Goal: Information Seeking & Learning: Learn about a topic

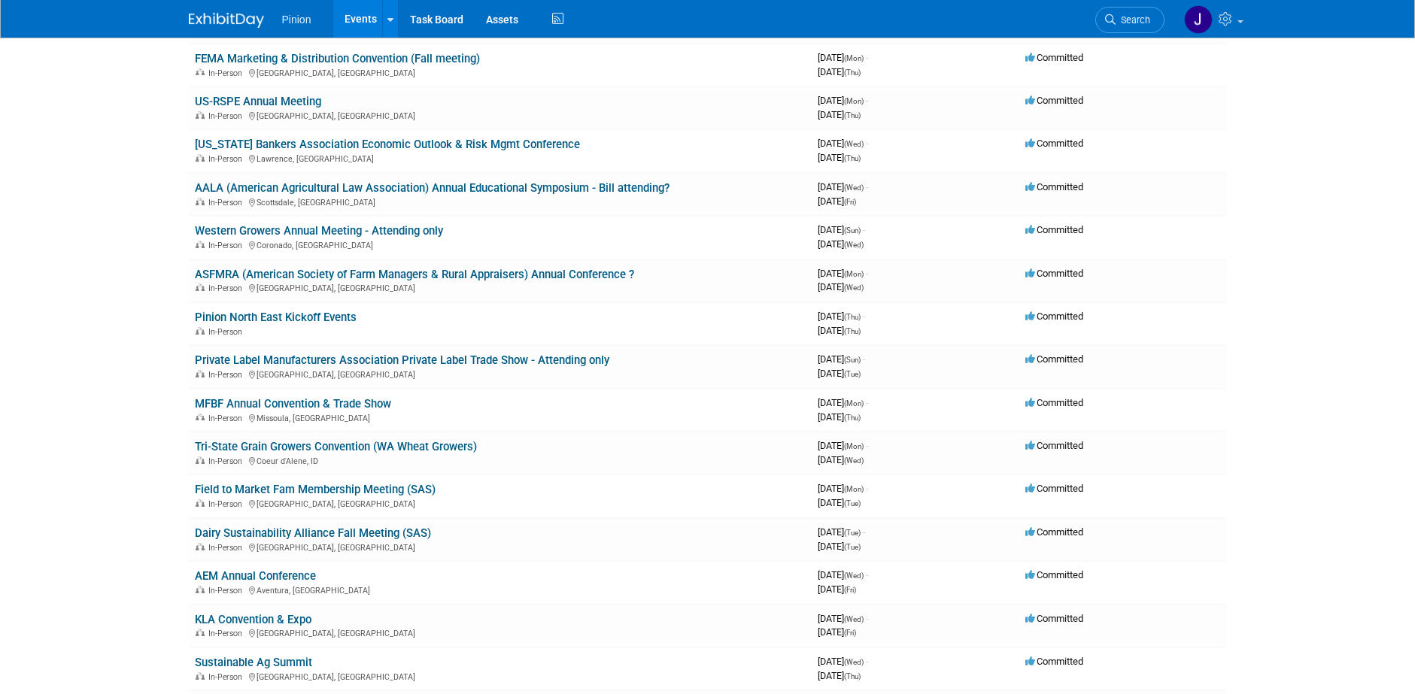
scroll to position [684, 0]
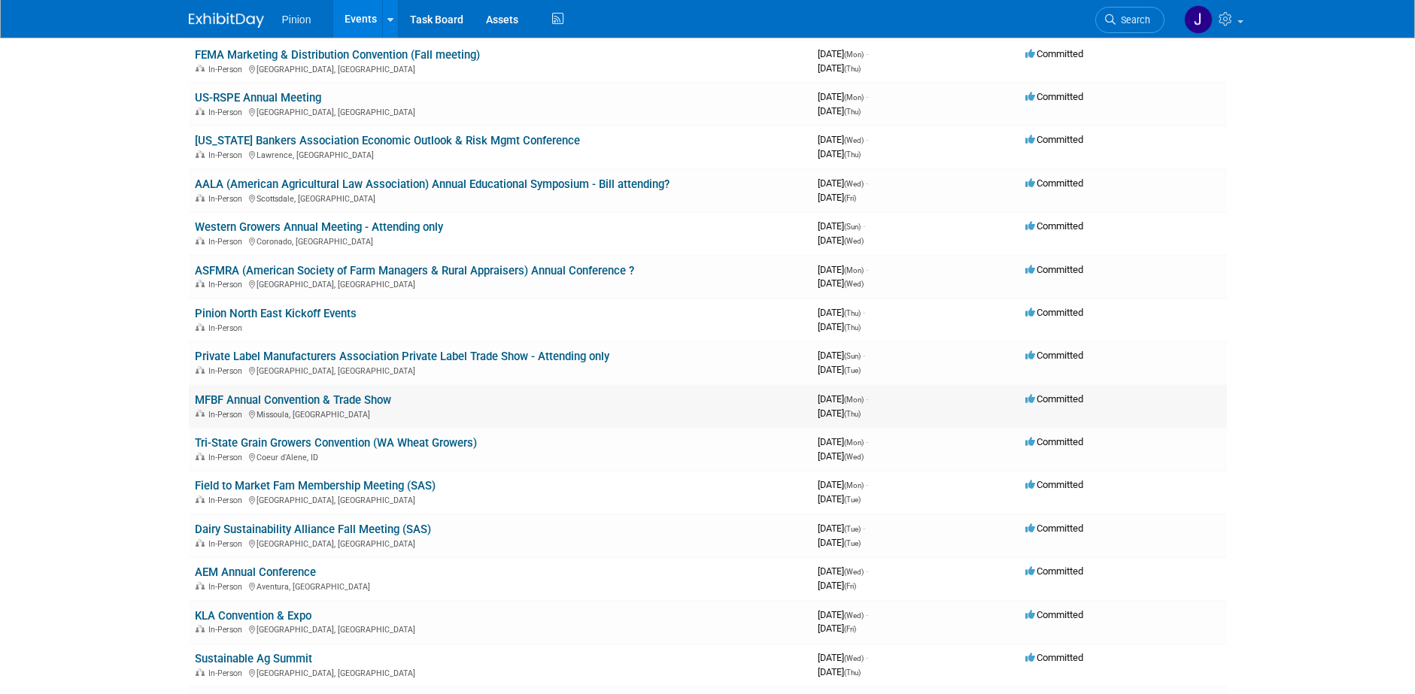
click at [232, 397] on link "MFBF Annual Convention & Trade Show" at bounding box center [293, 400] width 196 height 14
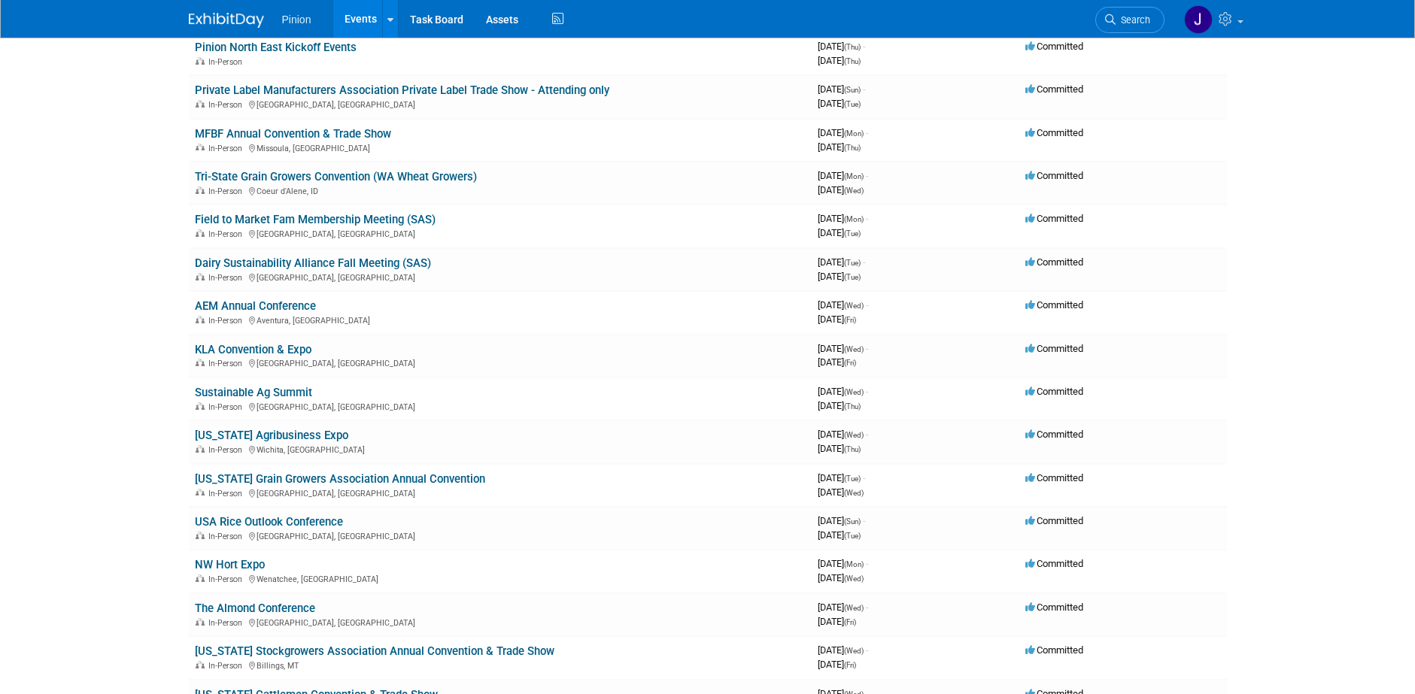
scroll to position [955, 0]
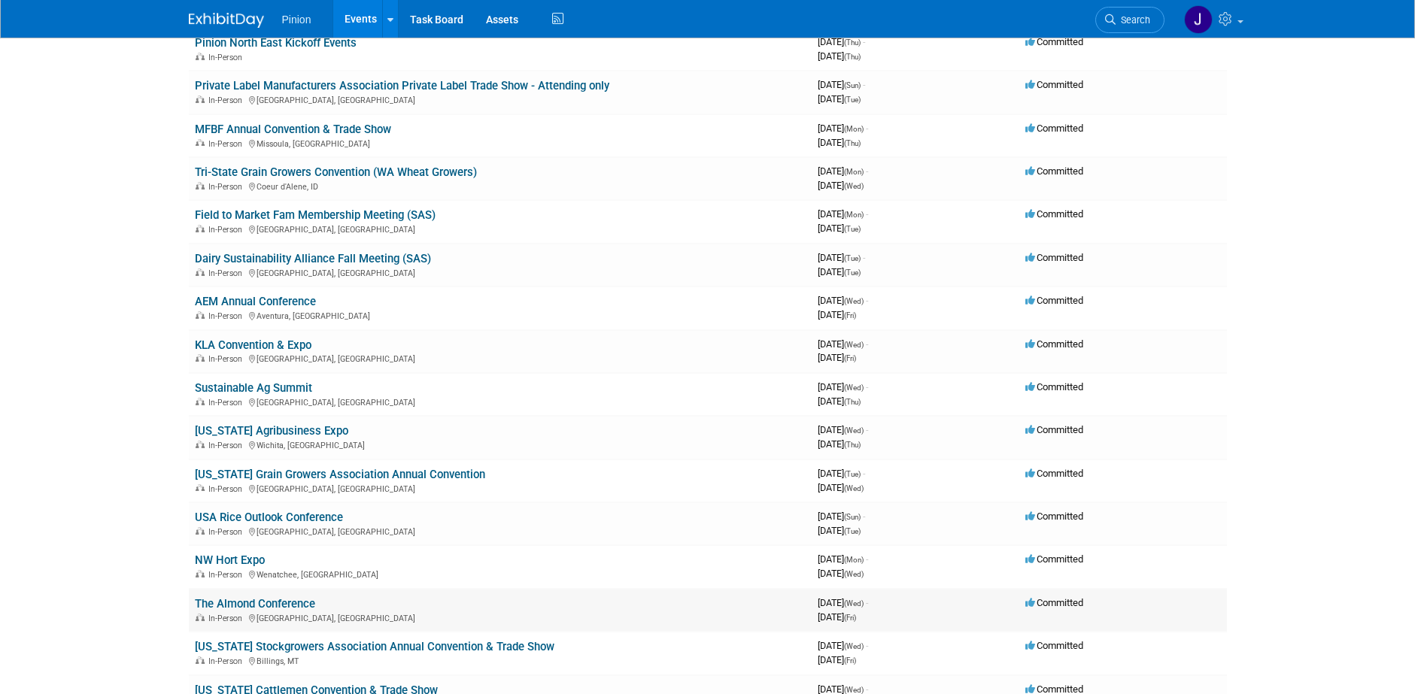
click at [299, 602] on link "The Almond Conference" at bounding box center [255, 604] width 120 height 14
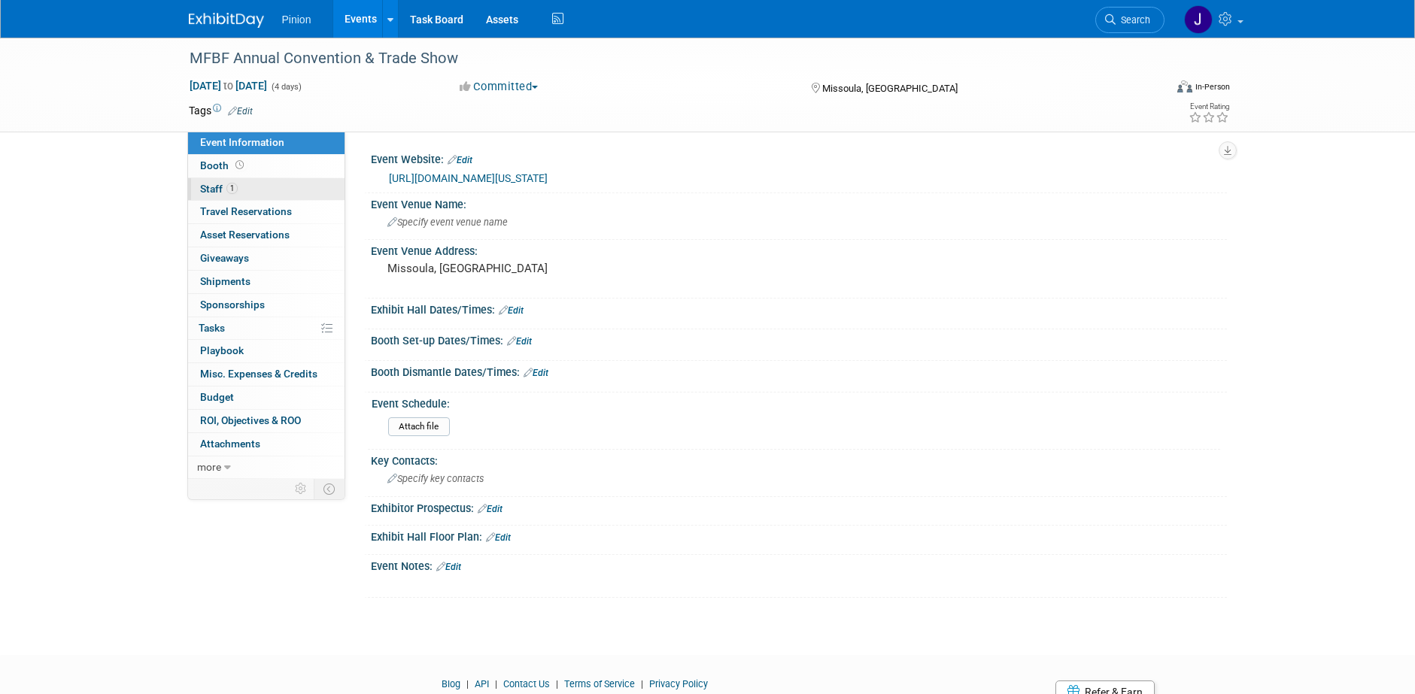
click at [214, 190] on span "Staff 1" at bounding box center [219, 189] width 38 height 12
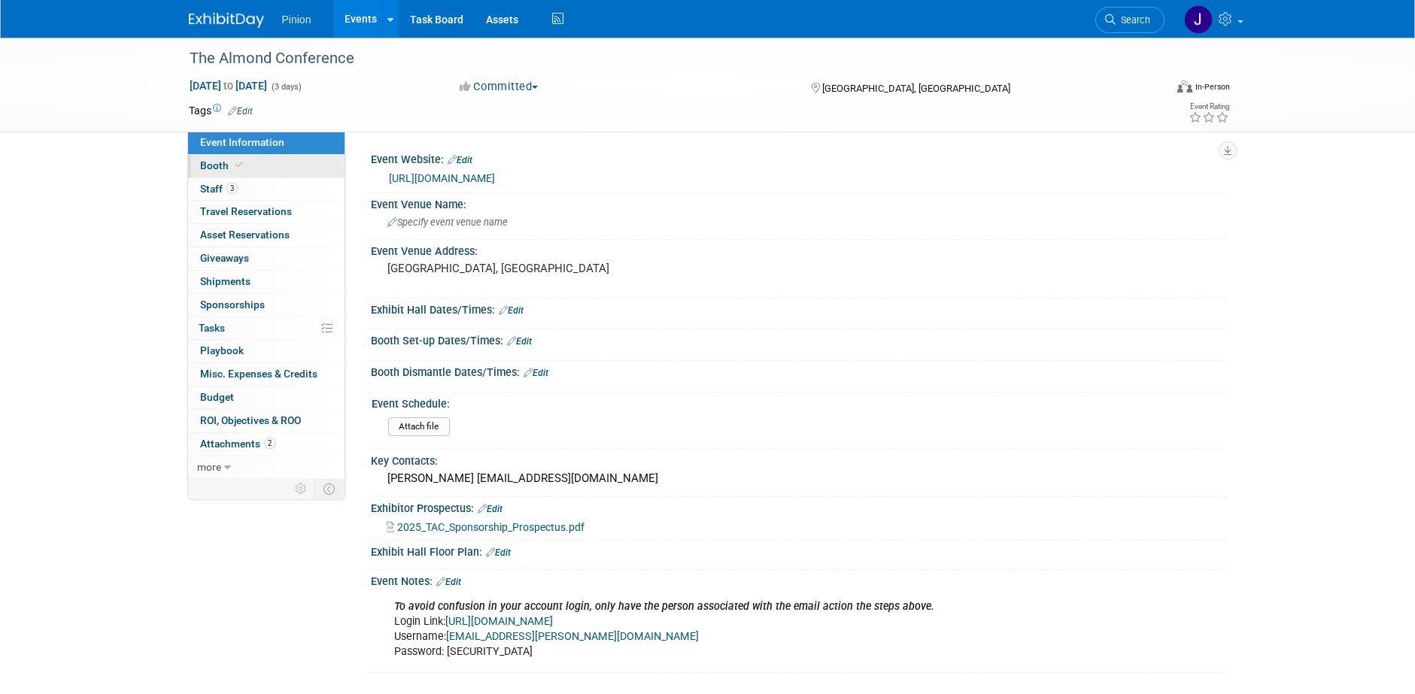
click at [232, 171] on link "Booth" at bounding box center [266, 166] width 156 height 23
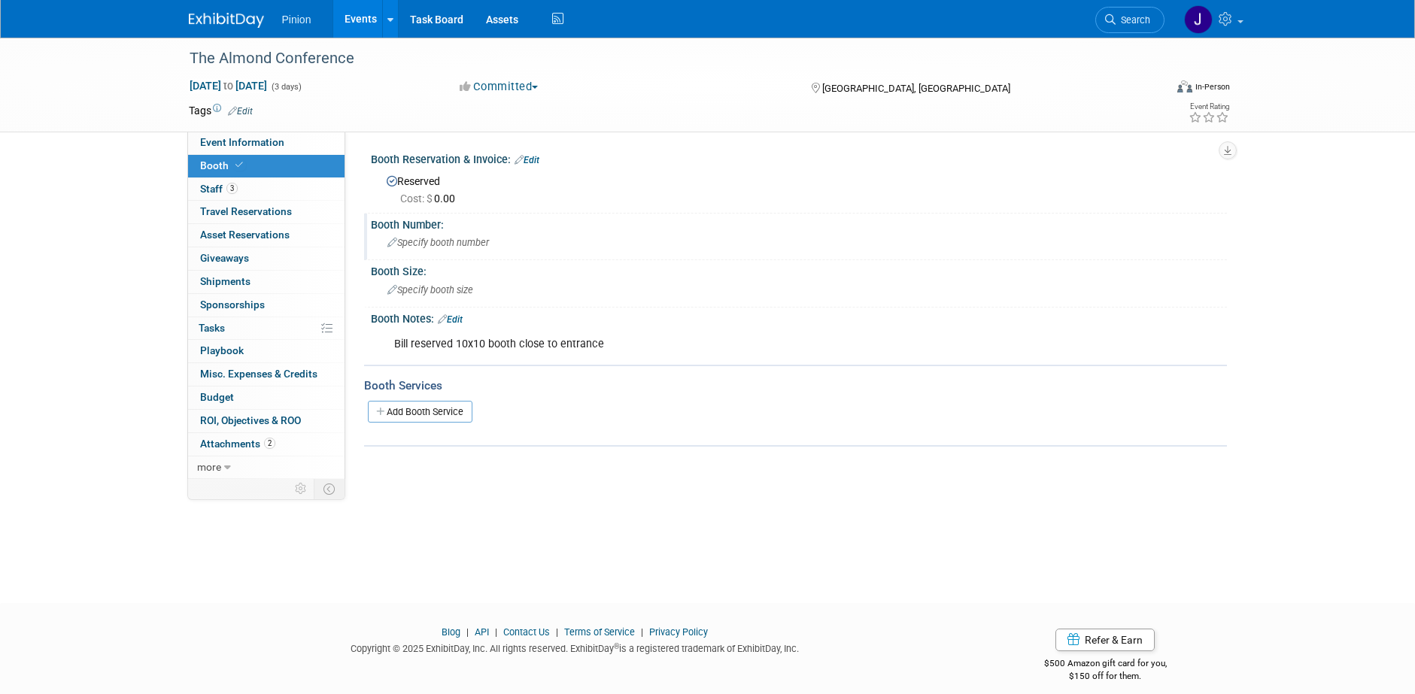
click at [459, 244] on span "Specify booth number" at bounding box center [438, 242] width 102 height 11
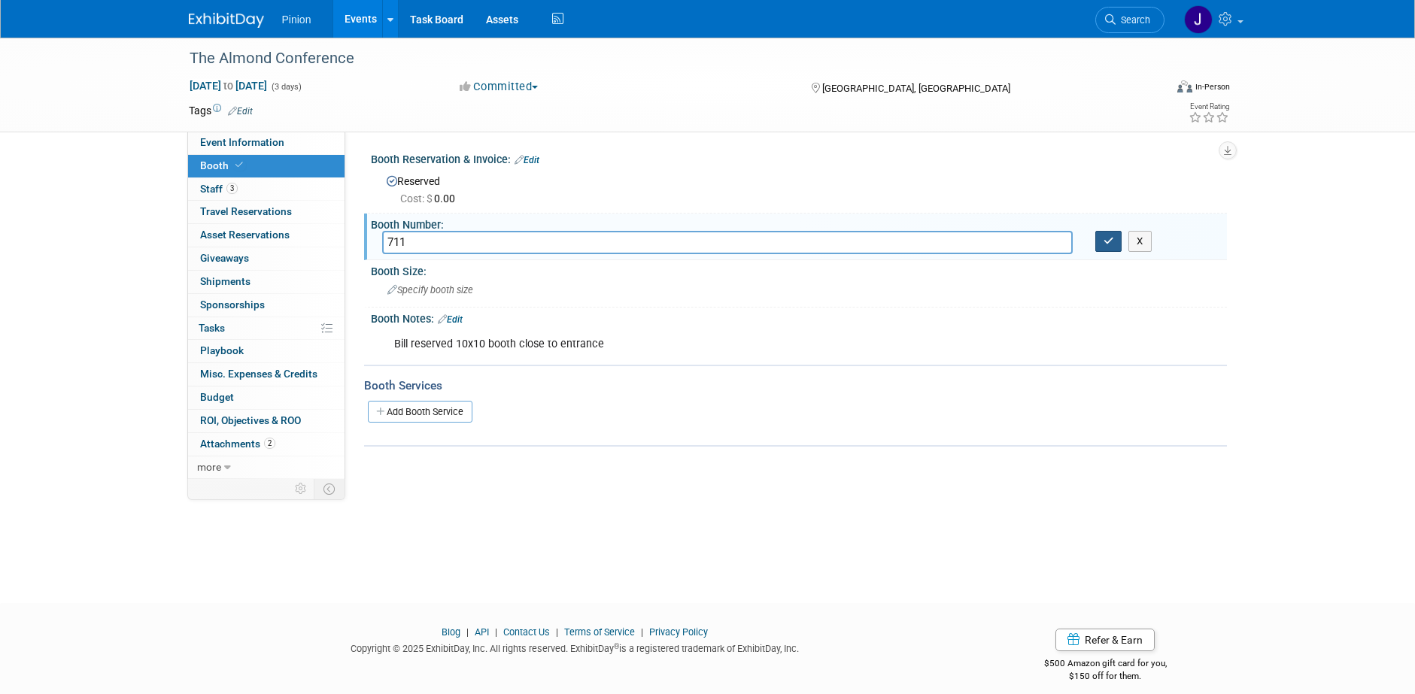
type input "711"
click at [1100, 241] on button "button" at bounding box center [1108, 241] width 27 height 21
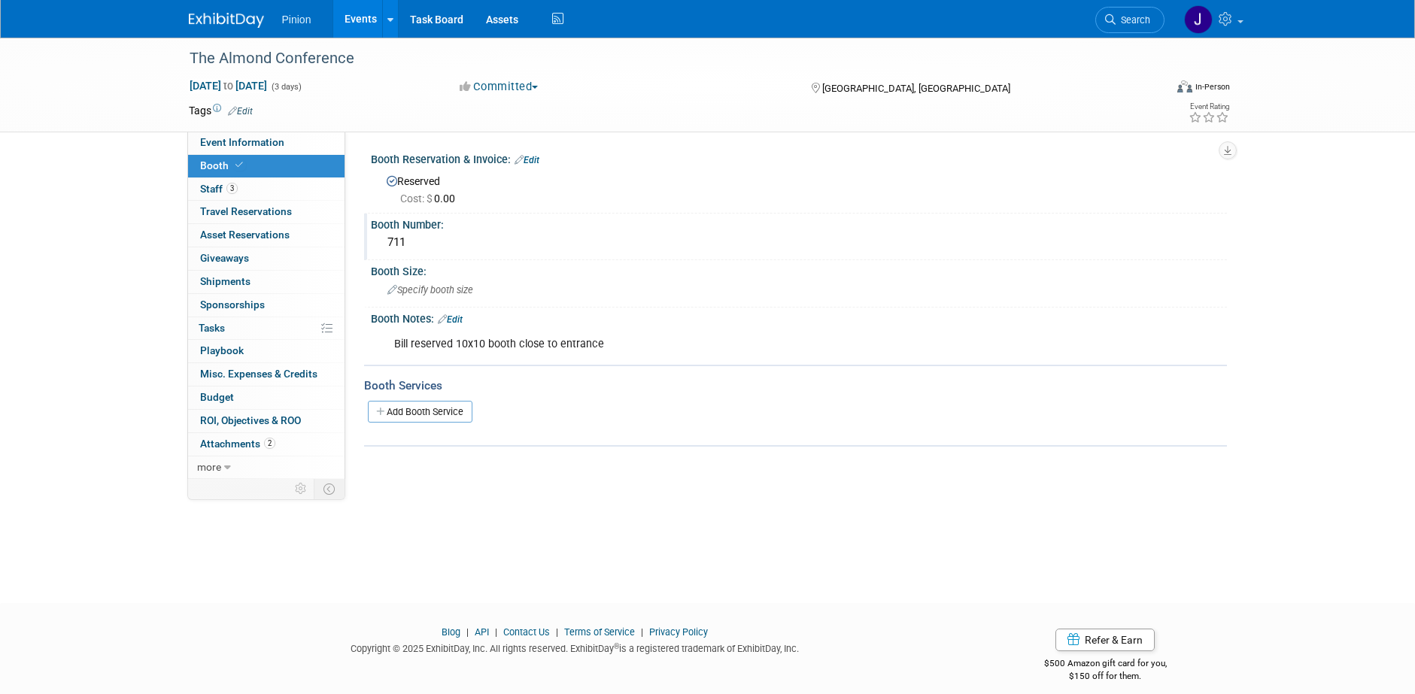
click at [225, 11] on link at bounding box center [235, 13] width 93 height 12
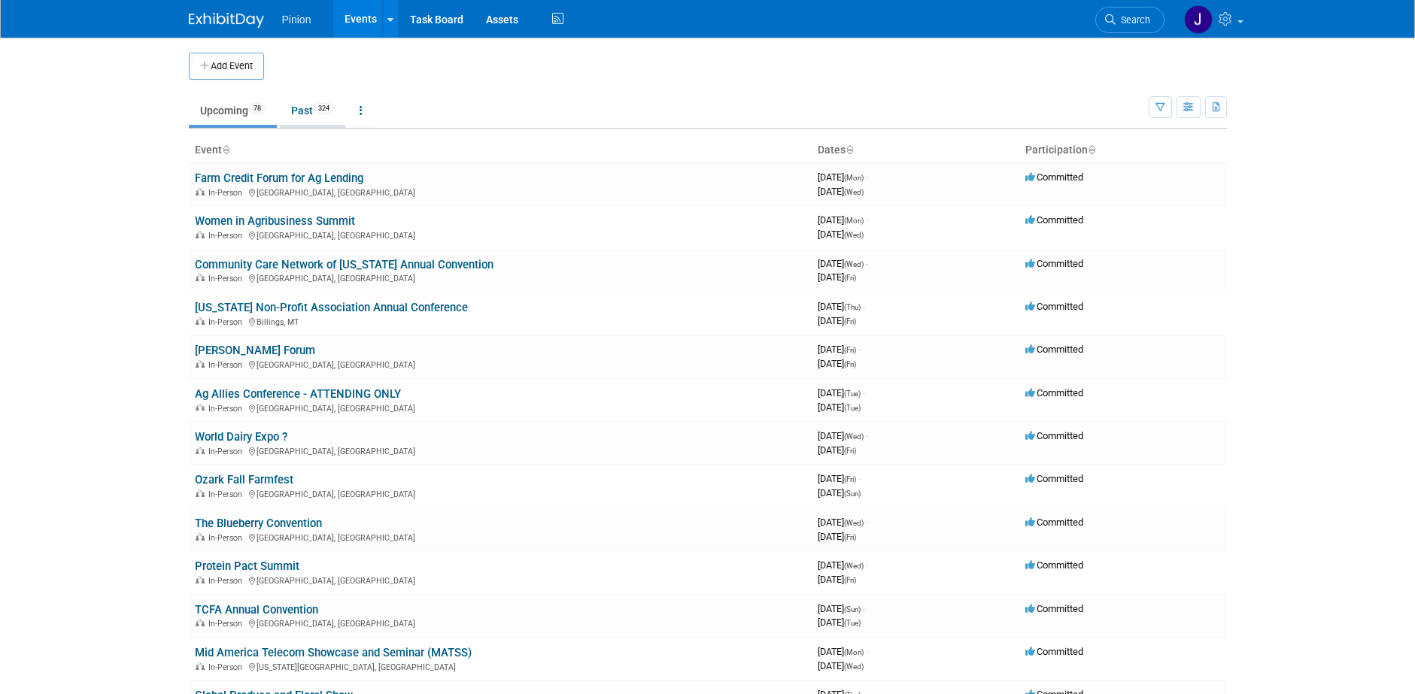
click at [327, 101] on link "Past 324" at bounding box center [312, 110] width 65 height 29
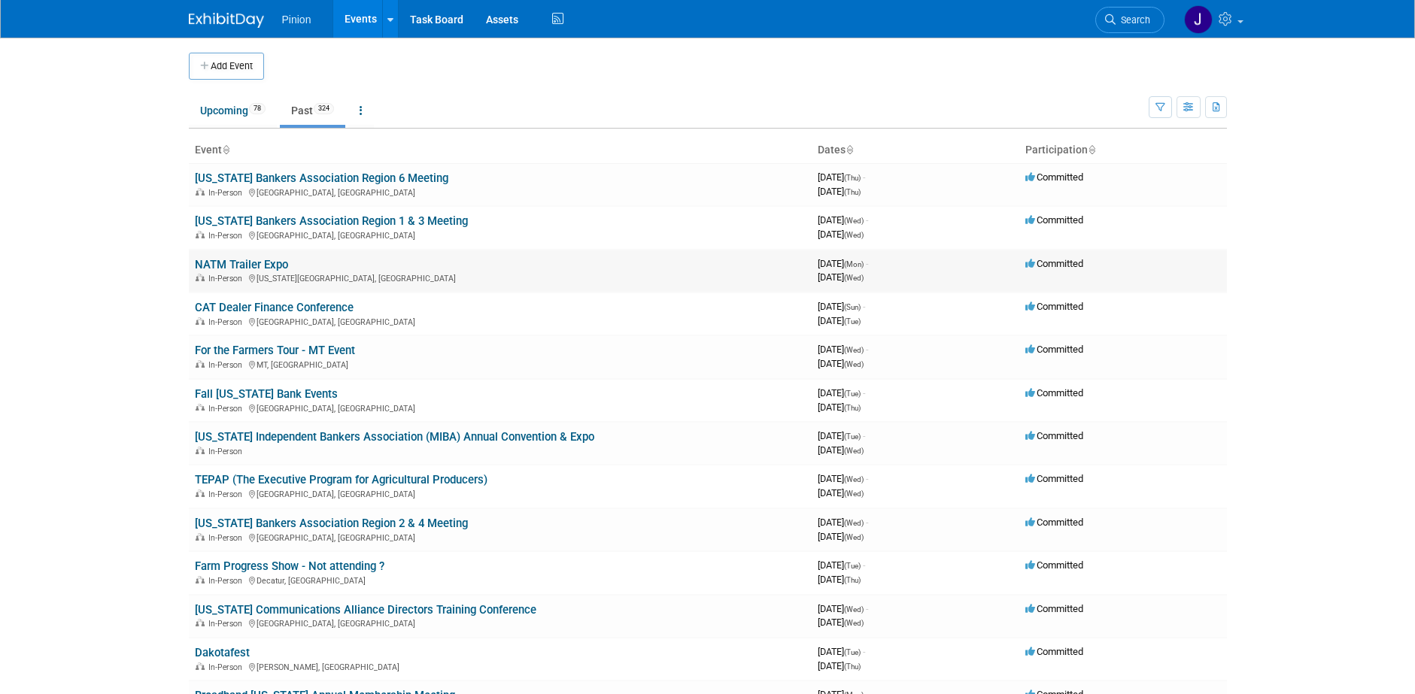
click at [264, 262] on link "NATM Trailer Expo" at bounding box center [241, 265] width 93 height 14
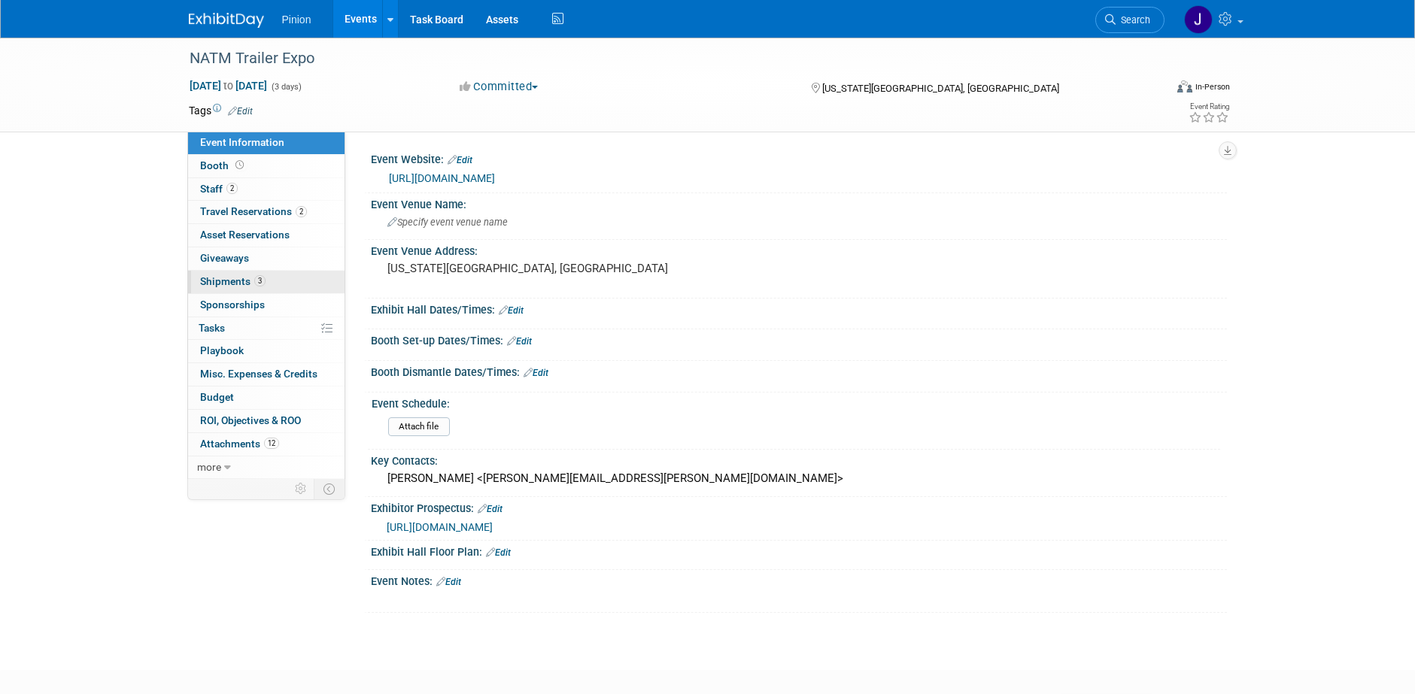
click at [249, 283] on span "Shipments 3" at bounding box center [232, 281] width 65 height 12
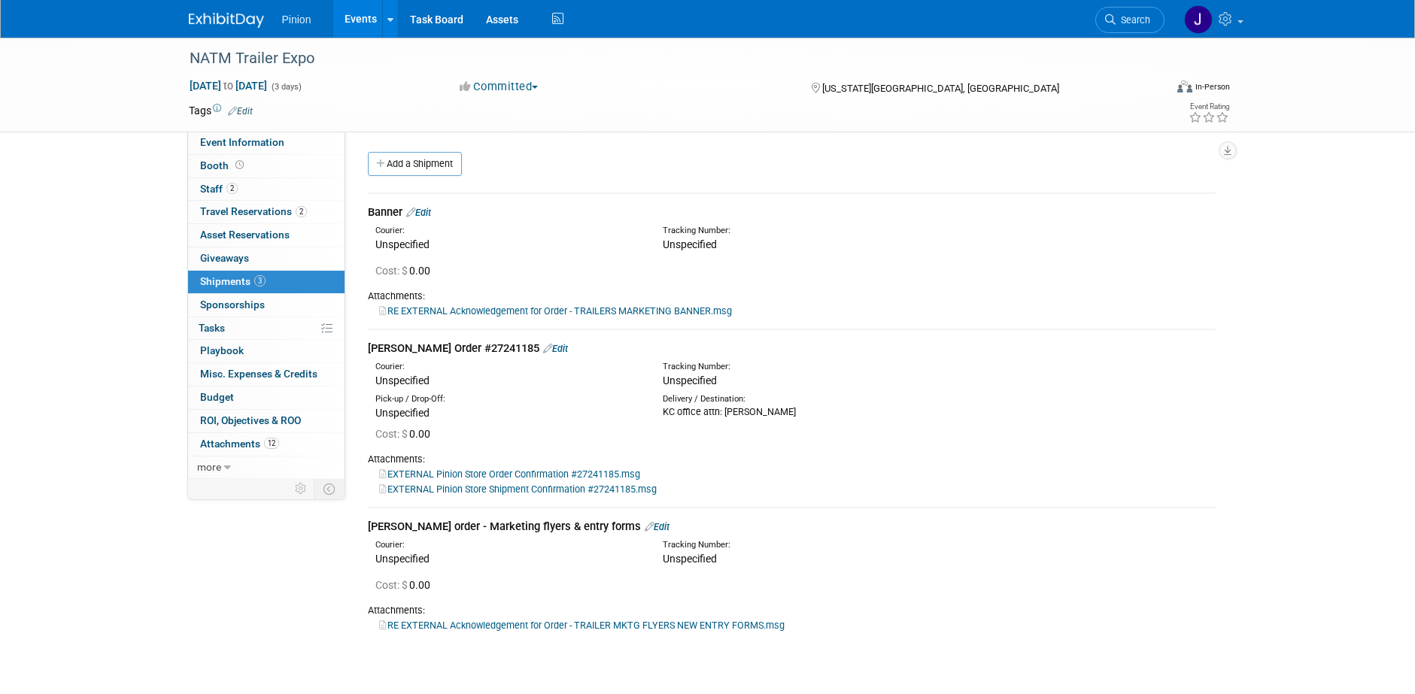
click at [476, 487] on link "EXTERNAL Pinion Store Shipment Confirmation #27241185.msg" at bounding box center [517, 489] width 277 height 11
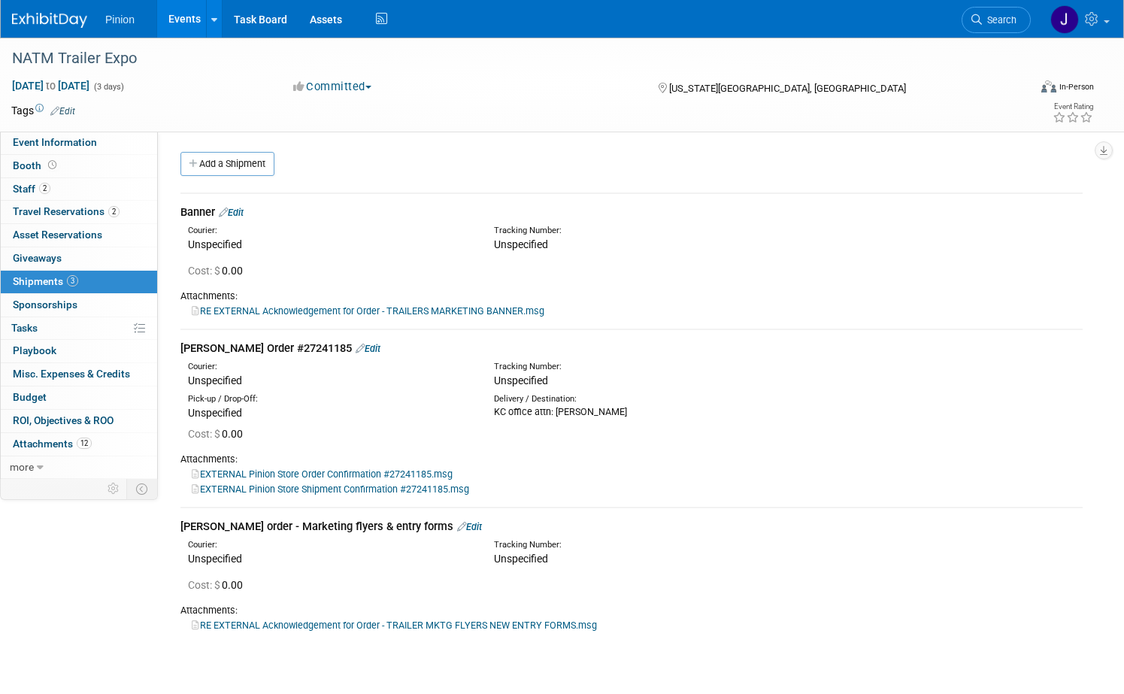
click at [87, 15] on img at bounding box center [49, 20] width 75 height 15
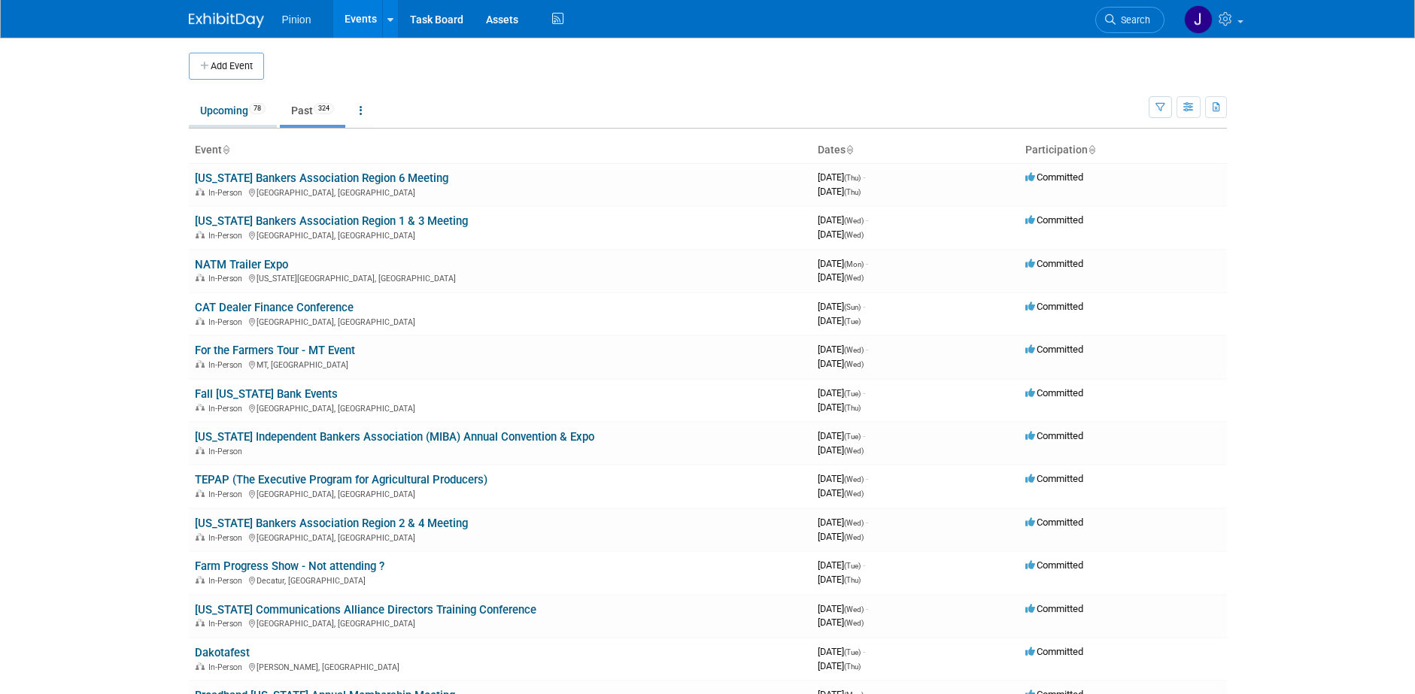
click at [245, 114] on link "Upcoming 78" at bounding box center [233, 110] width 88 height 29
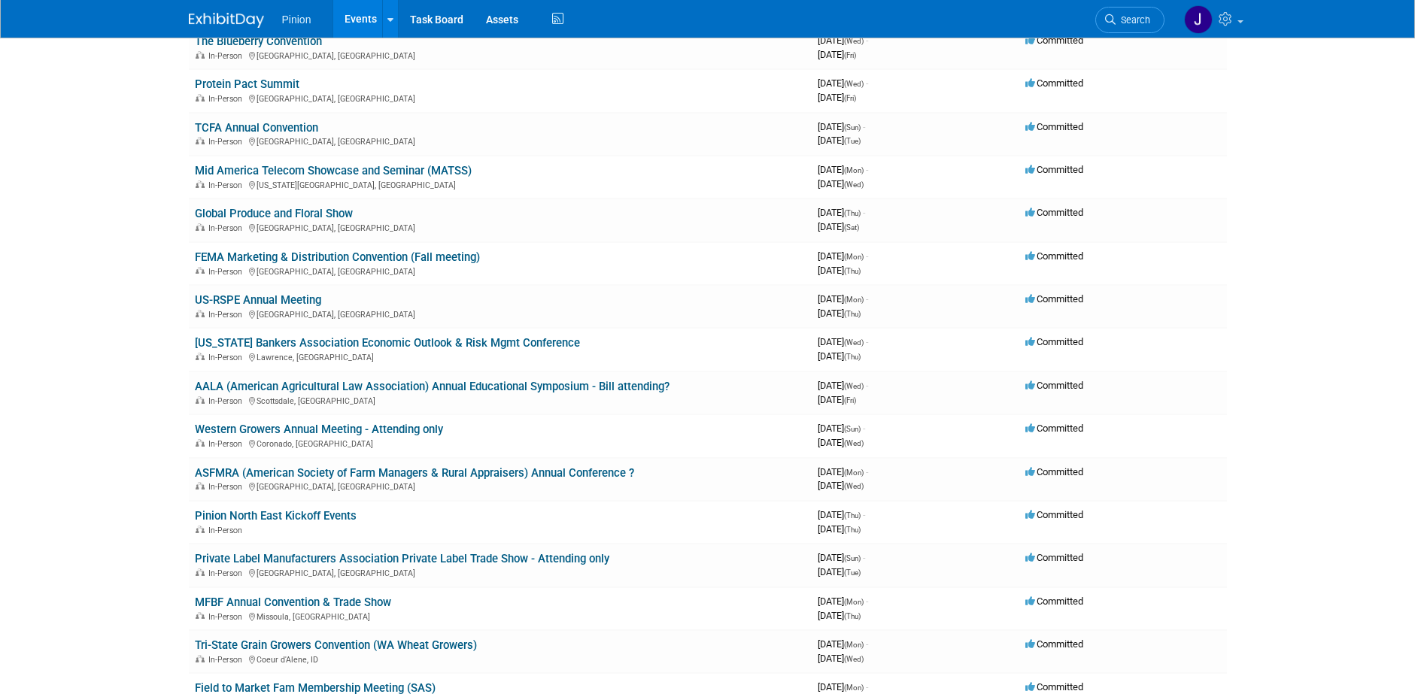
scroll to position [494, 0]
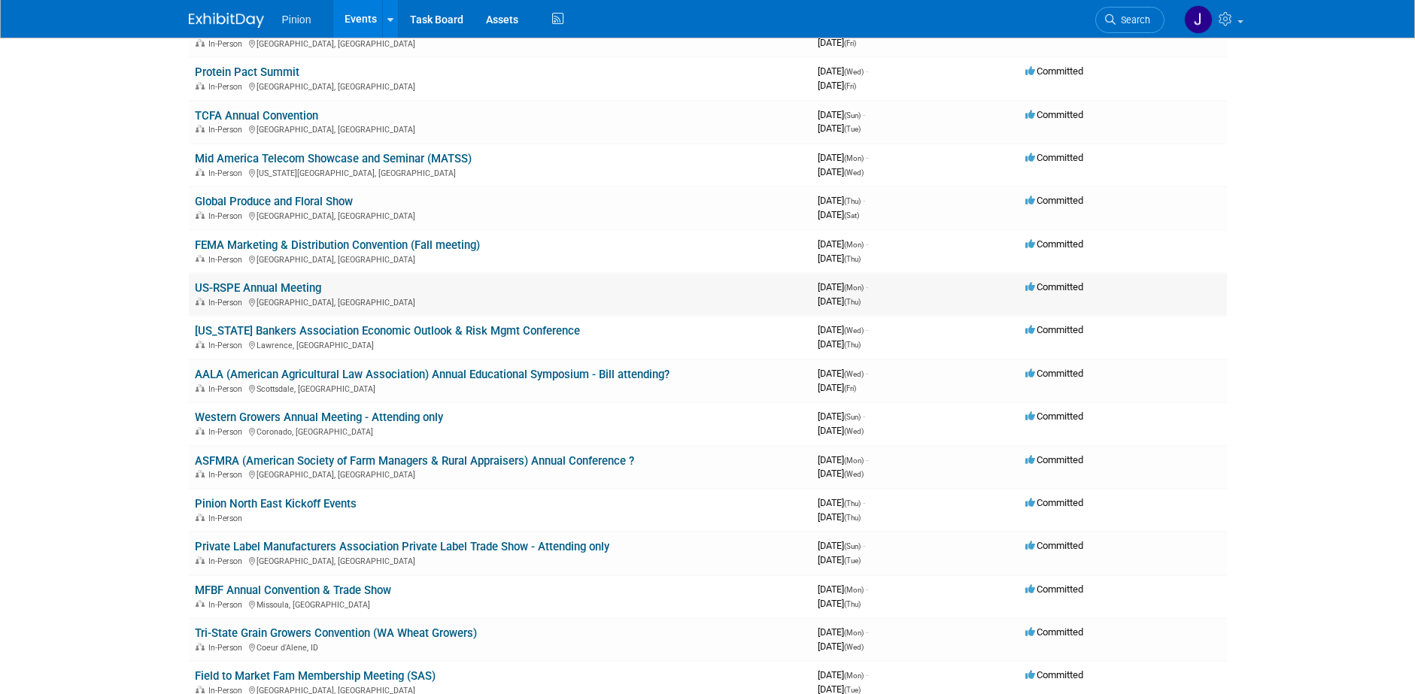
click at [235, 285] on link "US-RSPE Annual Meeting" at bounding box center [258, 288] width 126 height 14
click at [304, 328] on link "[US_STATE] Bankers Association Economic Outlook & Risk Mgmt Conference" at bounding box center [387, 331] width 385 height 14
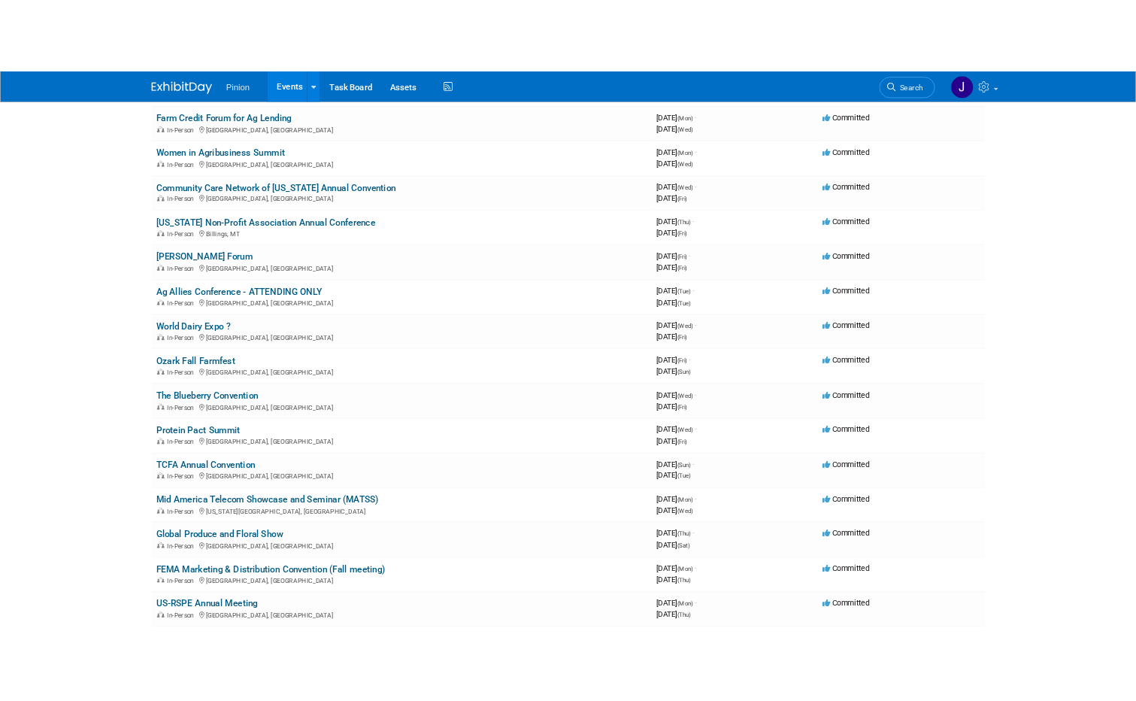
scroll to position [0, 0]
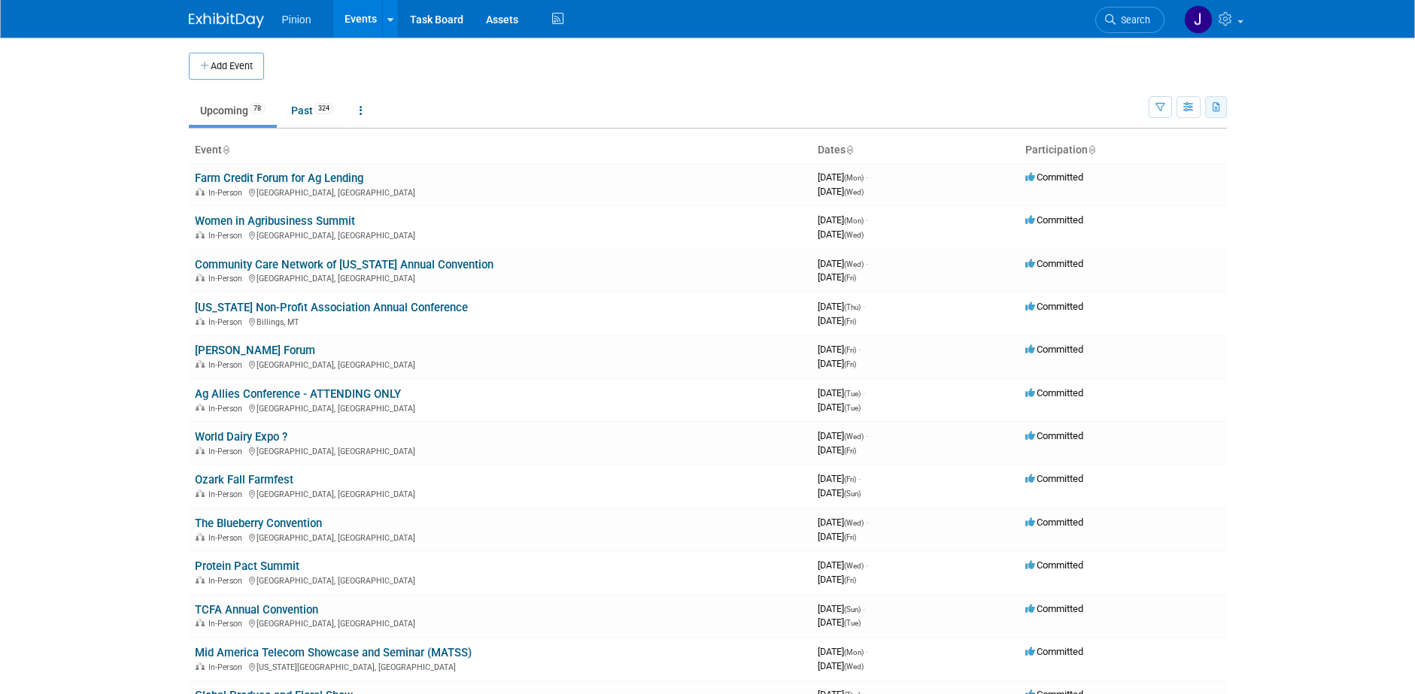
click at [1214, 106] on icon "button" at bounding box center [1216, 108] width 8 height 10
click at [1126, 147] on link "Export Current View (78 Events)" at bounding box center [1132, 154] width 163 height 21
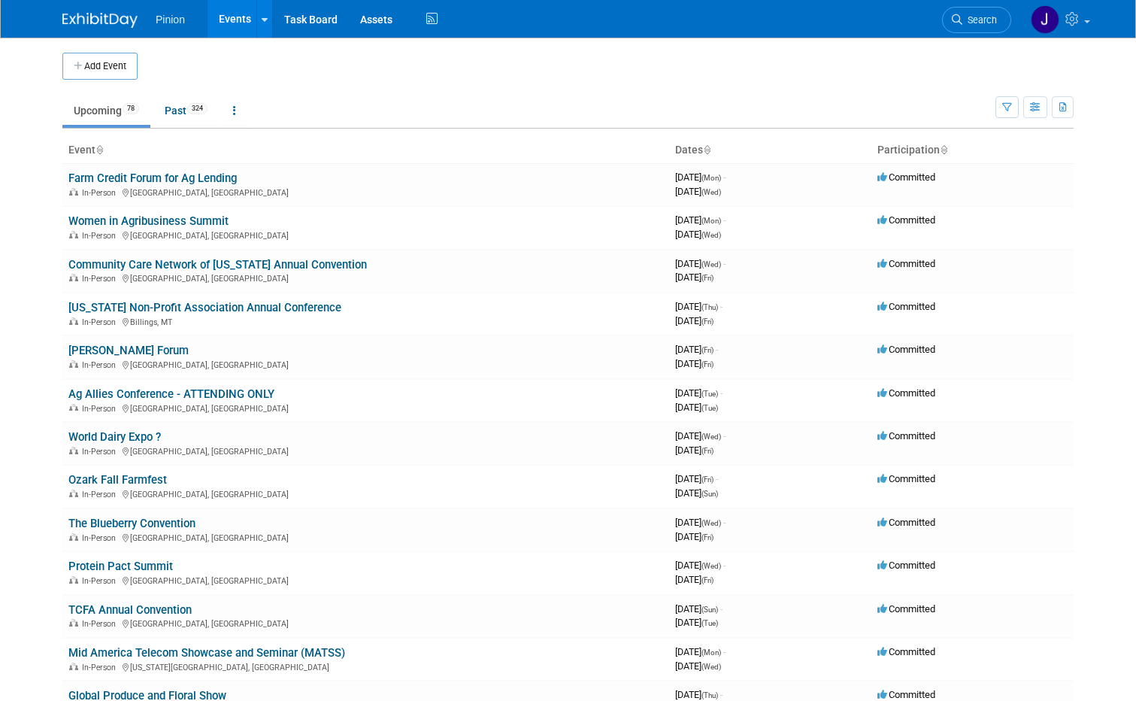
click at [266, 267] on link "Community Care Network of Kansas Annual Convention" at bounding box center [217, 265] width 299 height 14
click at [236, 303] on link "Montana Non-Profit Association Annual Conference" at bounding box center [204, 308] width 273 height 14
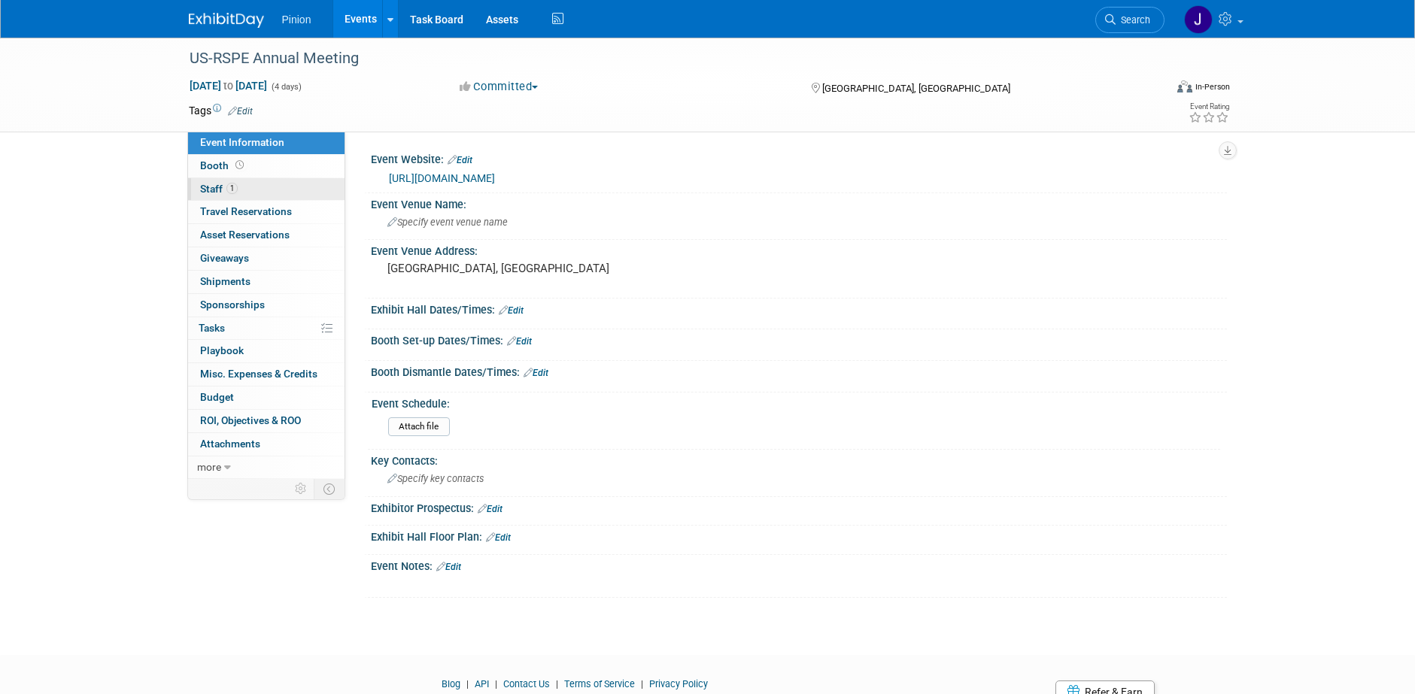
click at [214, 183] on span "Staff 1" at bounding box center [219, 189] width 38 height 12
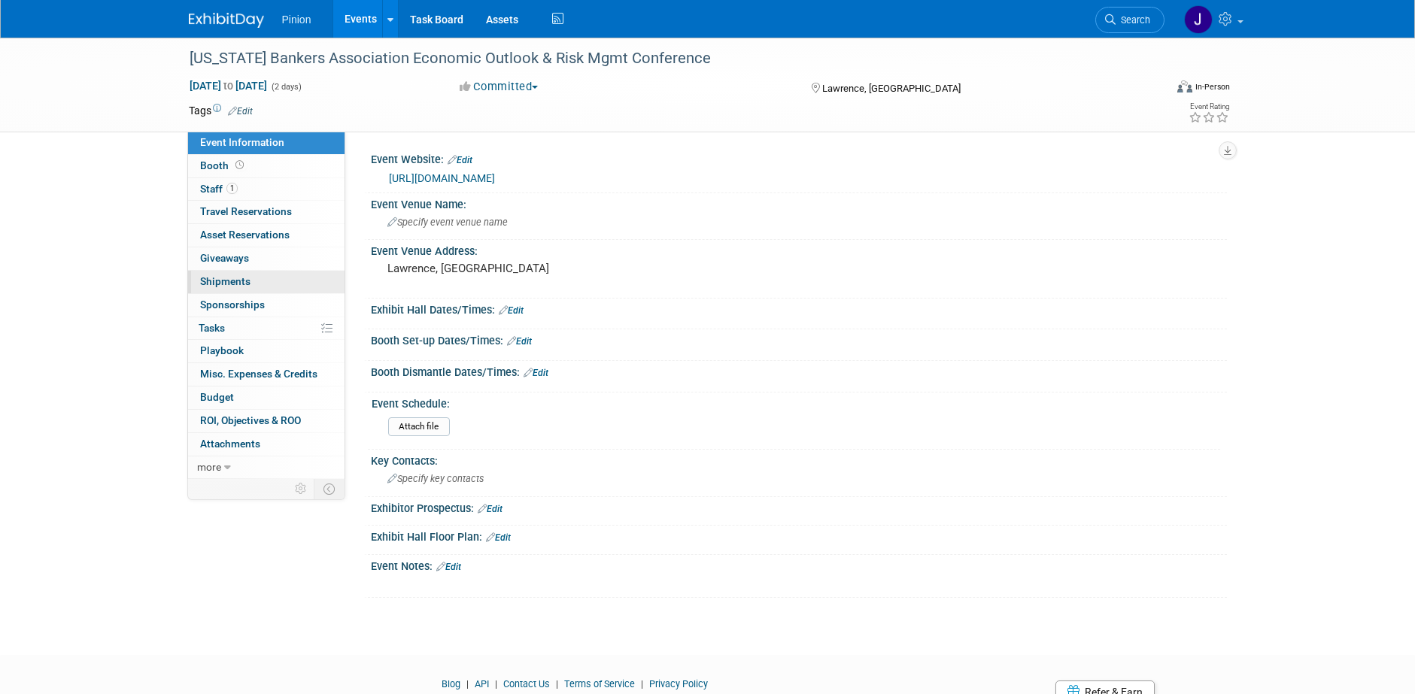
click at [238, 277] on span "Shipments 0" at bounding box center [225, 281] width 50 height 12
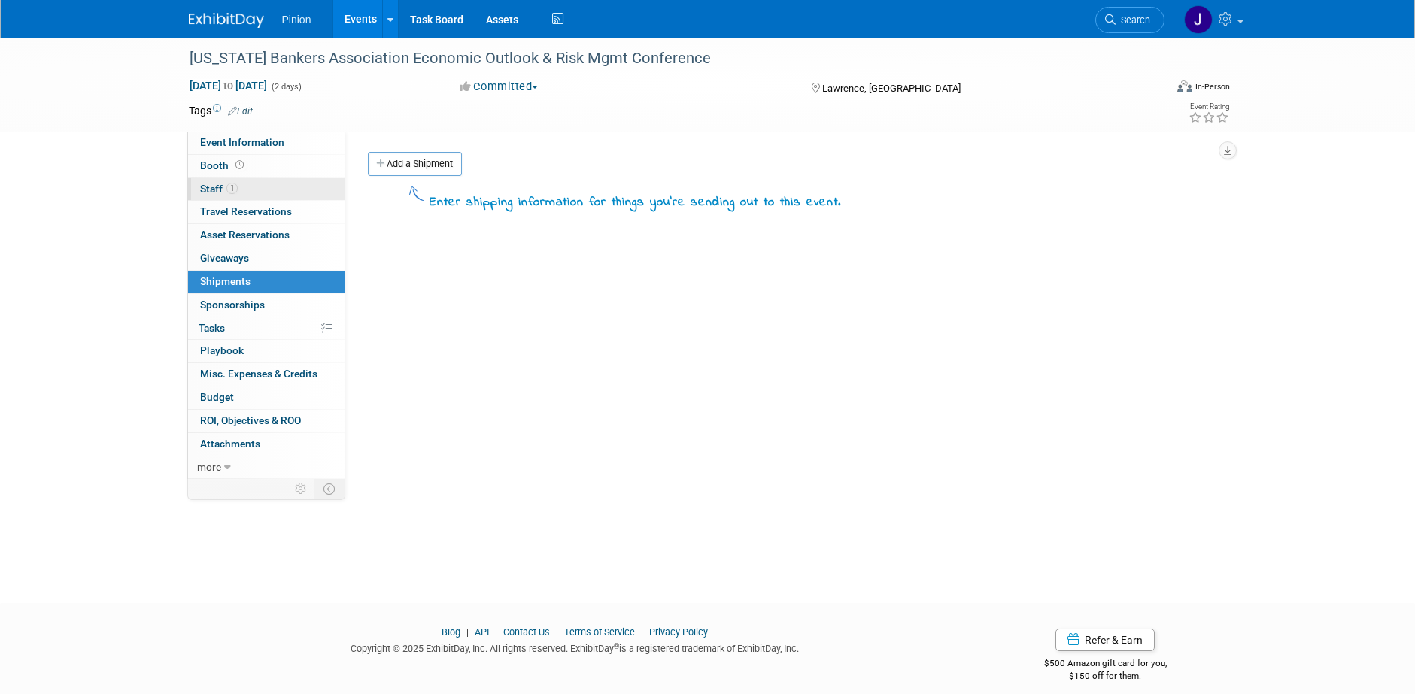
click at [237, 186] on span "1" at bounding box center [231, 188] width 11 height 11
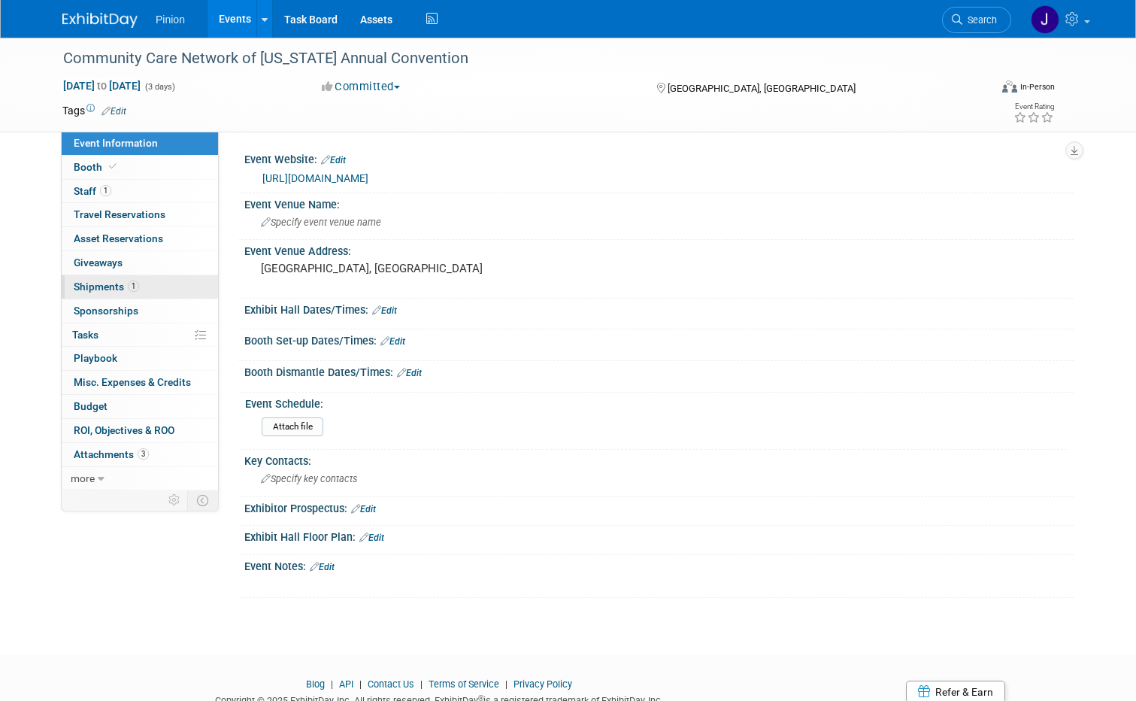
click at [128, 286] on span "1" at bounding box center [133, 285] width 11 height 11
click at [128, 284] on span "1" at bounding box center [133, 285] width 11 height 11
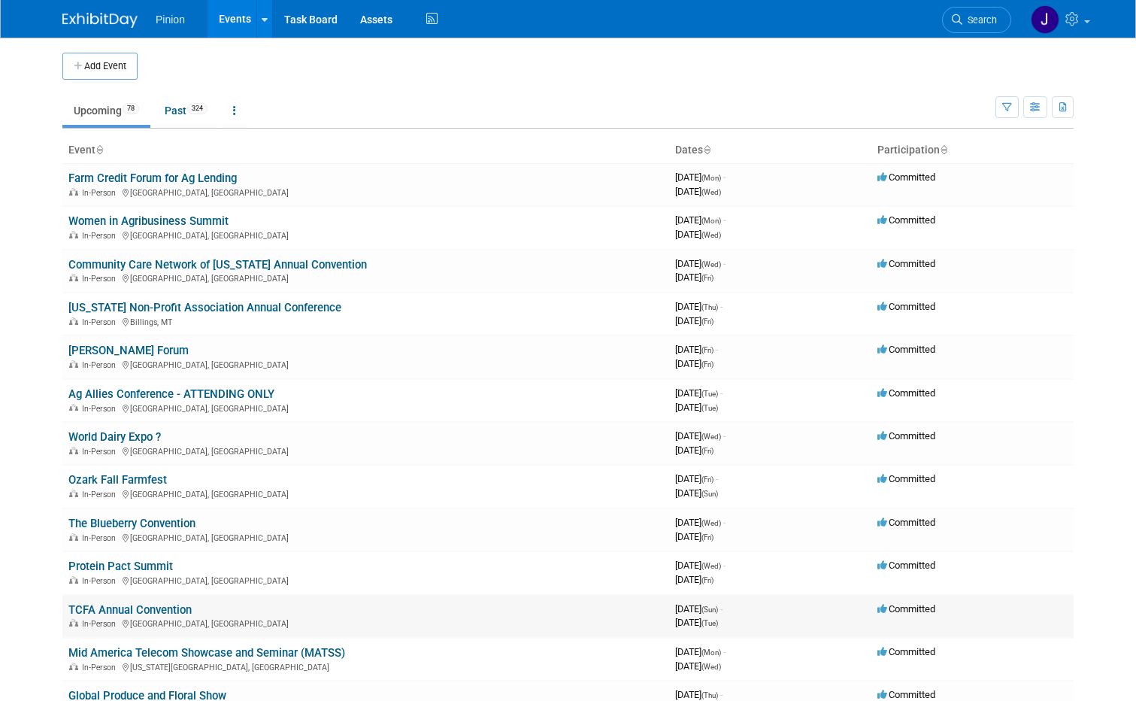
click at [167, 611] on link "TCFA Annual Convention" at bounding box center [129, 610] width 123 height 14
click at [122, 562] on link "Protein Pact Summit" at bounding box center [120, 566] width 105 height 14
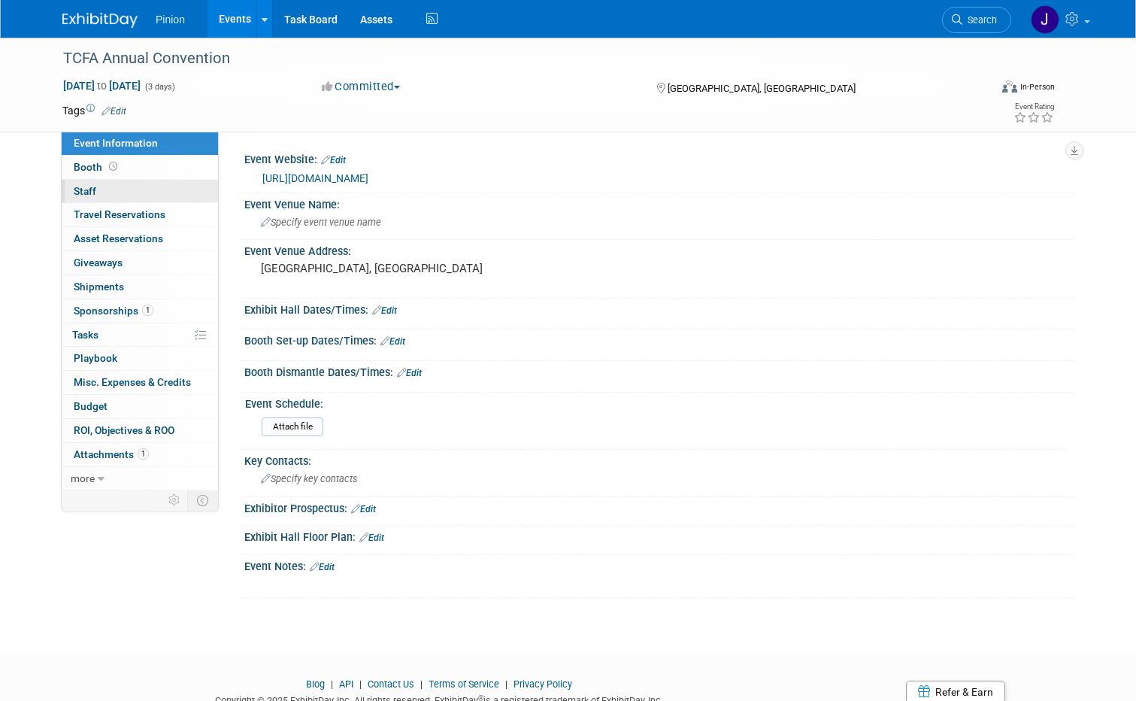
click at [94, 195] on link "0 Staff 0" at bounding box center [140, 191] width 156 height 23
click at [74, 186] on span "Staff 1" at bounding box center [93, 191] width 38 height 12
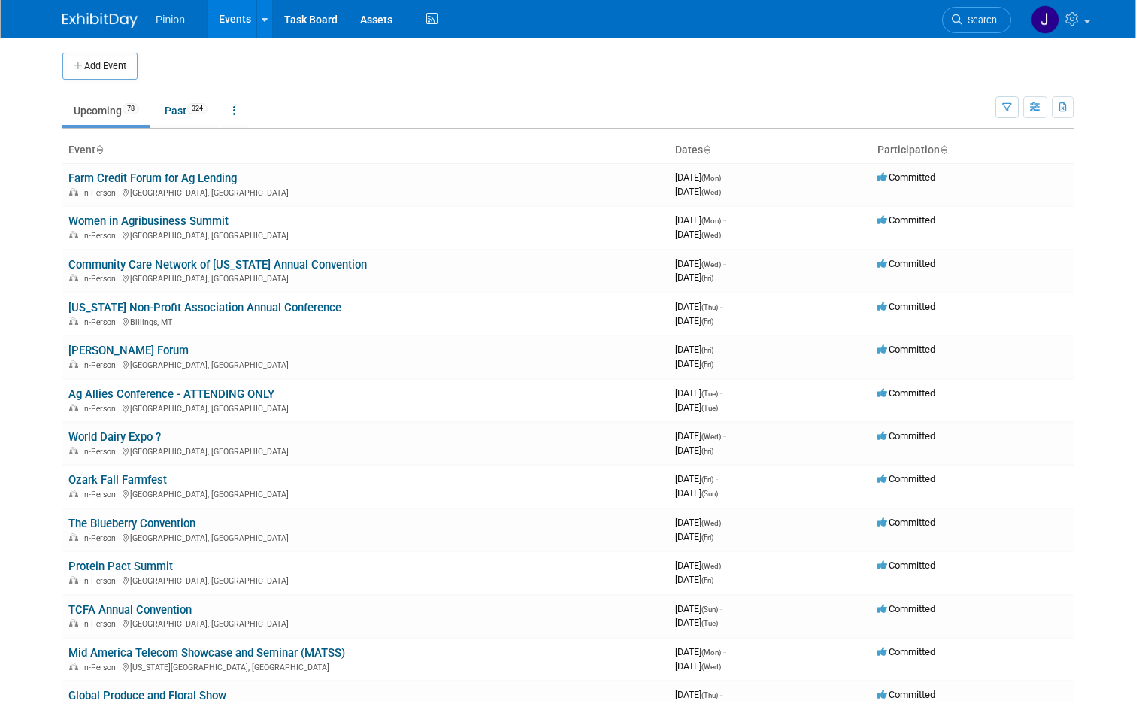
drag, startPoint x: 126, startPoint y: 605, endPoint x: 117, endPoint y: 597, distance: 11.7
click at [126, 605] on link "TCFA Annual Convention" at bounding box center [129, 610] width 123 height 14
click at [189, 646] on link "Mid America Telecom Showcase and Seminar (MATSS)" at bounding box center [206, 653] width 277 height 14
click at [210, 696] on link "Global Produce and Floral Show" at bounding box center [147, 696] width 158 height 14
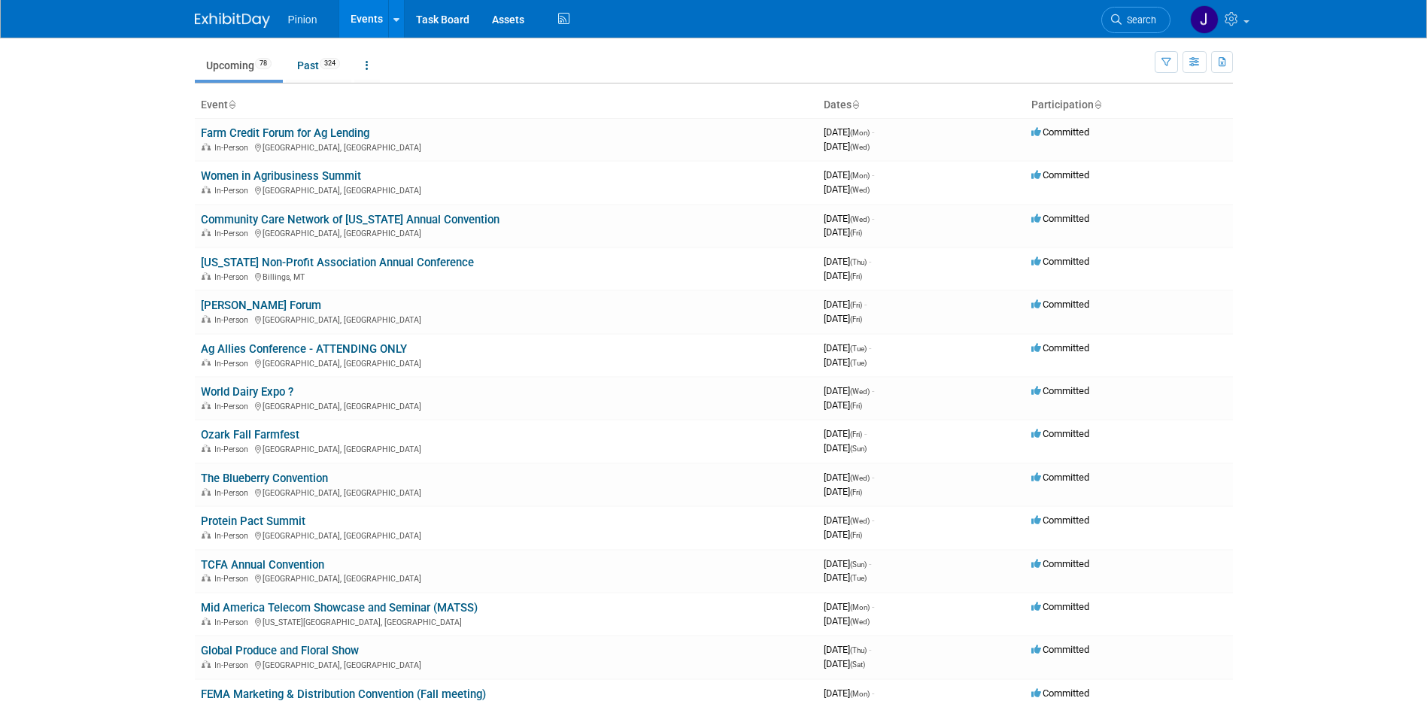
scroll to position [60, 0]
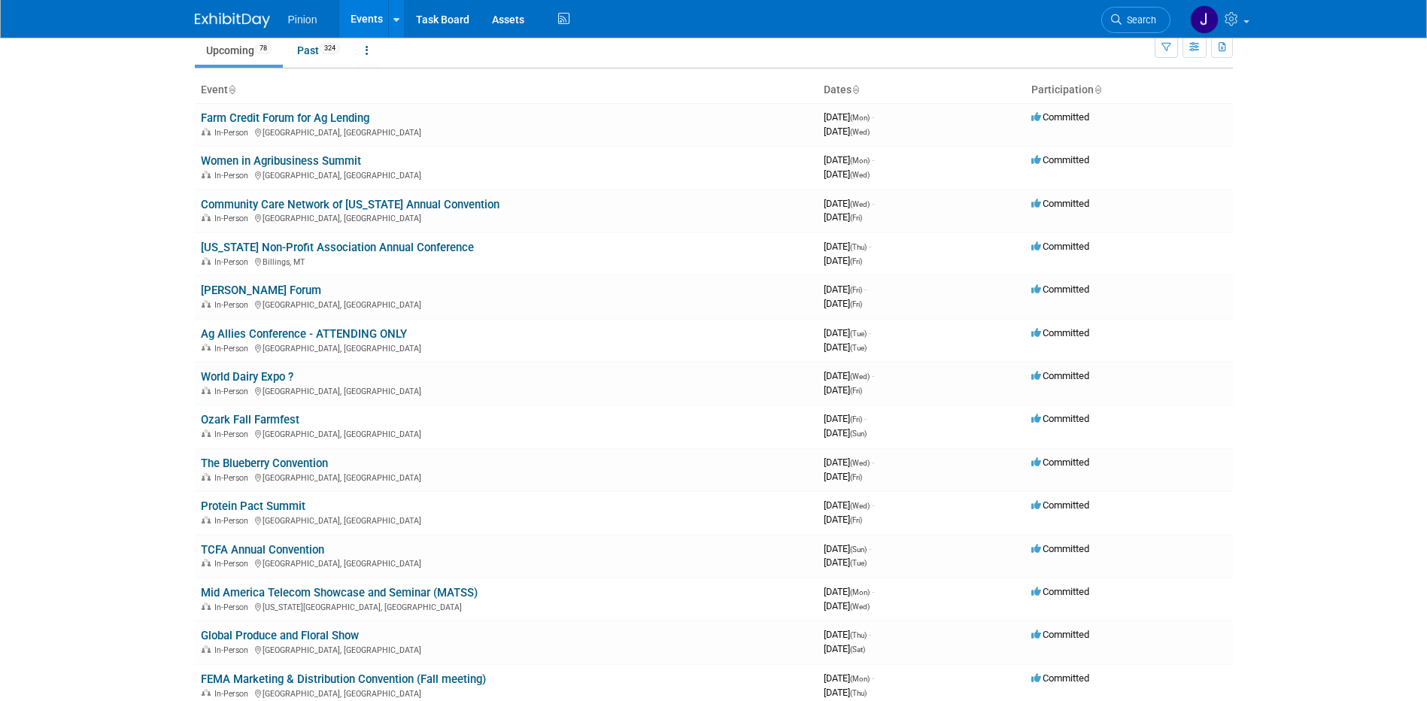
click at [306, 675] on link "FEMA Marketing & Distribution Convention (Fall meeting)" at bounding box center [343, 679] width 285 height 14
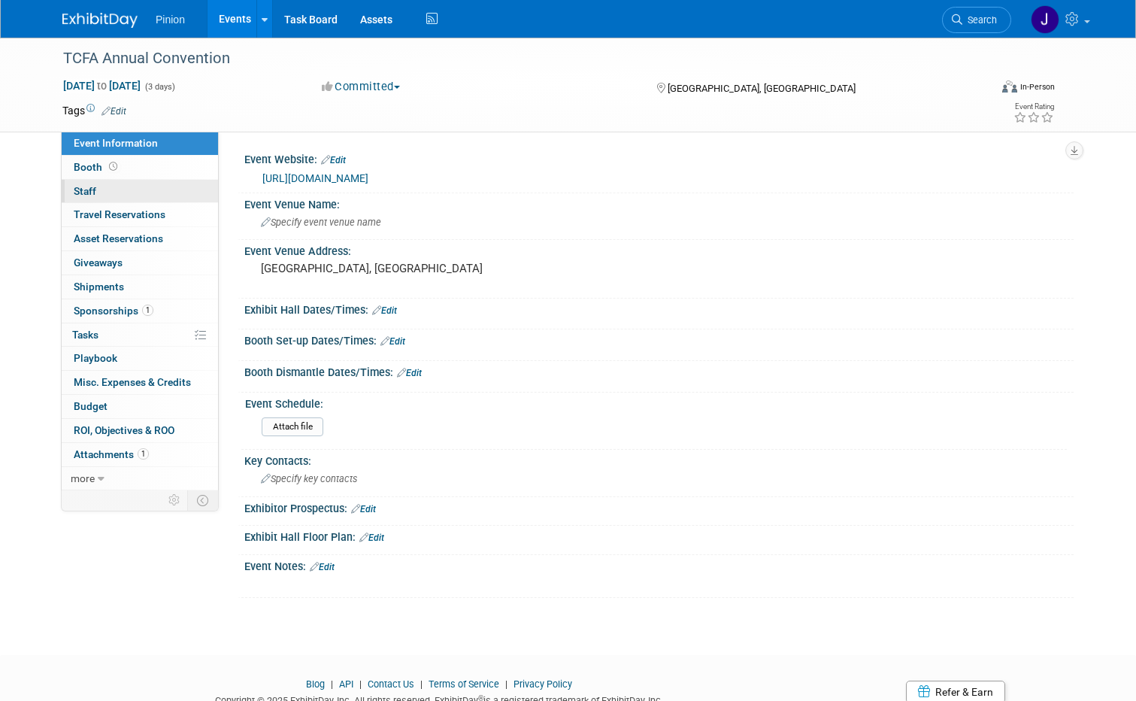
click at [81, 187] on span "Staff 0" at bounding box center [85, 191] width 23 height 12
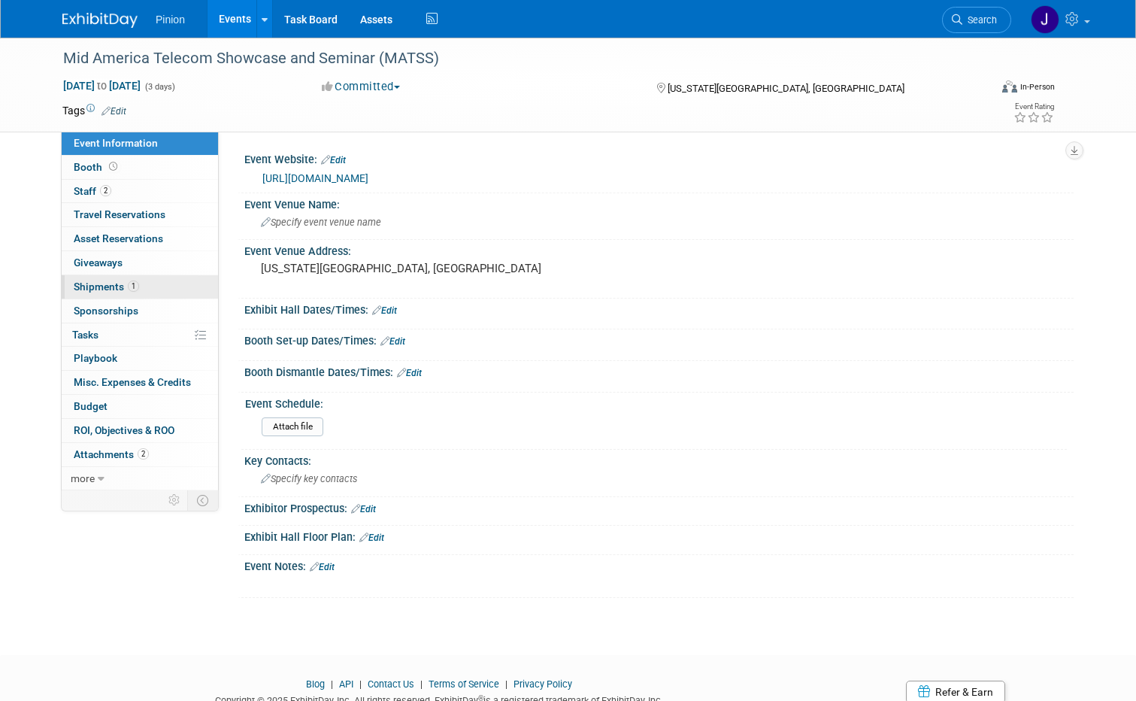
click at [128, 289] on span "1" at bounding box center [133, 285] width 11 height 11
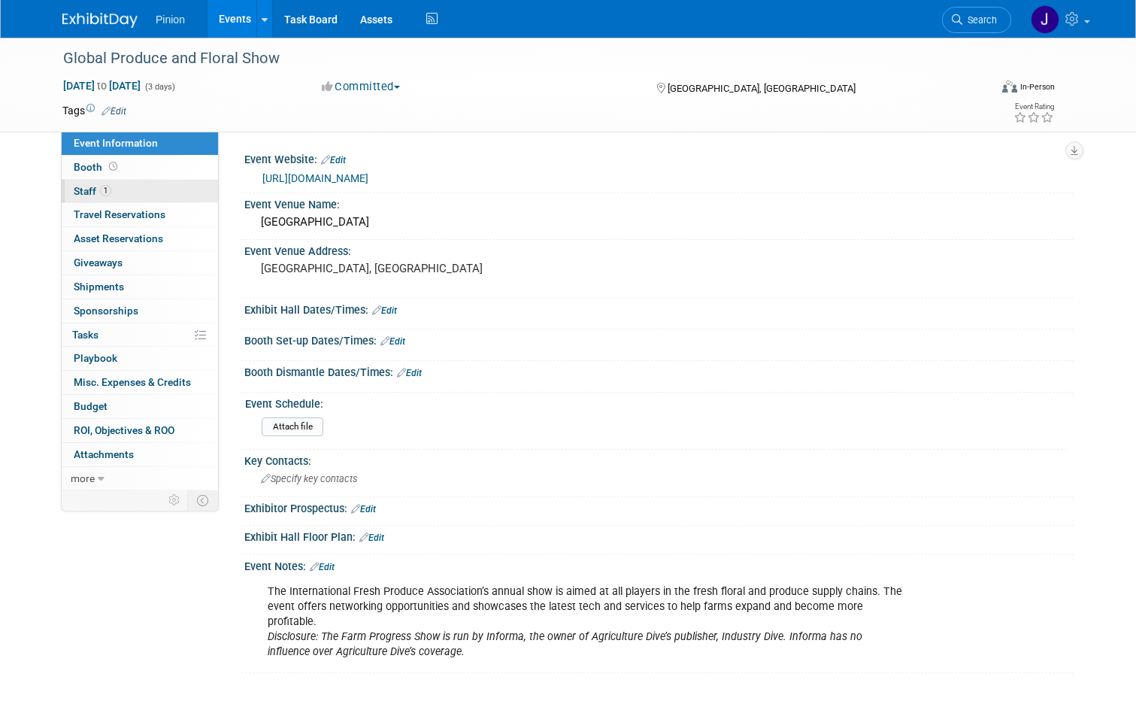
click at [114, 197] on link "1 Staff 1" at bounding box center [140, 191] width 156 height 23
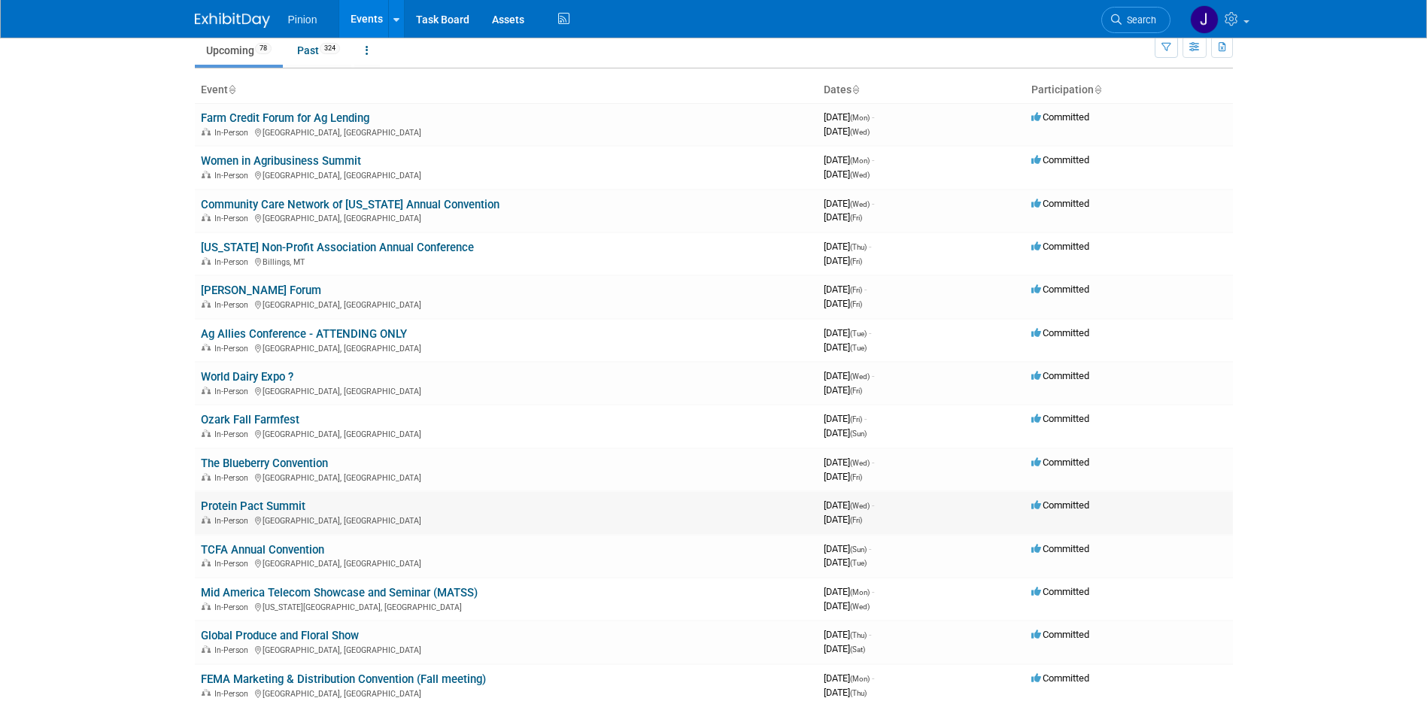
click at [242, 502] on link "Protein Pact Summit" at bounding box center [253, 506] width 105 height 14
click at [218, 331] on link "Ag Allies Conference - ATTENDING ONLY" at bounding box center [304, 334] width 206 height 14
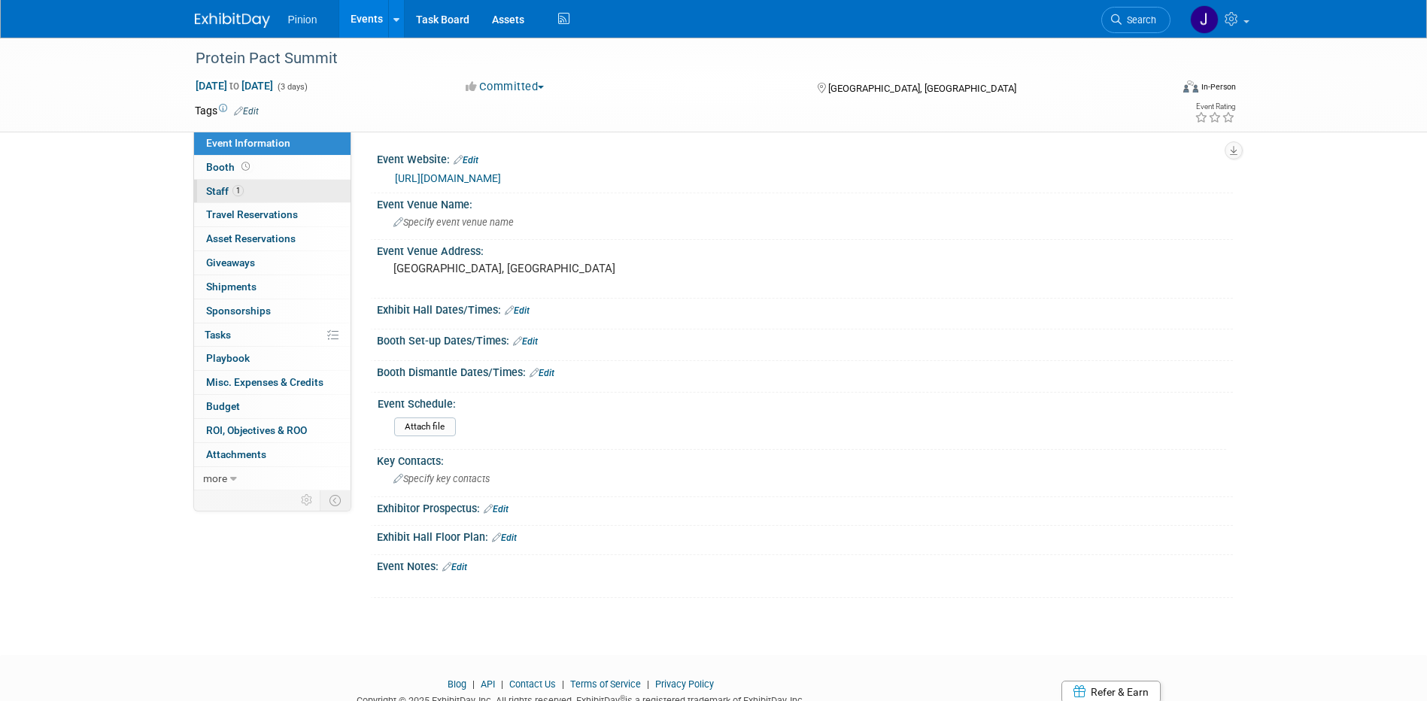
click at [220, 189] on span "Staff 1" at bounding box center [225, 191] width 38 height 12
click at [234, 186] on span "1" at bounding box center [237, 190] width 11 height 11
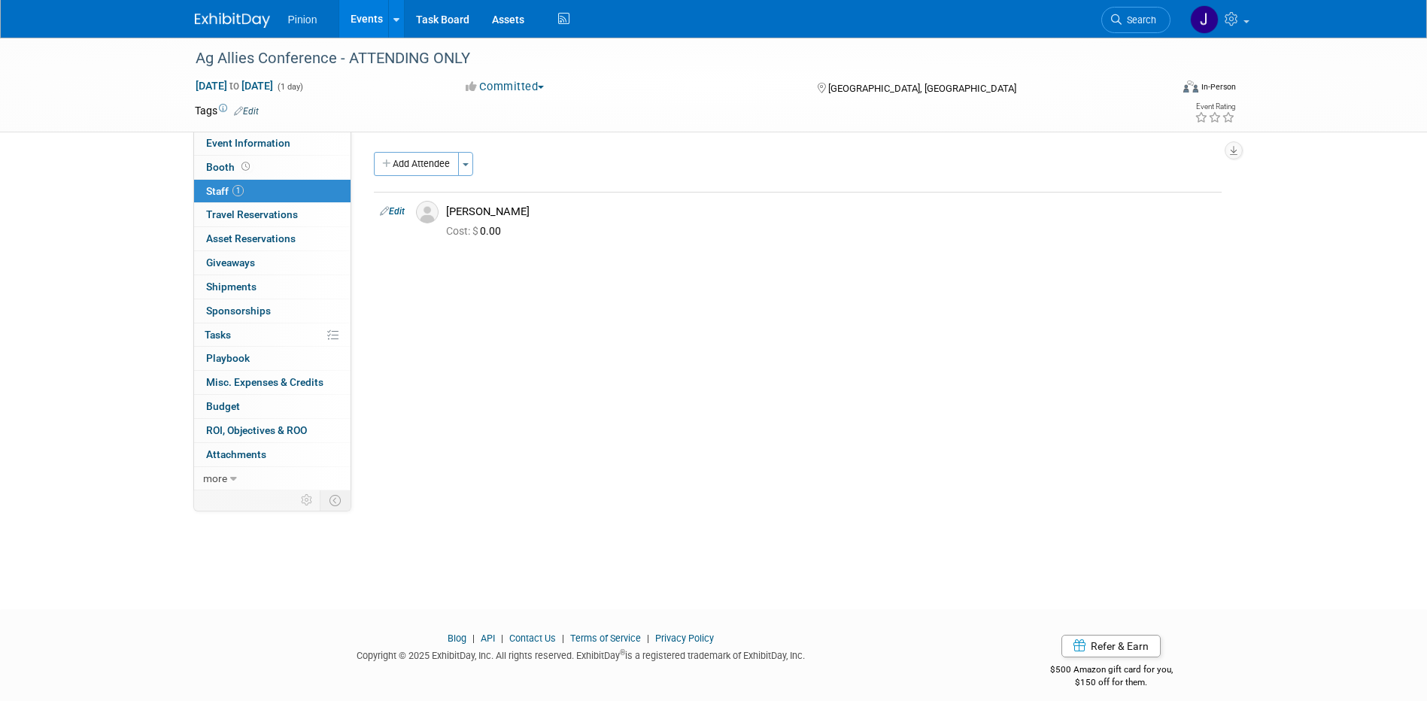
click at [241, 24] on img at bounding box center [232, 20] width 75 height 15
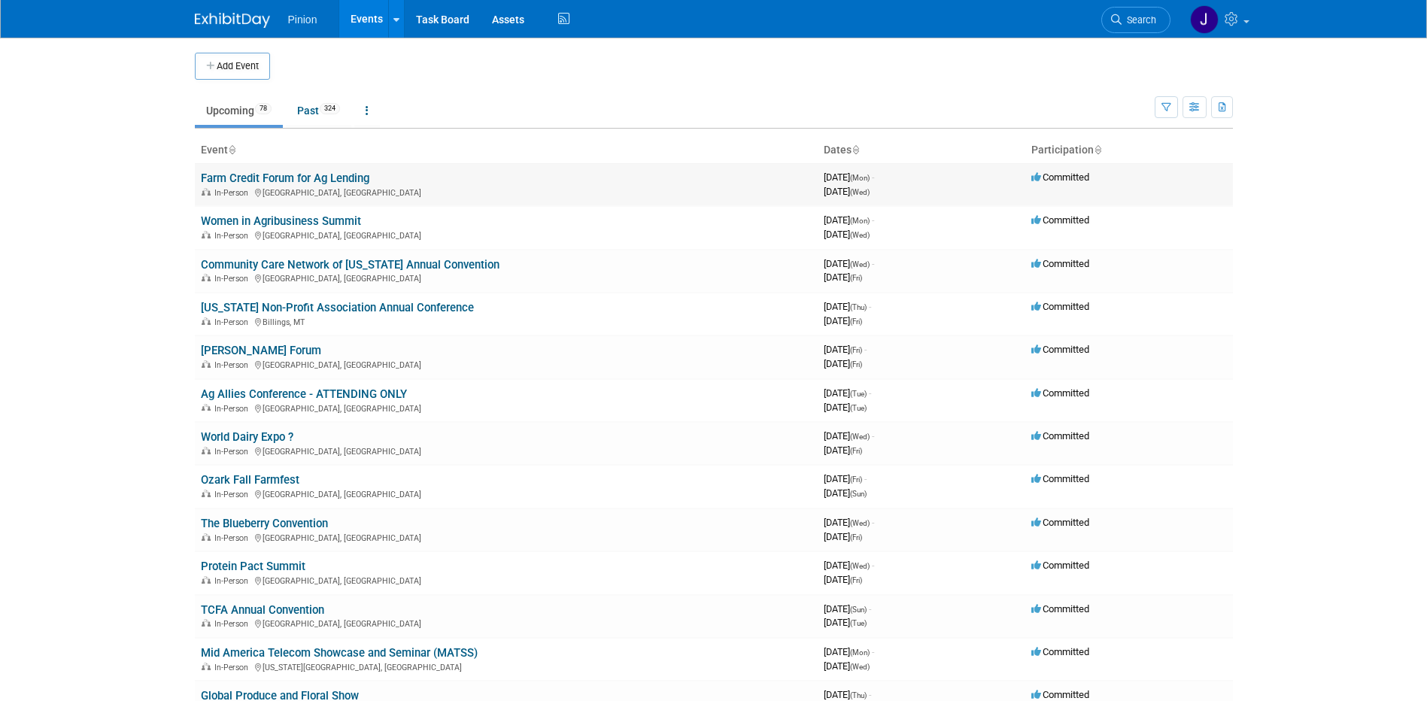
click at [293, 175] on link "Farm Credit Forum for Ag Lending" at bounding box center [285, 178] width 168 height 14
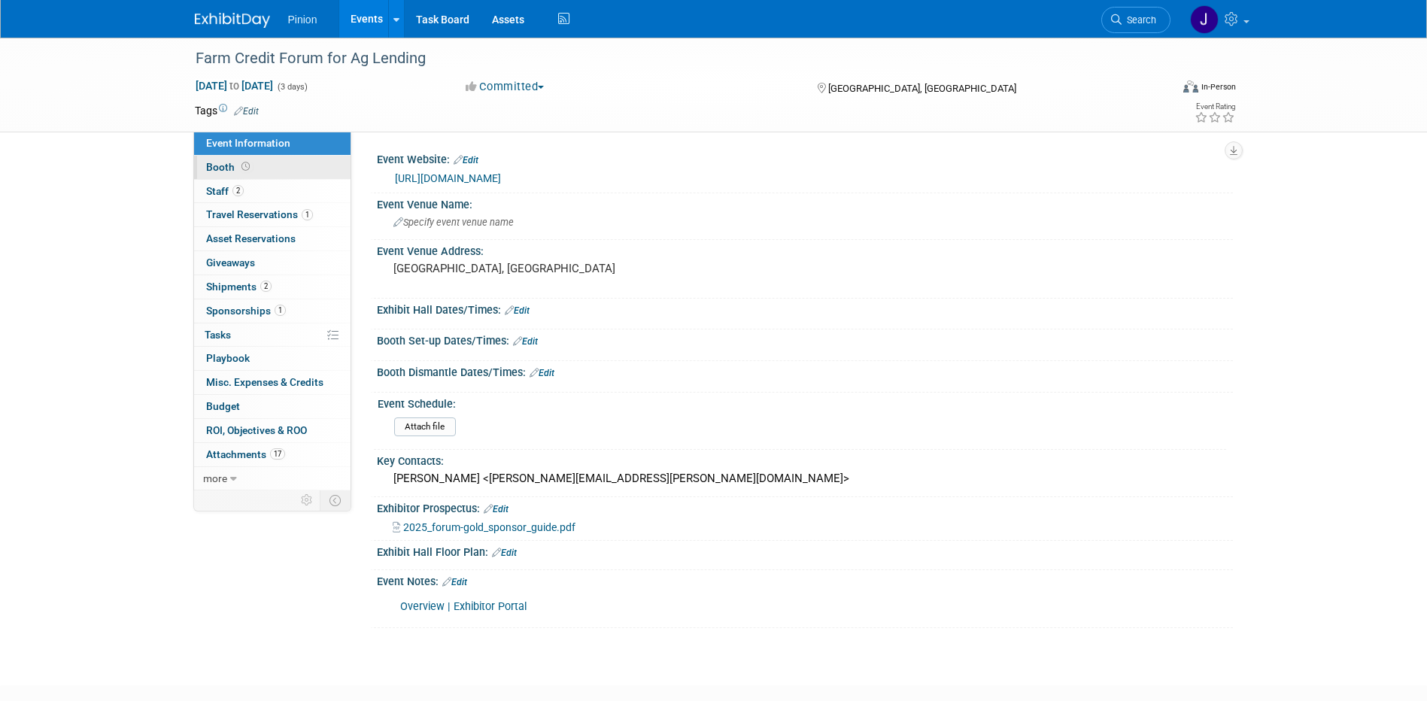
click at [241, 171] on icon at bounding box center [245, 166] width 8 height 8
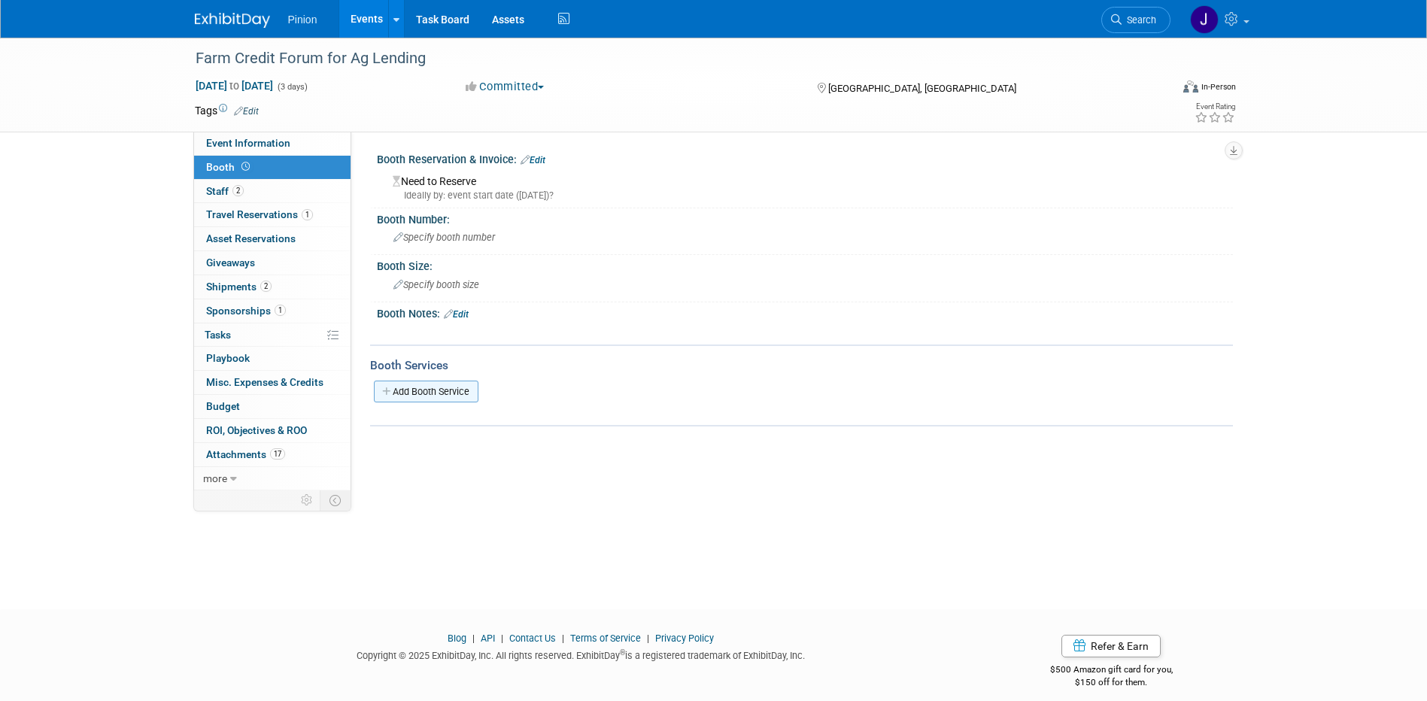
click at [433, 391] on link "Add Booth Service" at bounding box center [426, 392] width 105 height 22
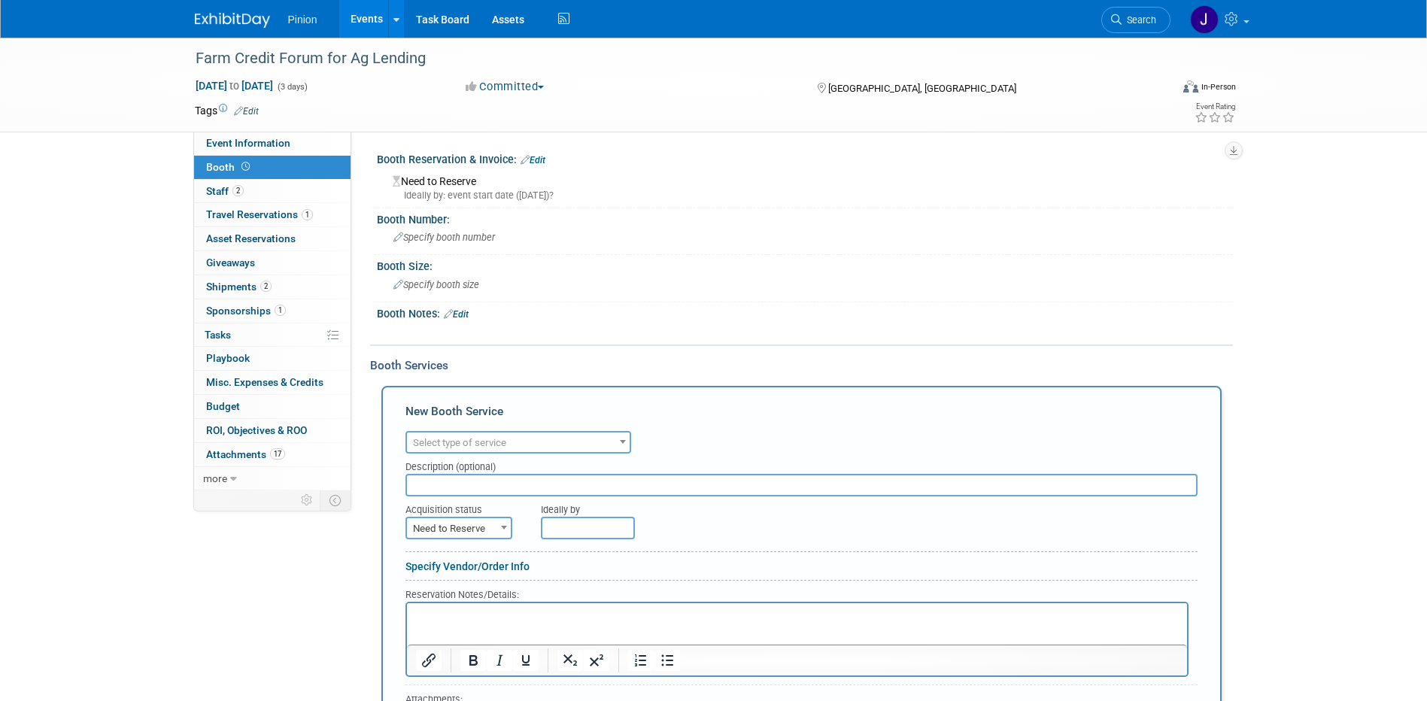
click at [459, 437] on span "Select type of service" at bounding box center [459, 442] width 93 height 11
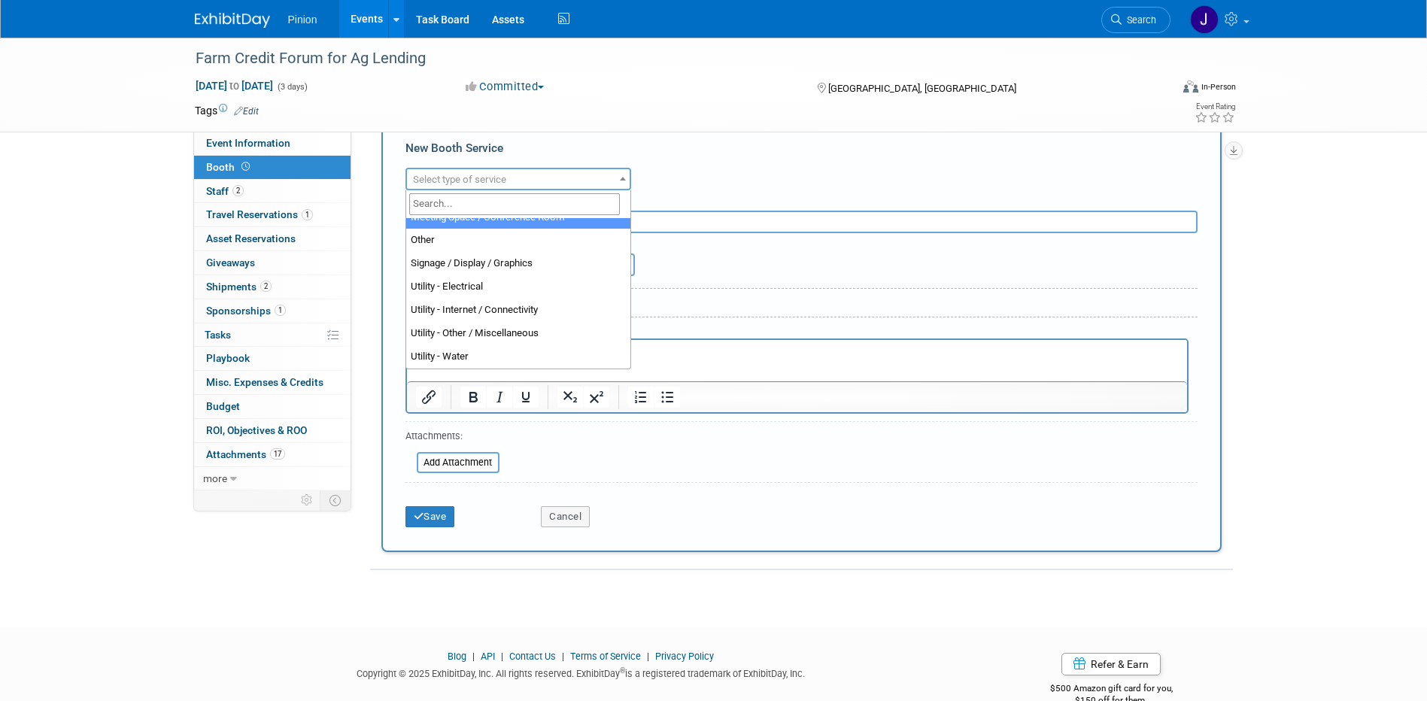
scroll to position [265, 0]
click at [581, 517] on button "Cancel" at bounding box center [565, 515] width 49 height 21
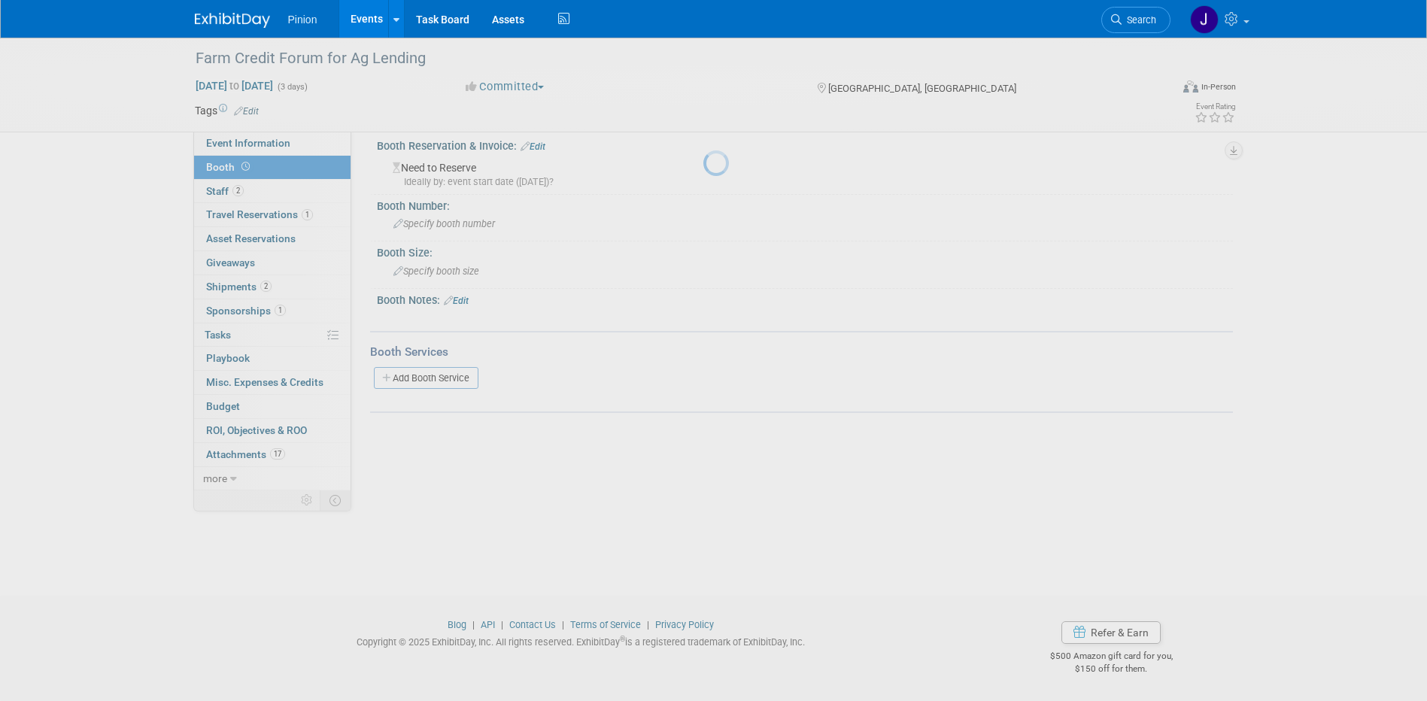
scroll to position [14, 0]
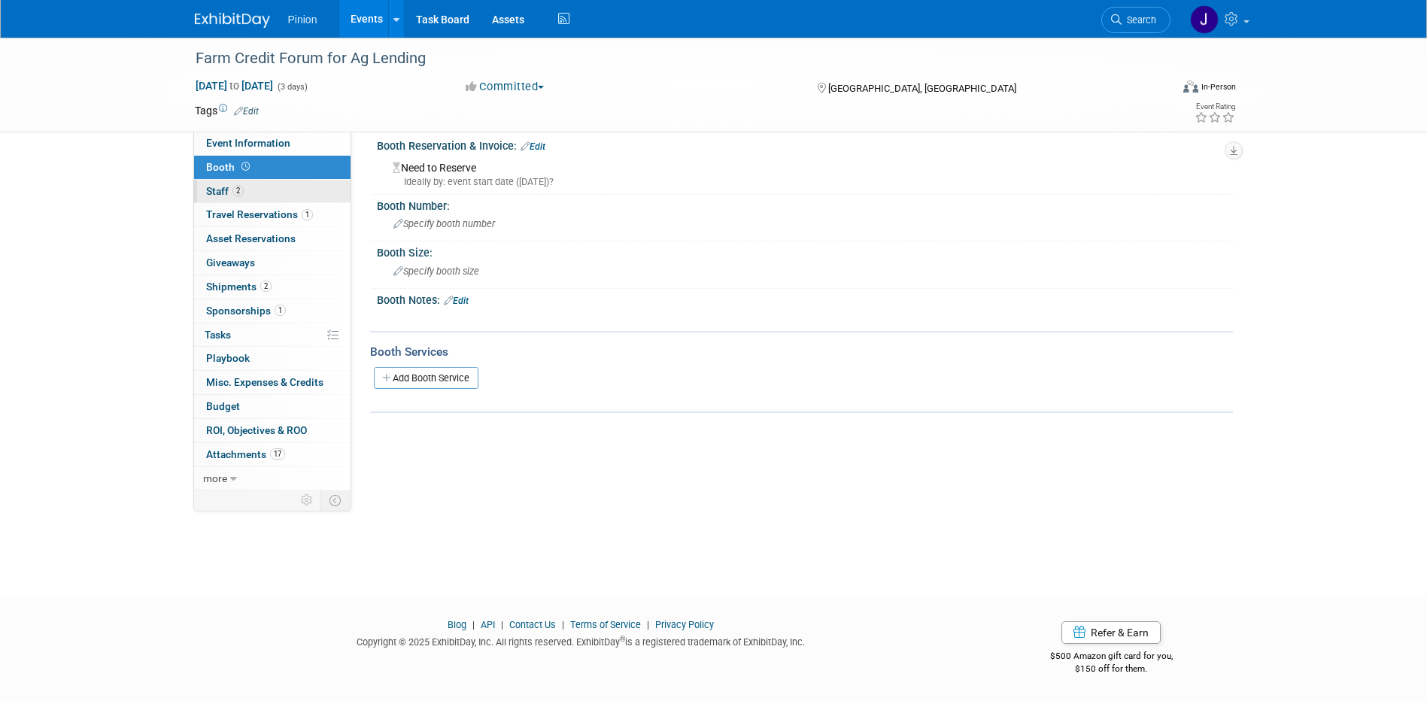
click at [258, 190] on link "2 Staff 2" at bounding box center [272, 191] width 156 height 23
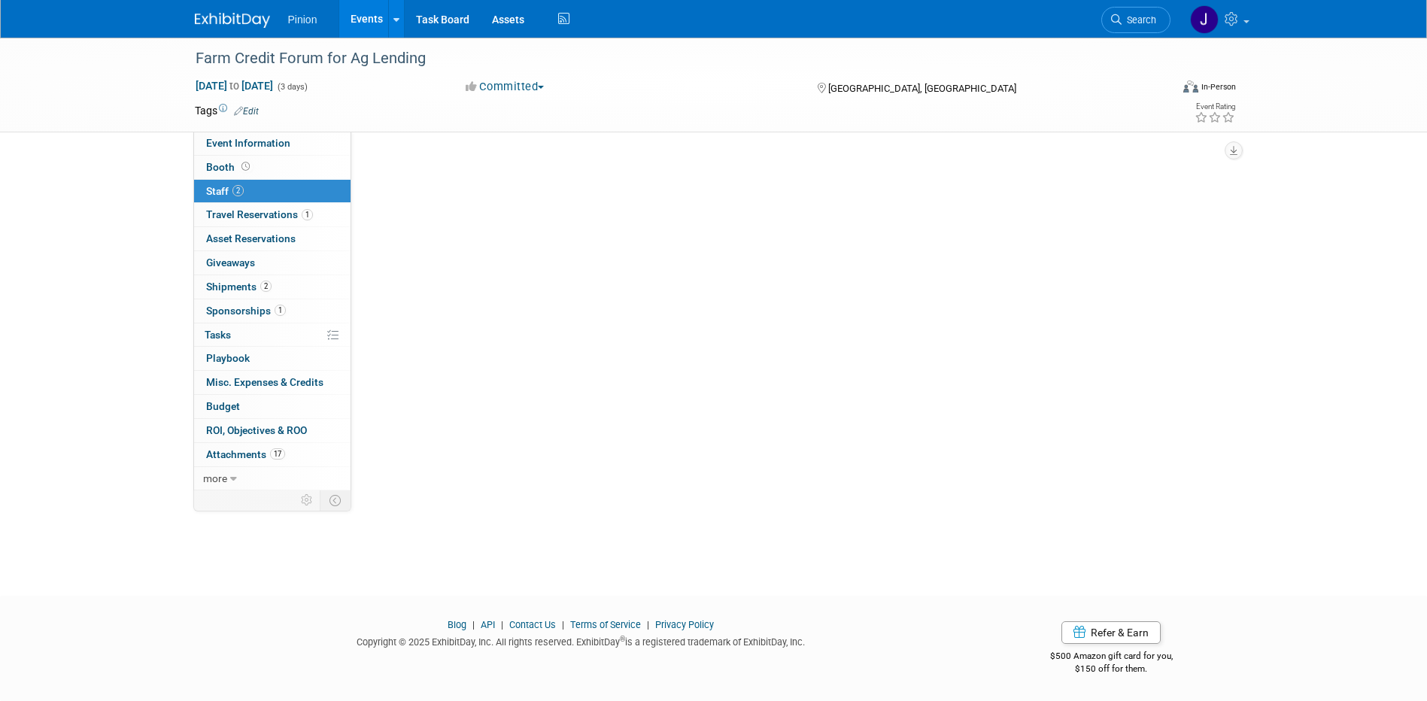
scroll to position [0, 0]
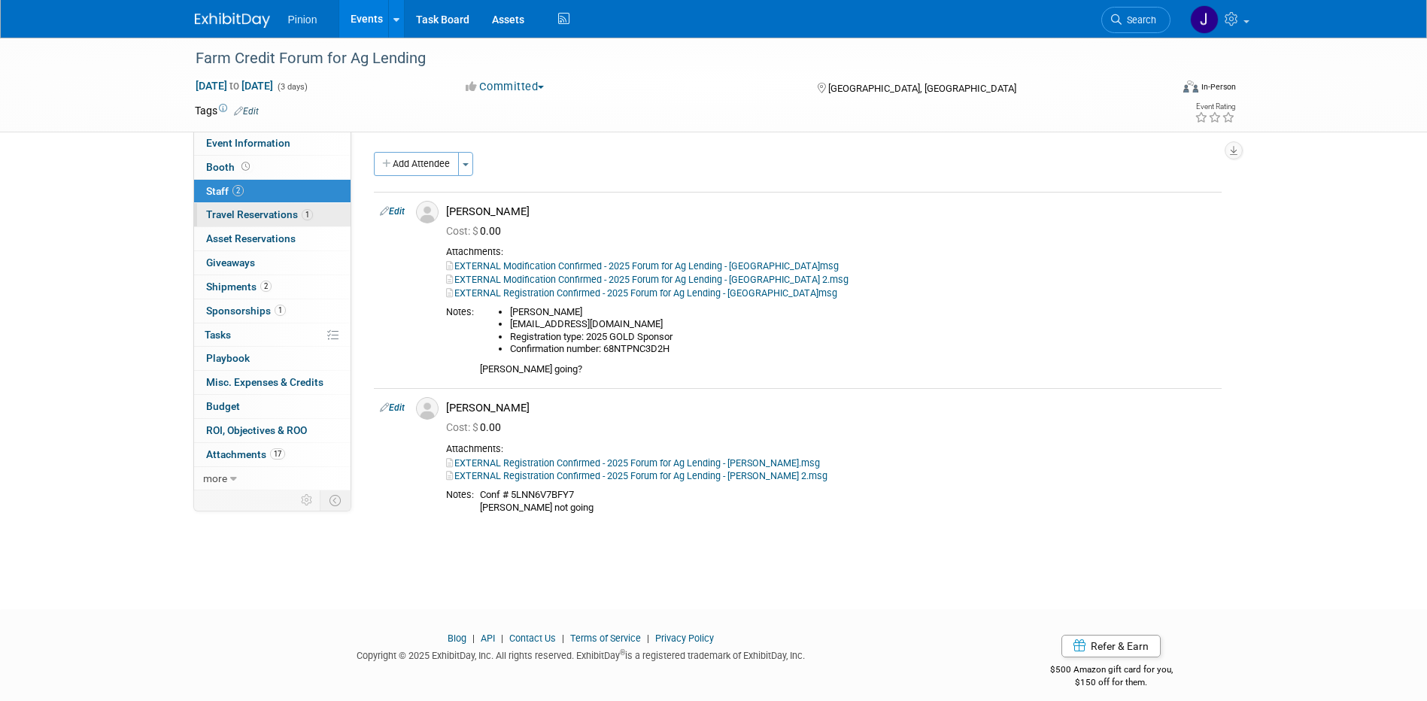
click at [262, 217] on span "Travel Reservations 1" at bounding box center [259, 214] width 107 height 12
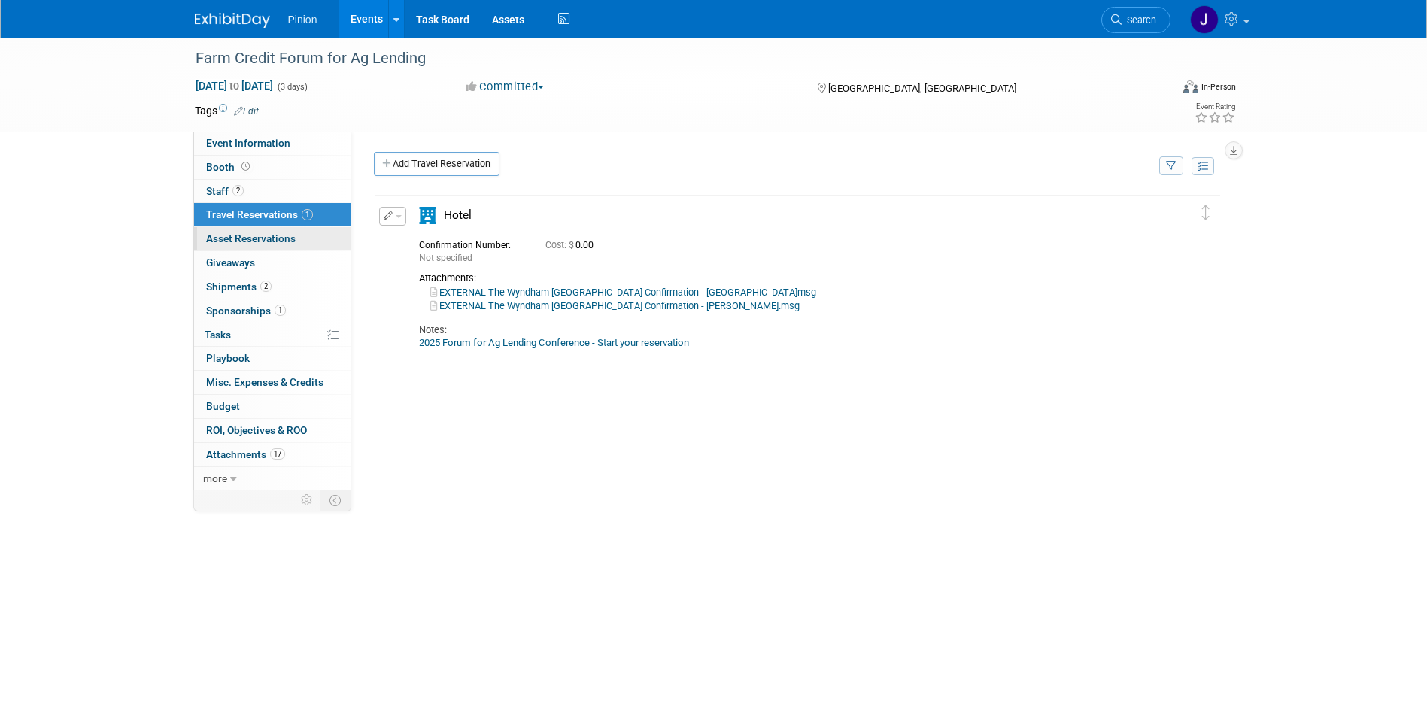
click at [290, 232] on link "0 Asset Reservations 0" at bounding box center [272, 238] width 156 height 23
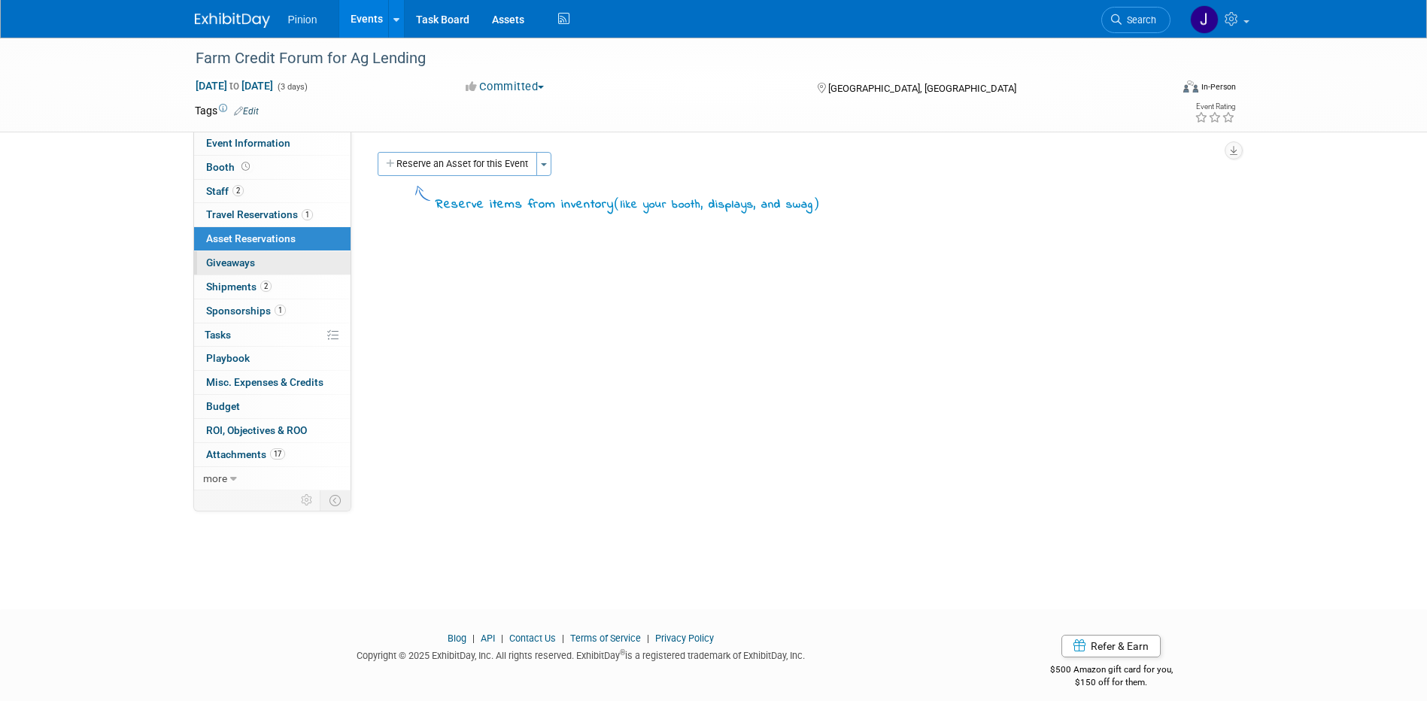
click at [236, 256] on link "0 Giveaways 0" at bounding box center [272, 262] width 156 height 23
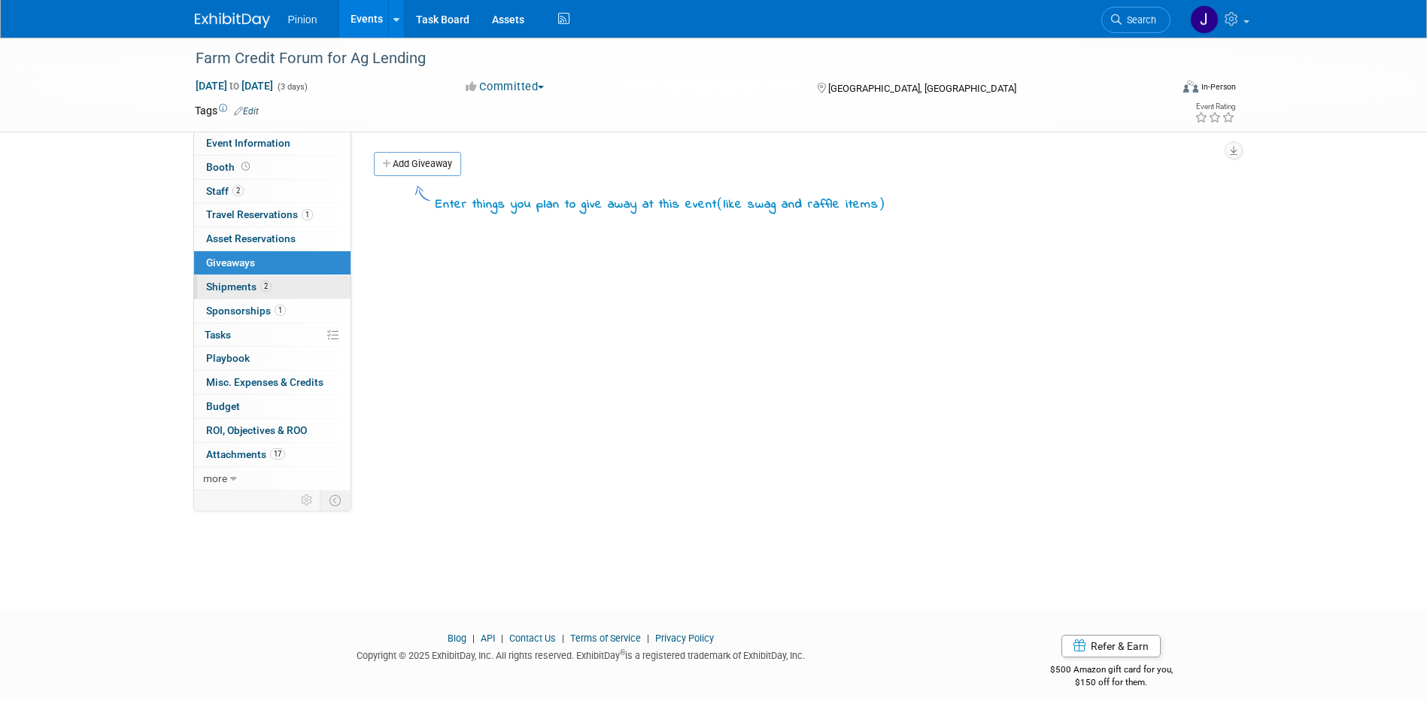
click at [248, 280] on link "2 Shipments 2" at bounding box center [272, 286] width 156 height 23
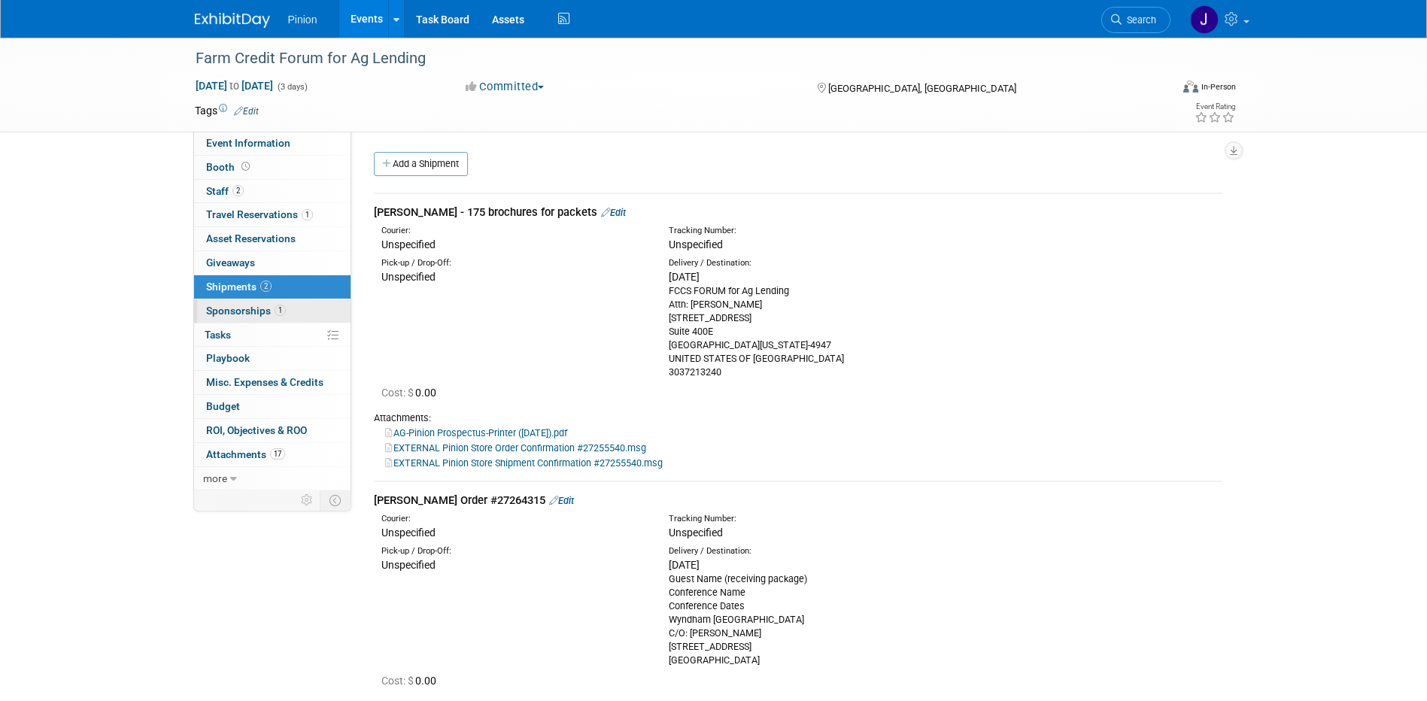
click at [250, 305] on span "Sponsorships 1" at bounding box center [246, 311] width 80 height 12
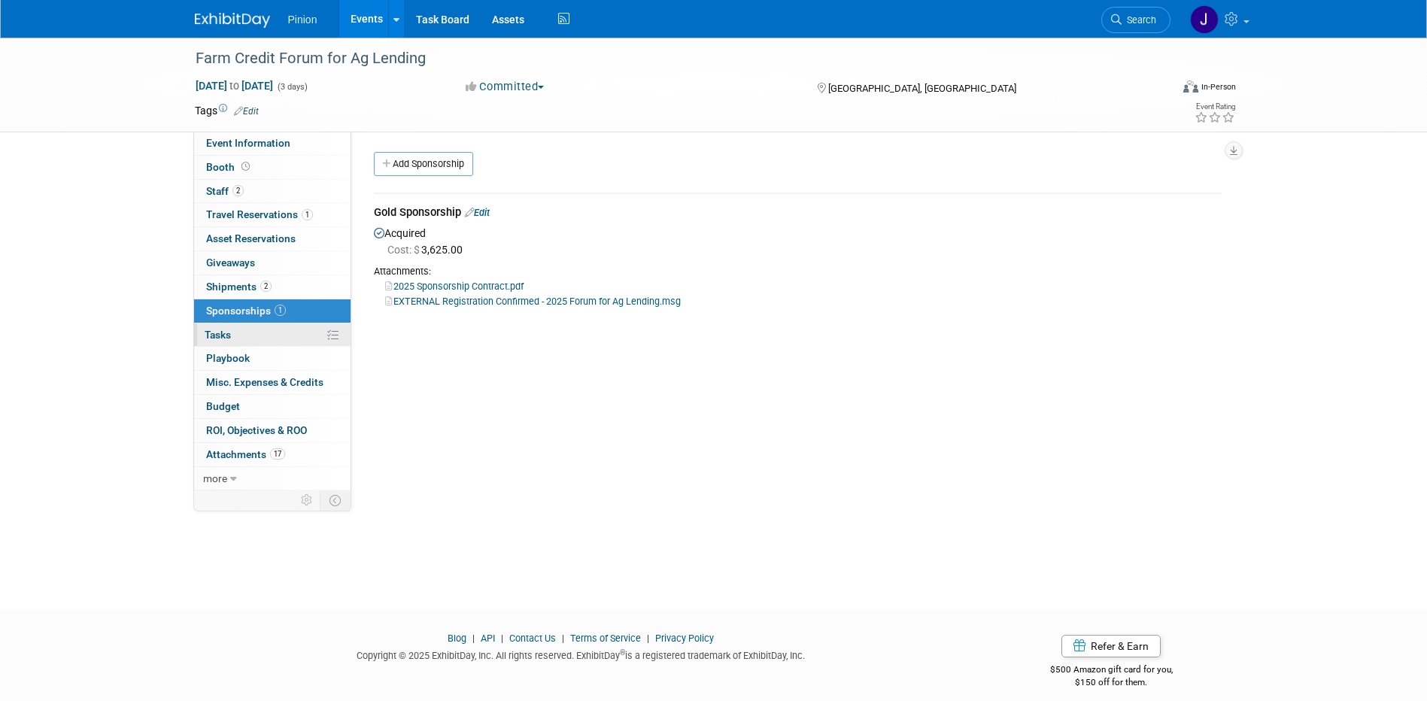
click at [234, 336] on link "0% Tasks 0%" at bounding box center [272, 334] width 156 height 23
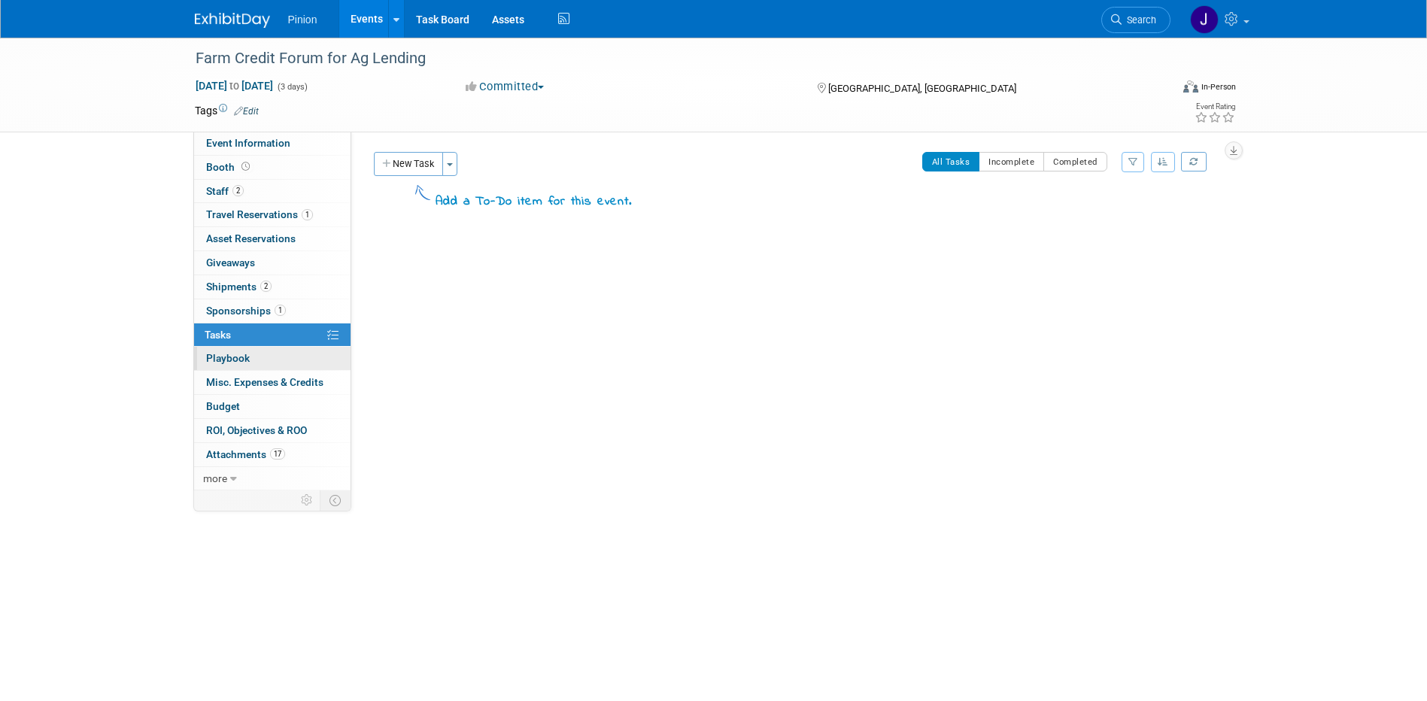
click at [232, 360] on span "Playbook 0" at bounding box center [228, 358] width 44 height 12
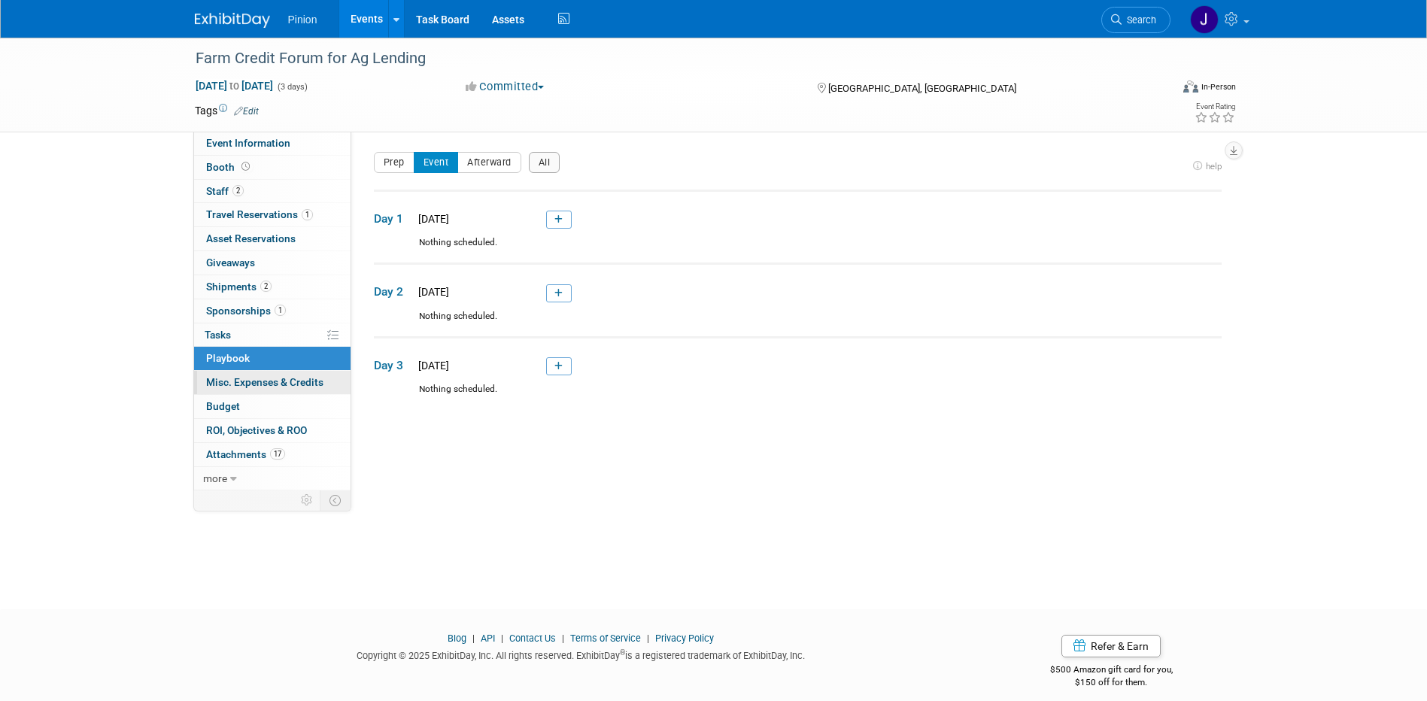
click at [232, 385] on span "Misc. Expenses & Credits 0" at bounding box center [264, 382] width 117 height 12
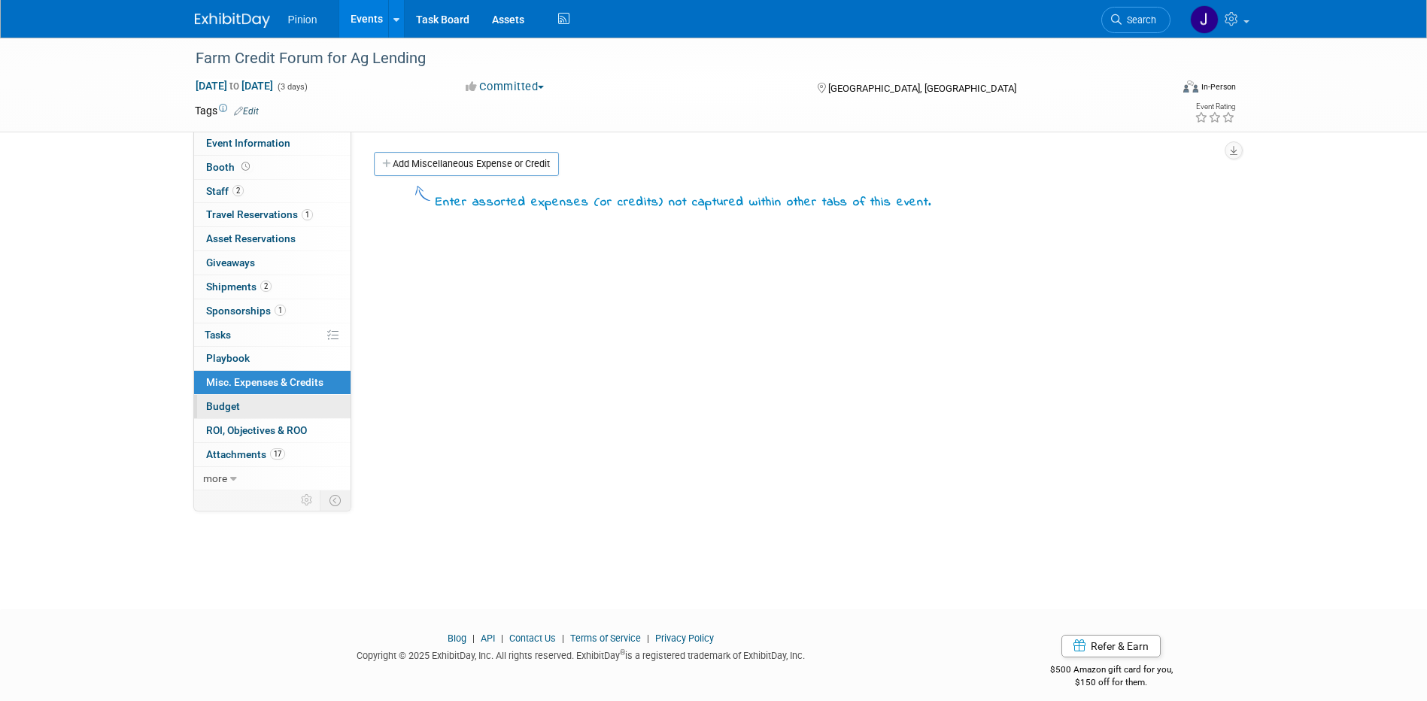
click at [238, 408] on span "Budget" at bounding box center [223, 406] width 34 height 12
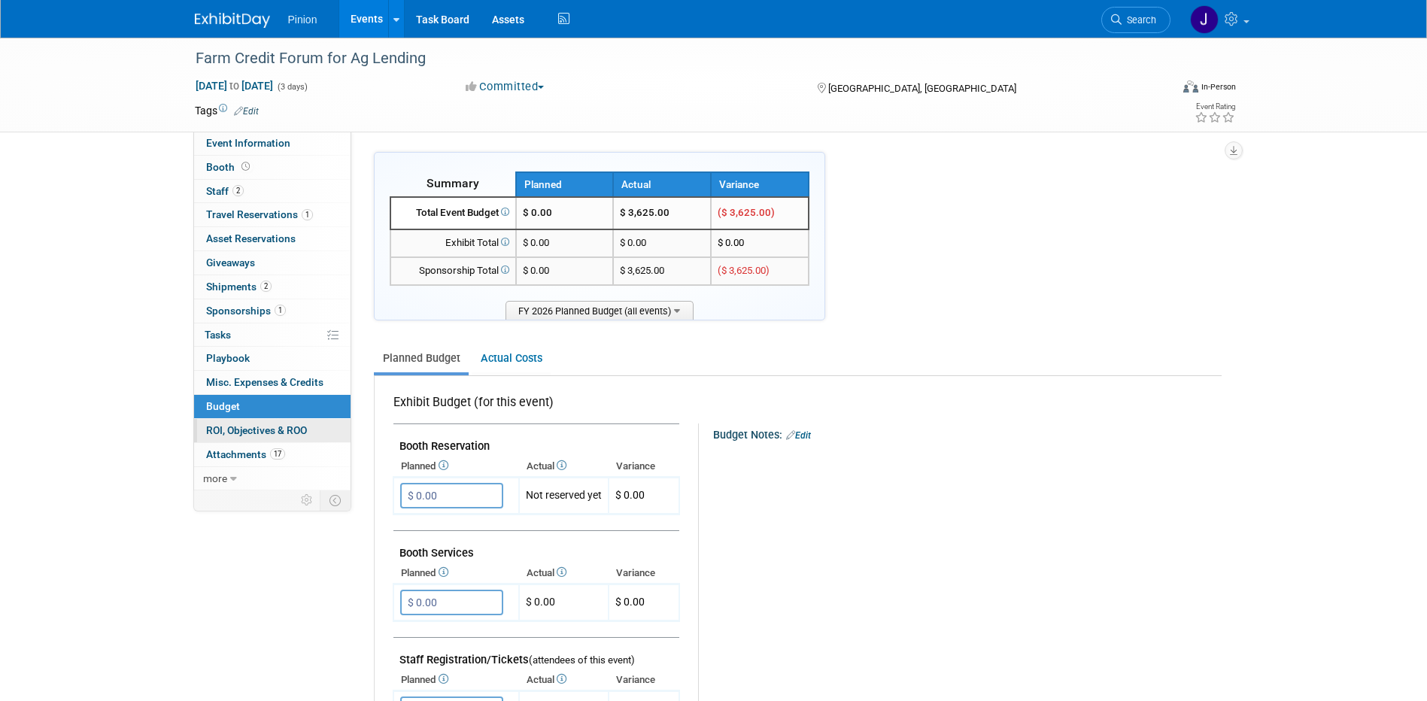
click at [235, 421] on link "0 ROI, Objectives & ROO 0" at bounding box center [272, 430] width 156 height 23
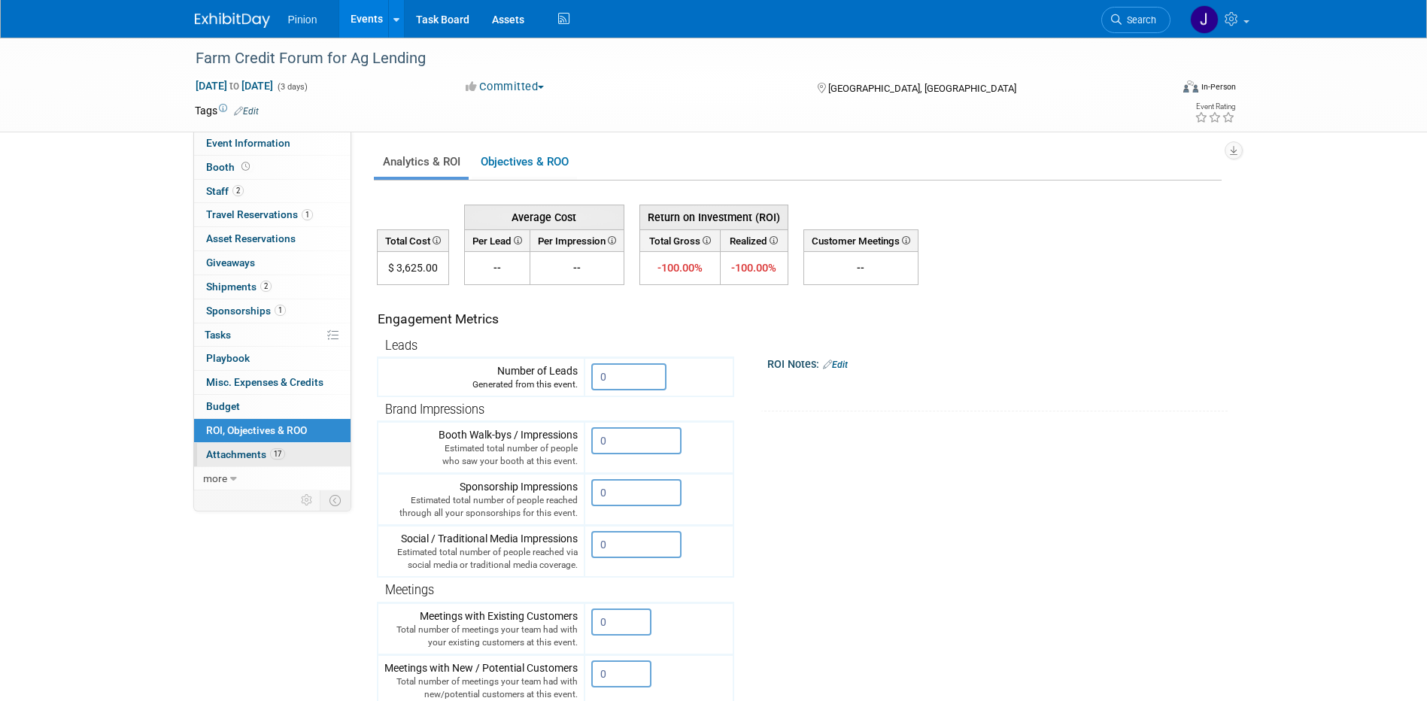
click at [244, 451] on span "Attachments 17" at bounding box center [245, 454] width 79 height 12
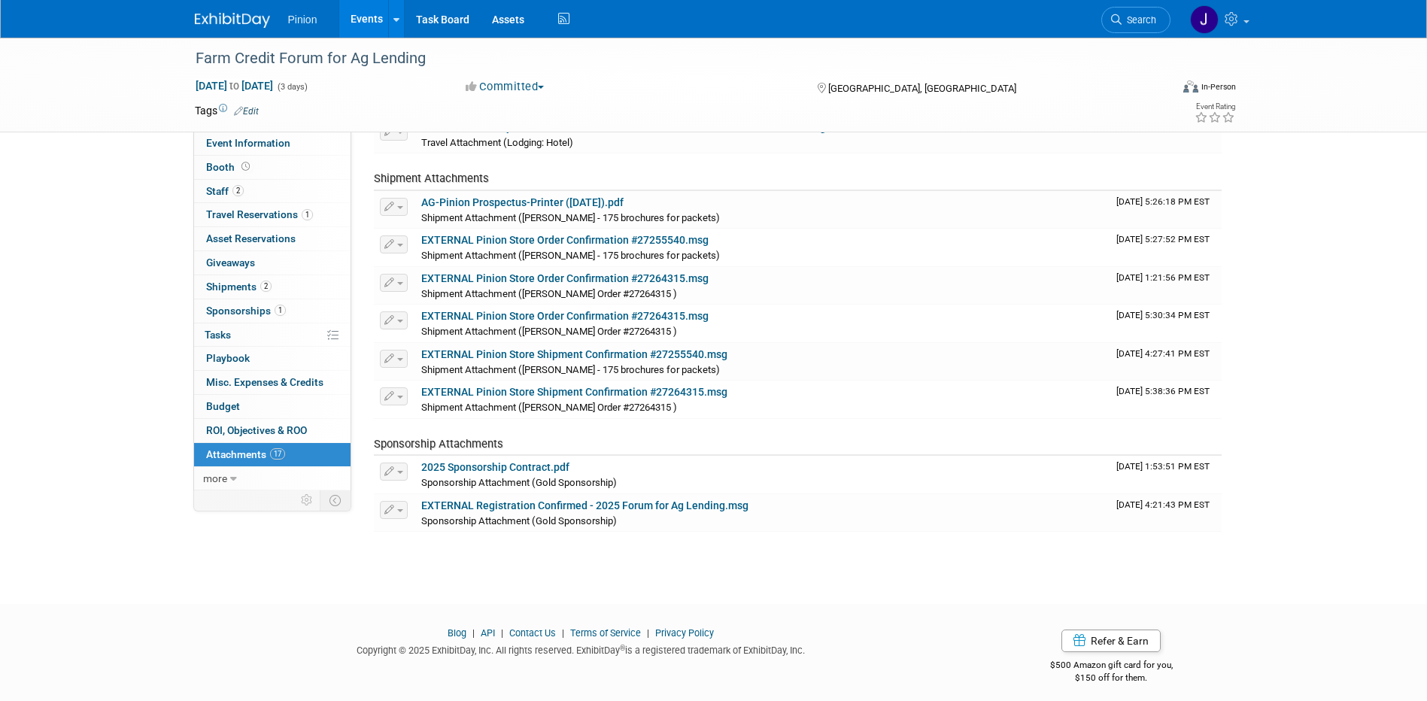
scroll to position [531, 0]
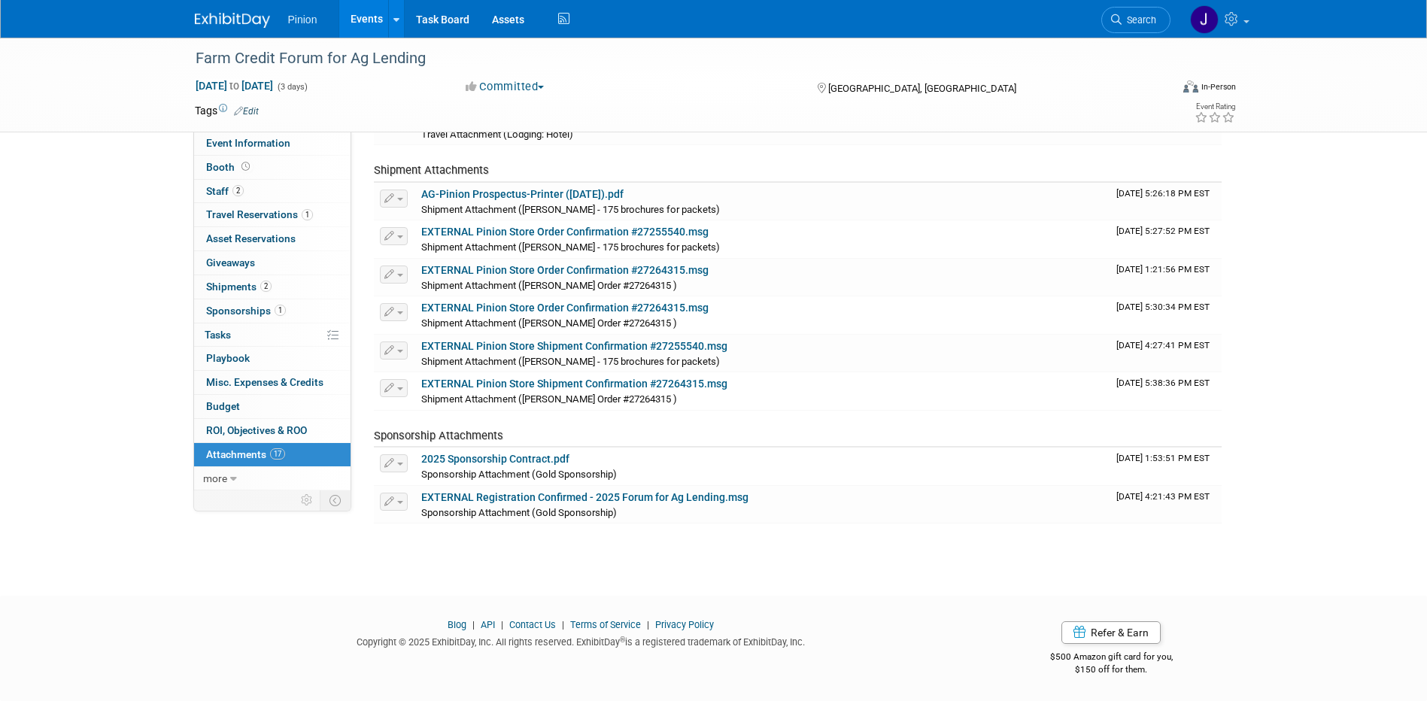
click at [247, 14] on img at bounding box center [232, 20] width 75 height 15
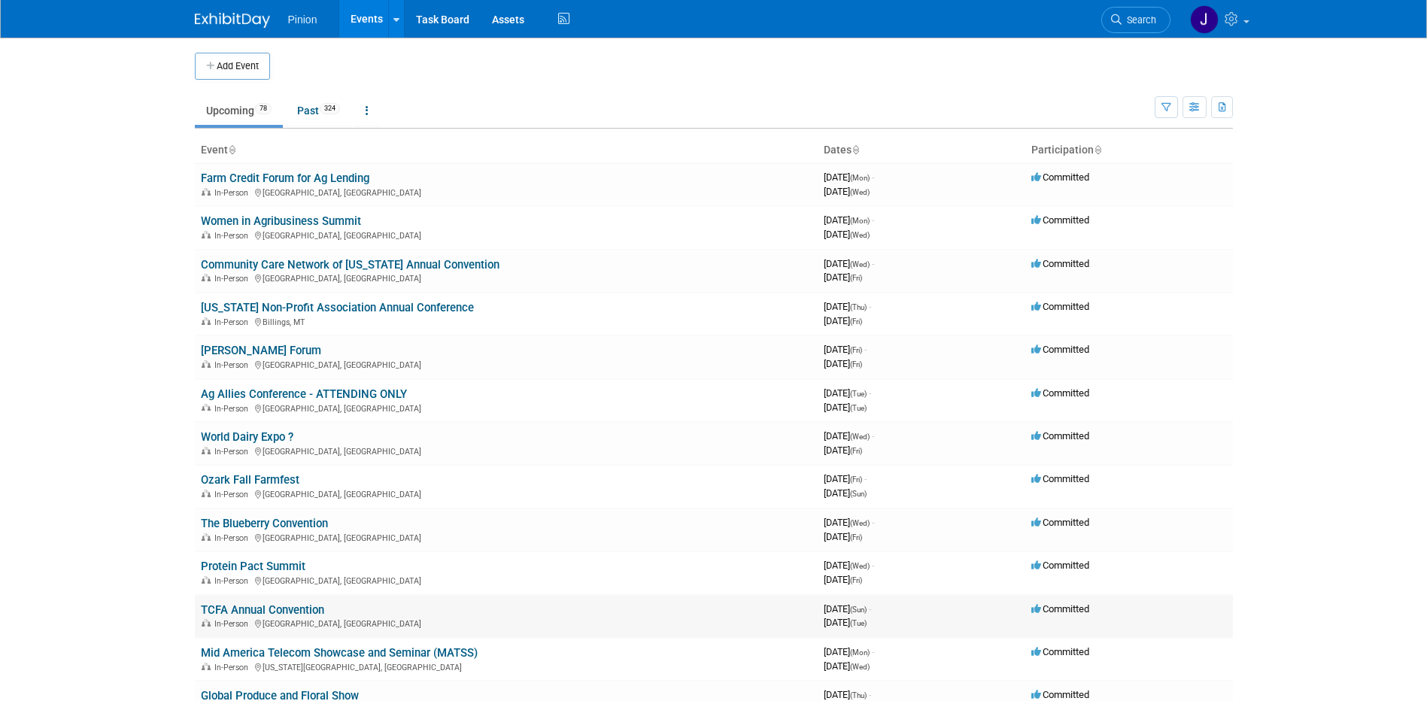
click at [247, 610] on link "TCFA Annual Convention" at bounding box center [262, 610] width 123 height 14
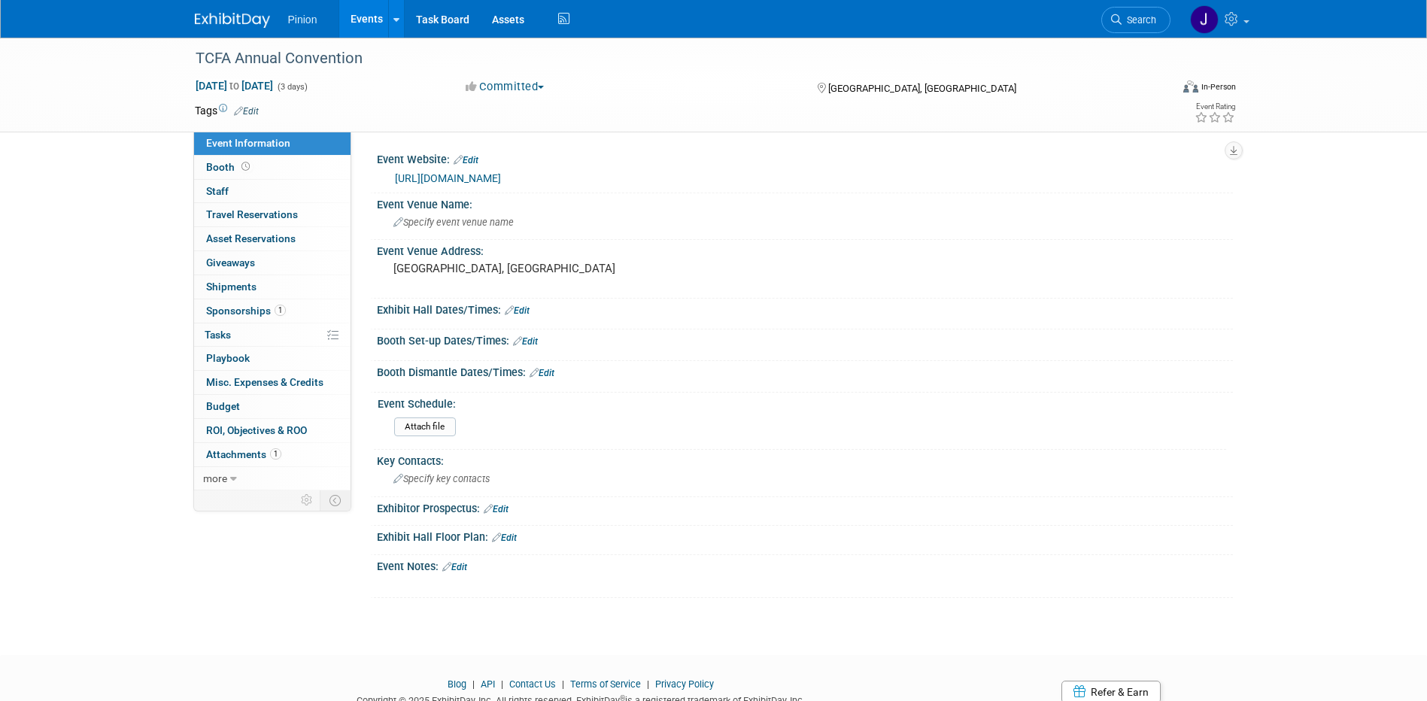
click at [236, 310] on span "Sponsorships 1" at bounding box center [246, 311] width 80 height 12
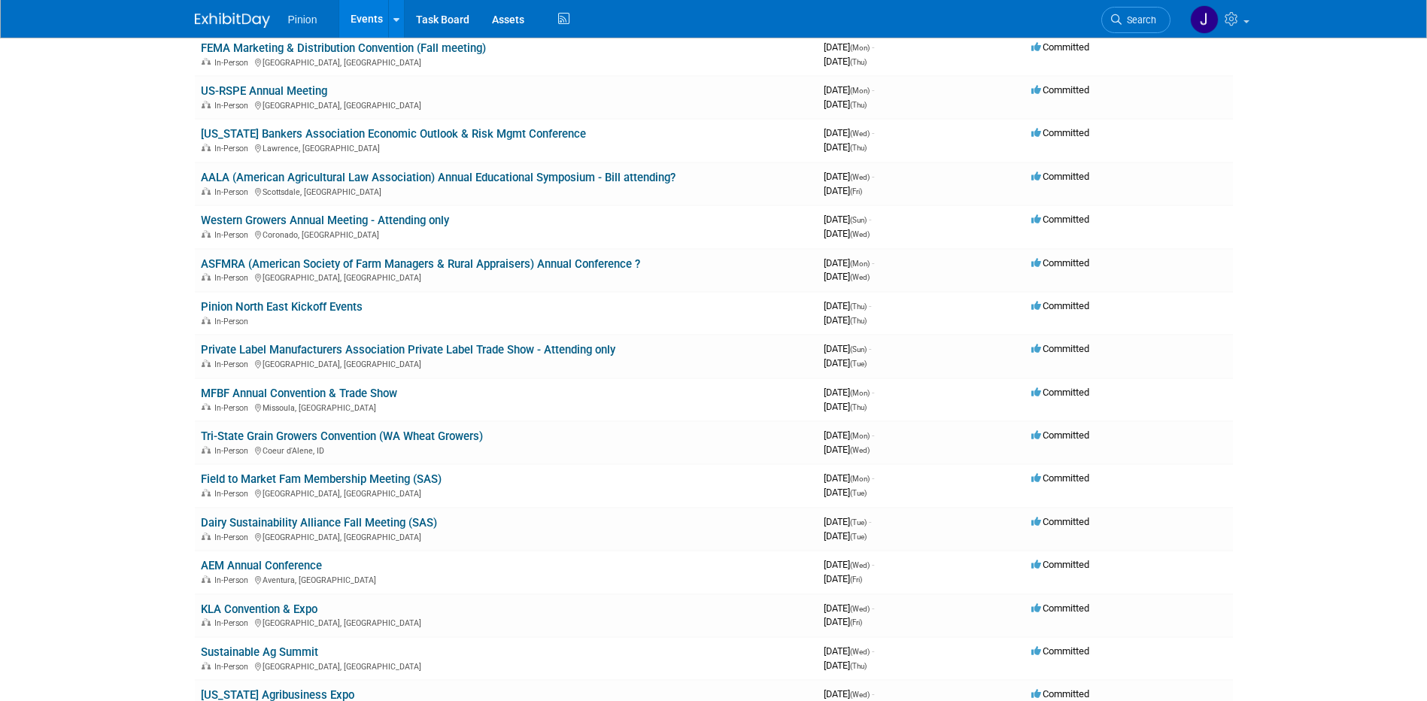
scroll to position [699, 0]
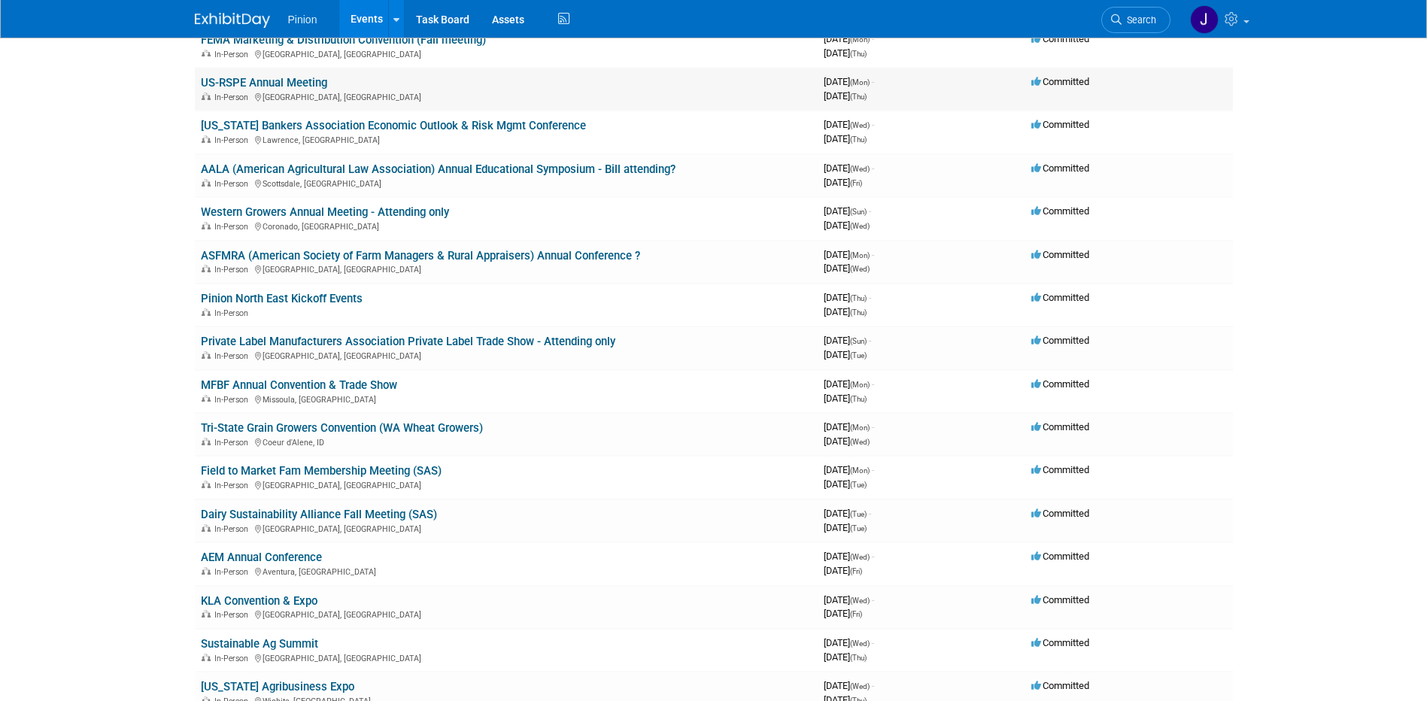
click at [272, 85] on link "US-RSPE Annual Meeting" at bounding box center [264, 83] width 126 height 14
click at [271, 123] on link "Kansas Bankers Association Economic Outlook & Risk Mgmt Conference" at bounding box center [393, 126] width 385 height 14
click at [256, 167] on link "AALA (American Agricultural Law Association) Annual Educational Symposium - Bil…" at bounding box center [438, 169] width 475 height 14
click at [250, 208] on link "Western Growers Annual Meeting - Attending only" at bounding box center [325, 212] width 248 height 14
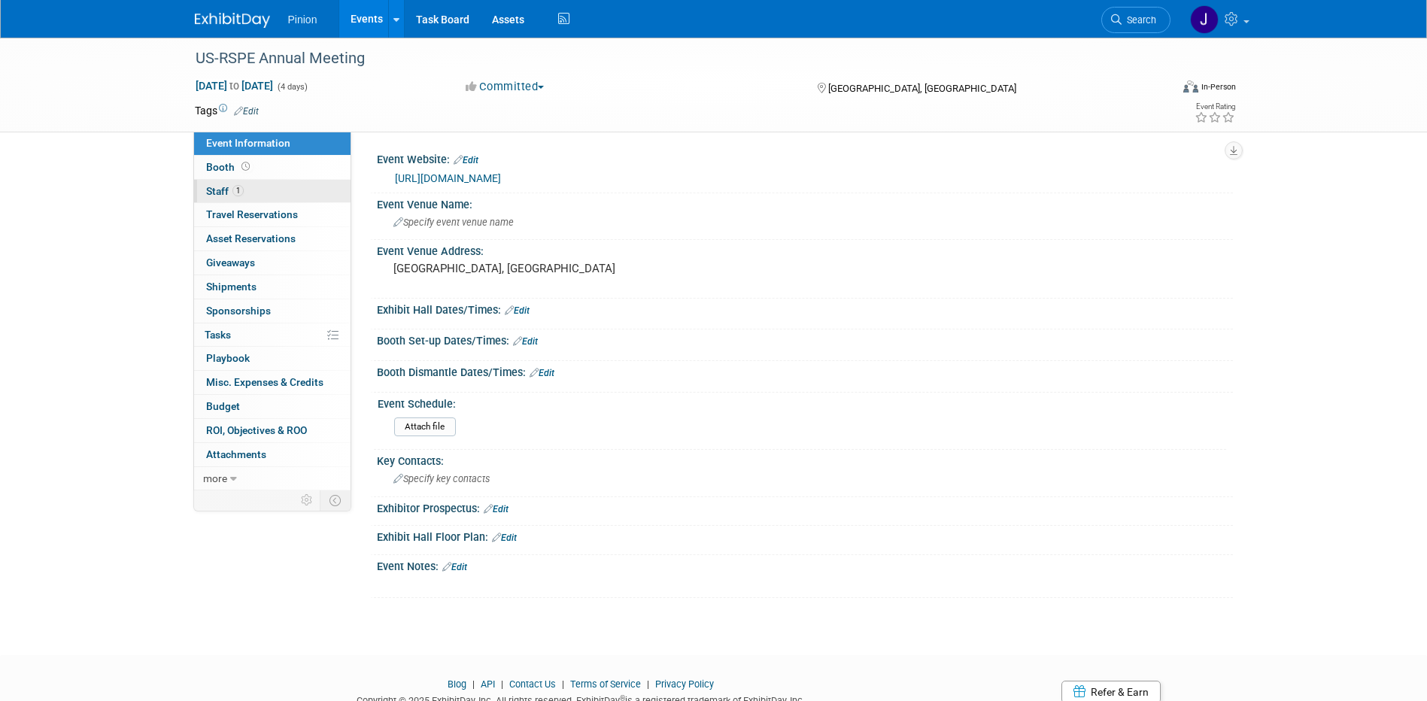
click at [218, 194] on span "Staff 1" at bounding box center [225, 191] width 38 height 12
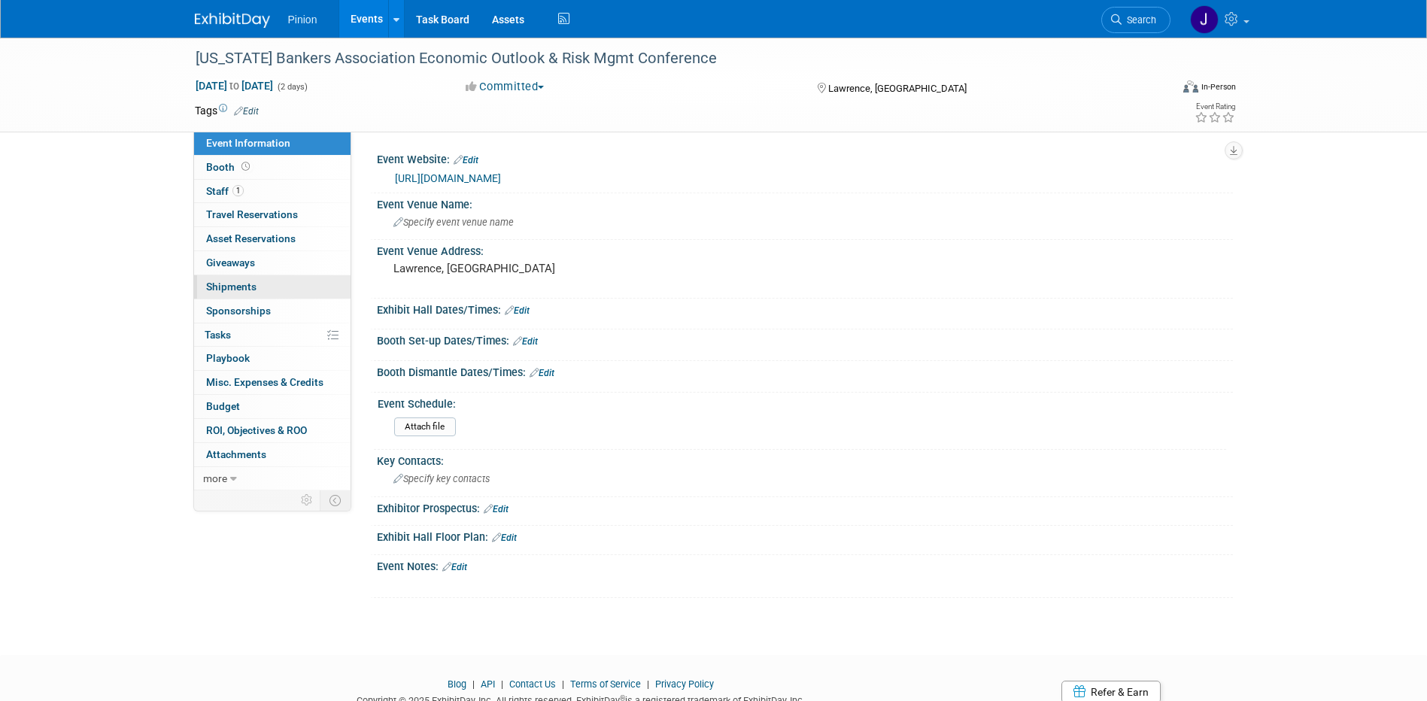
click at [235, 287] on span "Shipments 0" at bounding box center [231, 286] width 50 height 12
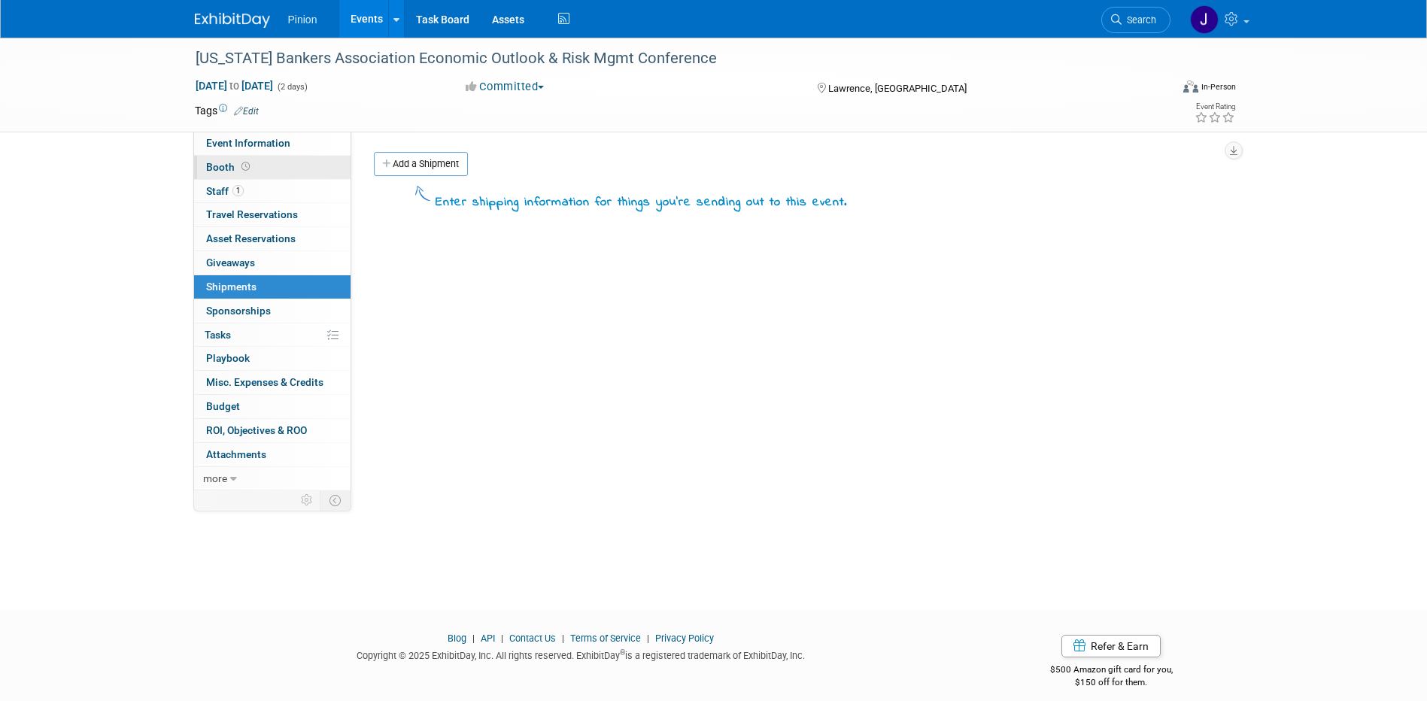
click at [241, 168] on icon at bounding box center [245, 166] width 8 height 8
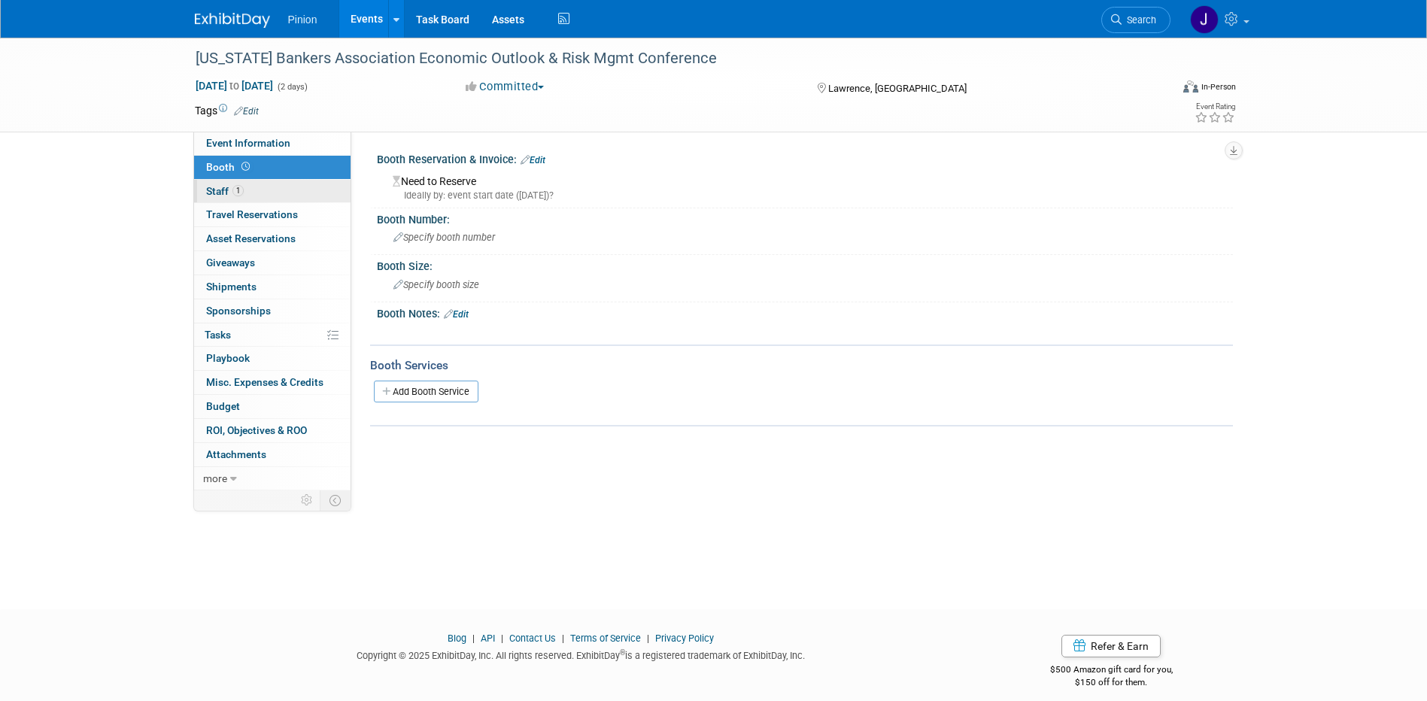
click at [243, 187] on span "1" at bounding box center [237, 190] width 11 height 11
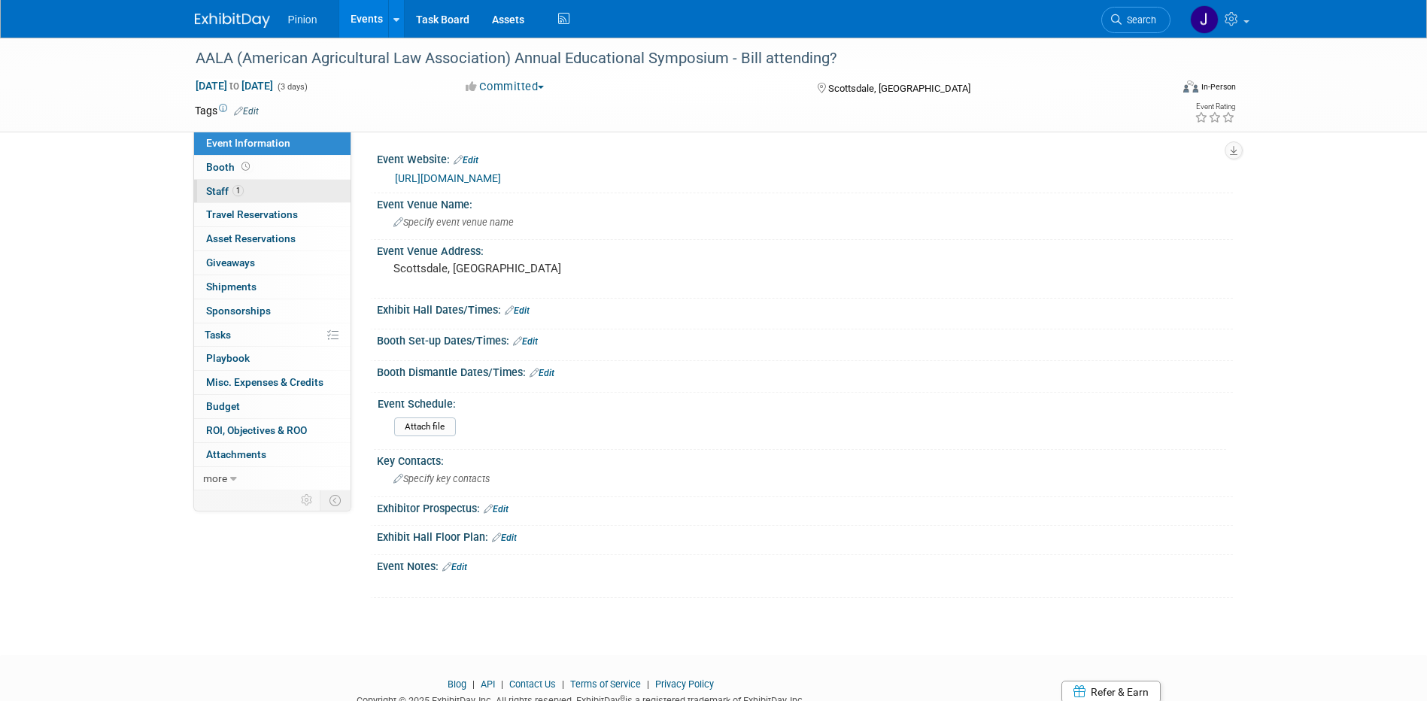
click at [220, 189] on span "Staff 1" at bounding box center [225, 191] width 38 height 12
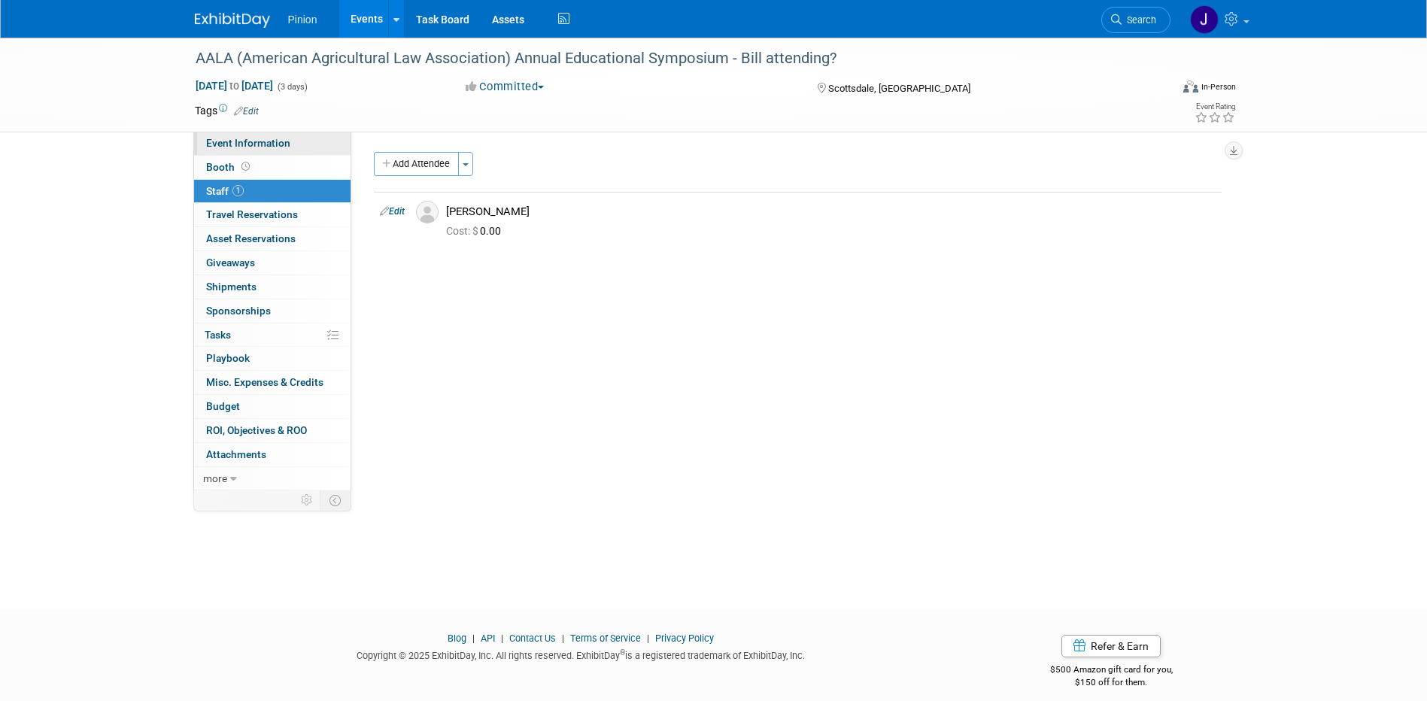
click at [261, 135] on link "Event Information" at bounding box center [272, 143] width 156 height 23
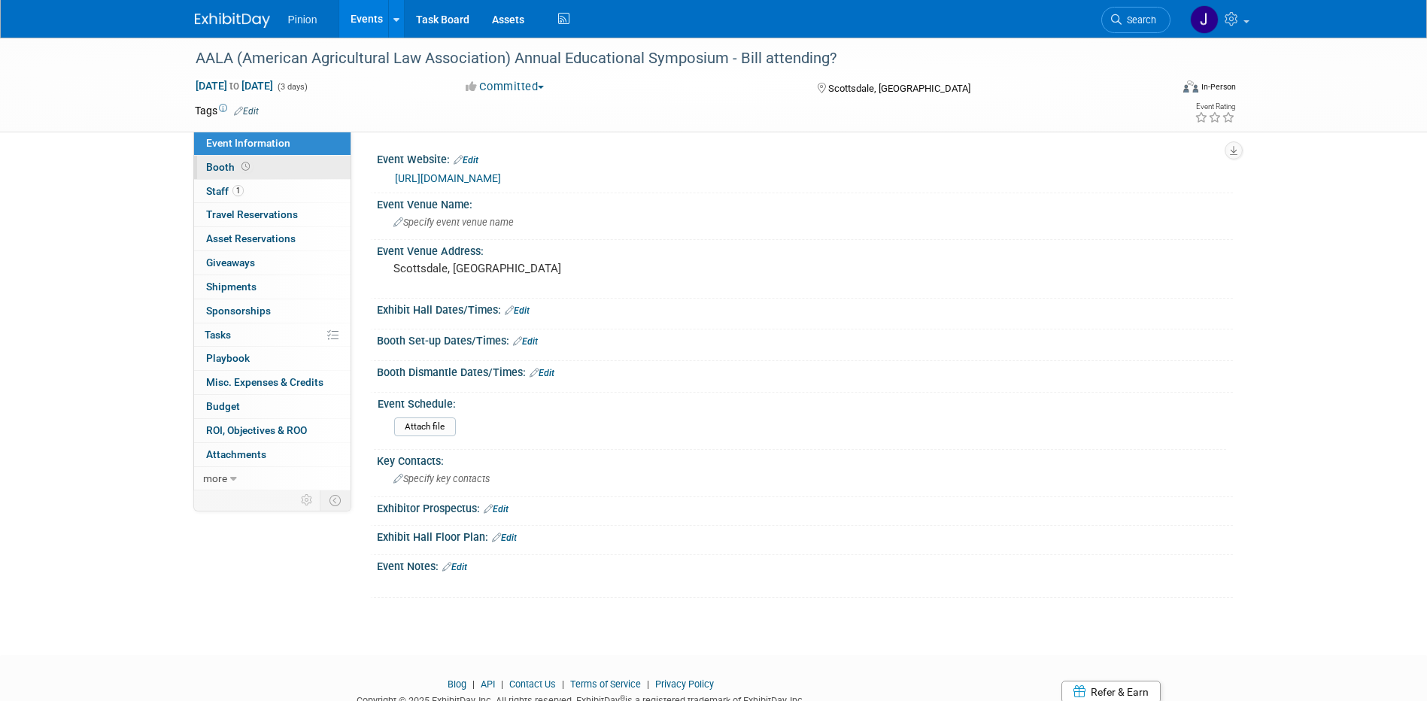
click at [229, 162] on span "Booth" at bounding box center [229, 167] width 47 height 12
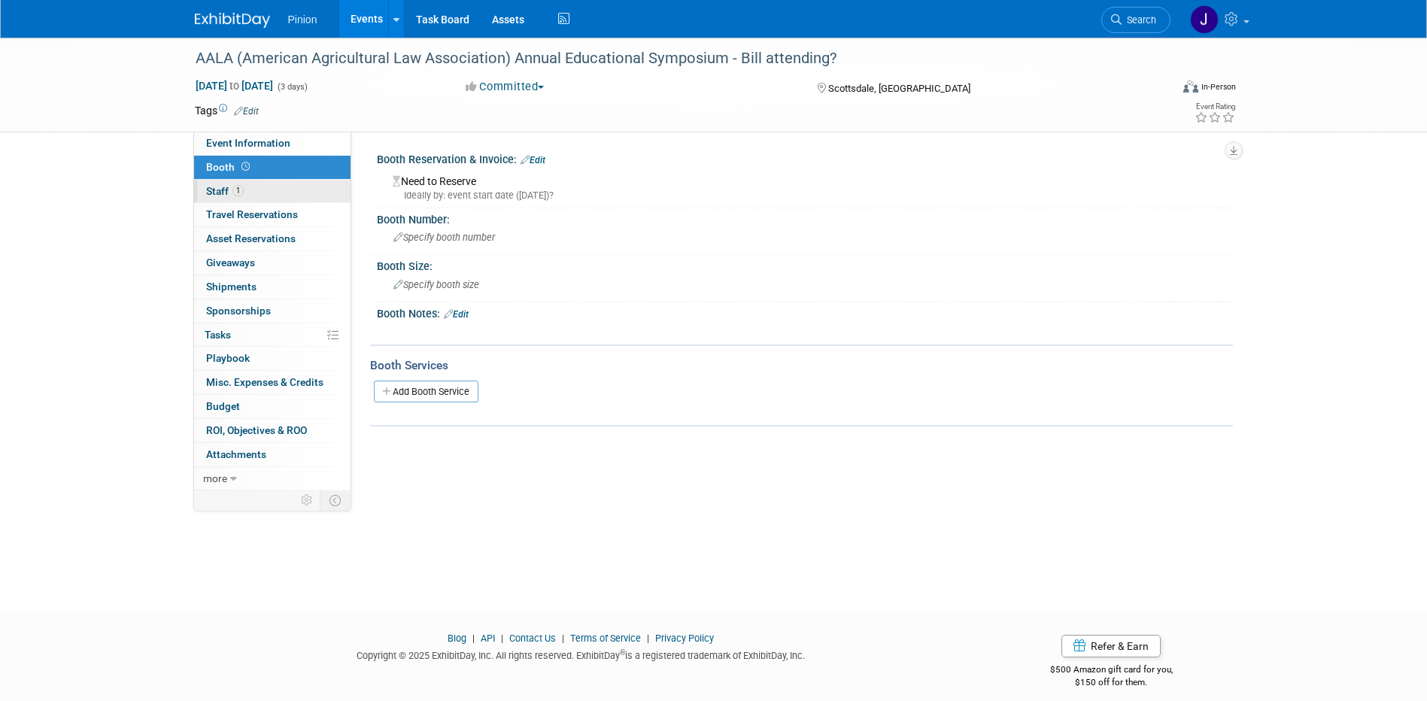
click at [236, 187] on span "1" at bounding box center [237, 190] width 11 height 11
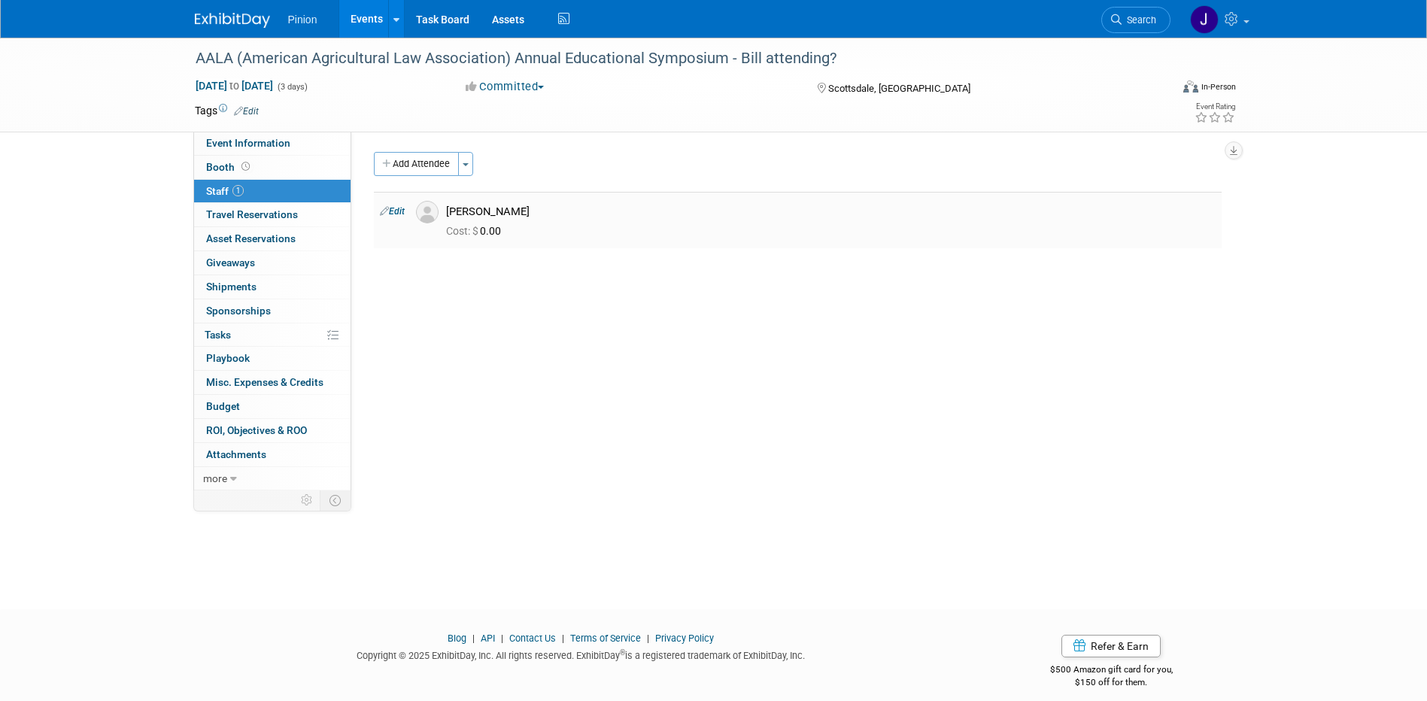
click at [399, 211] on link "Edit" at bounding box center [392, 211] width 25 height 11
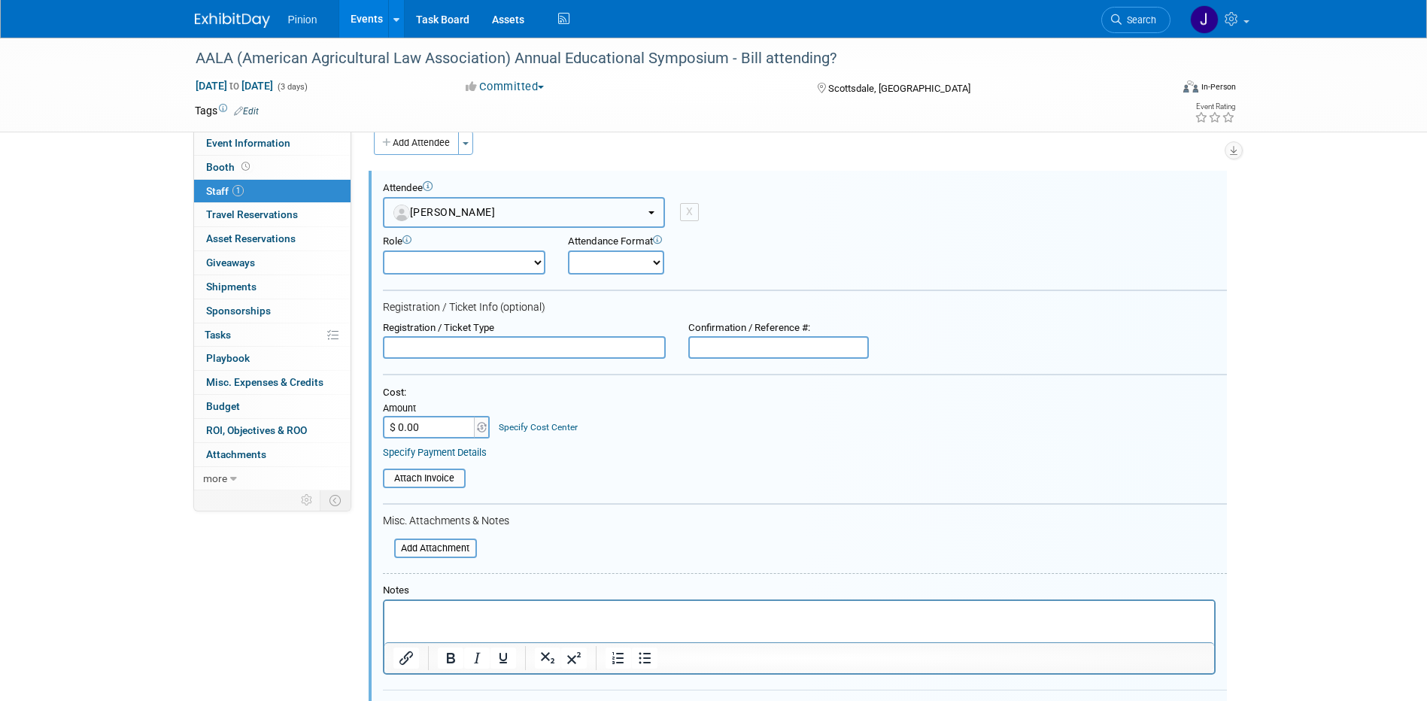
click at [645, 214] on button "[PERSON_NAME]" at bounding box center [524, 212] width 282 height 31
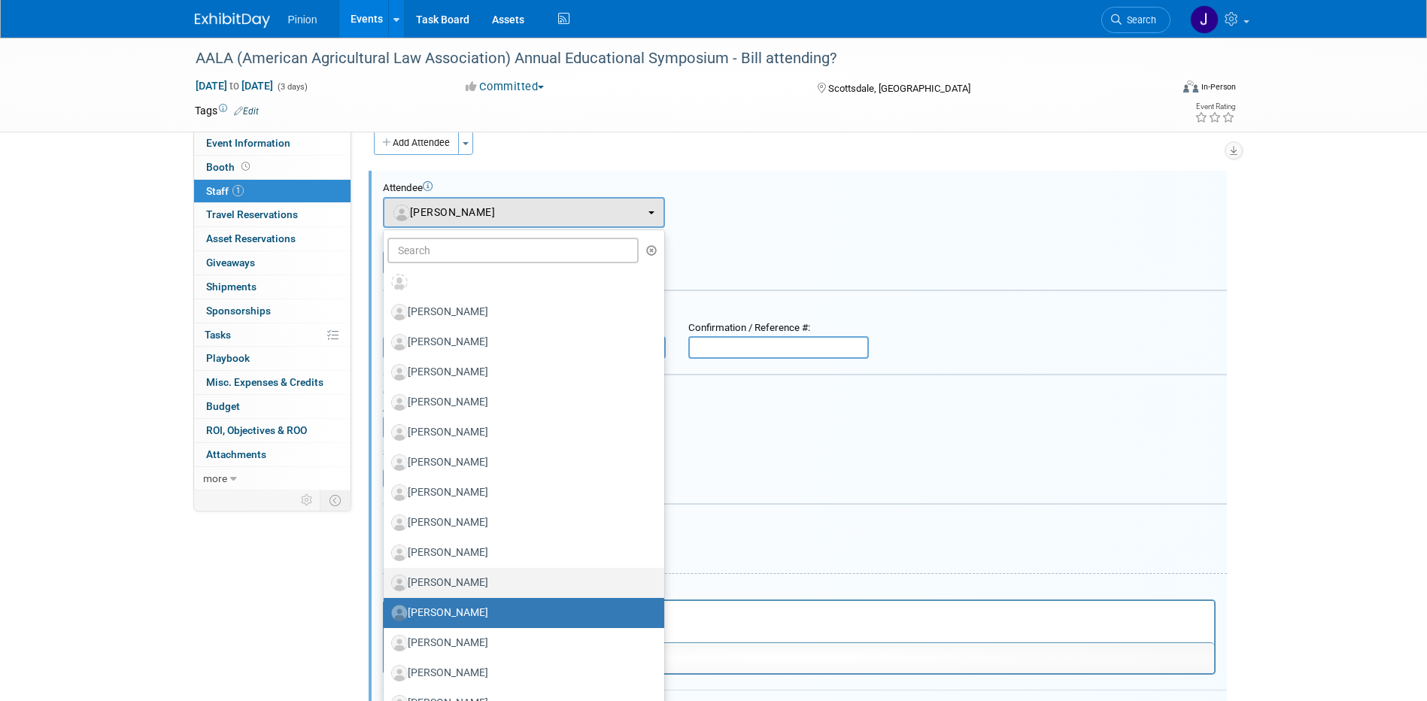
click at [444, 581] on label "[PERSON_NAME]" at bounding box center [520, 583] width 258 height 24
click at [386, 581] on input "[PERSON_NAME]" at bounding box center [381, 581] width 10 height 10
select select "128fc6c6-a2c8-4e42-97b9-21f0c98cb8d3"
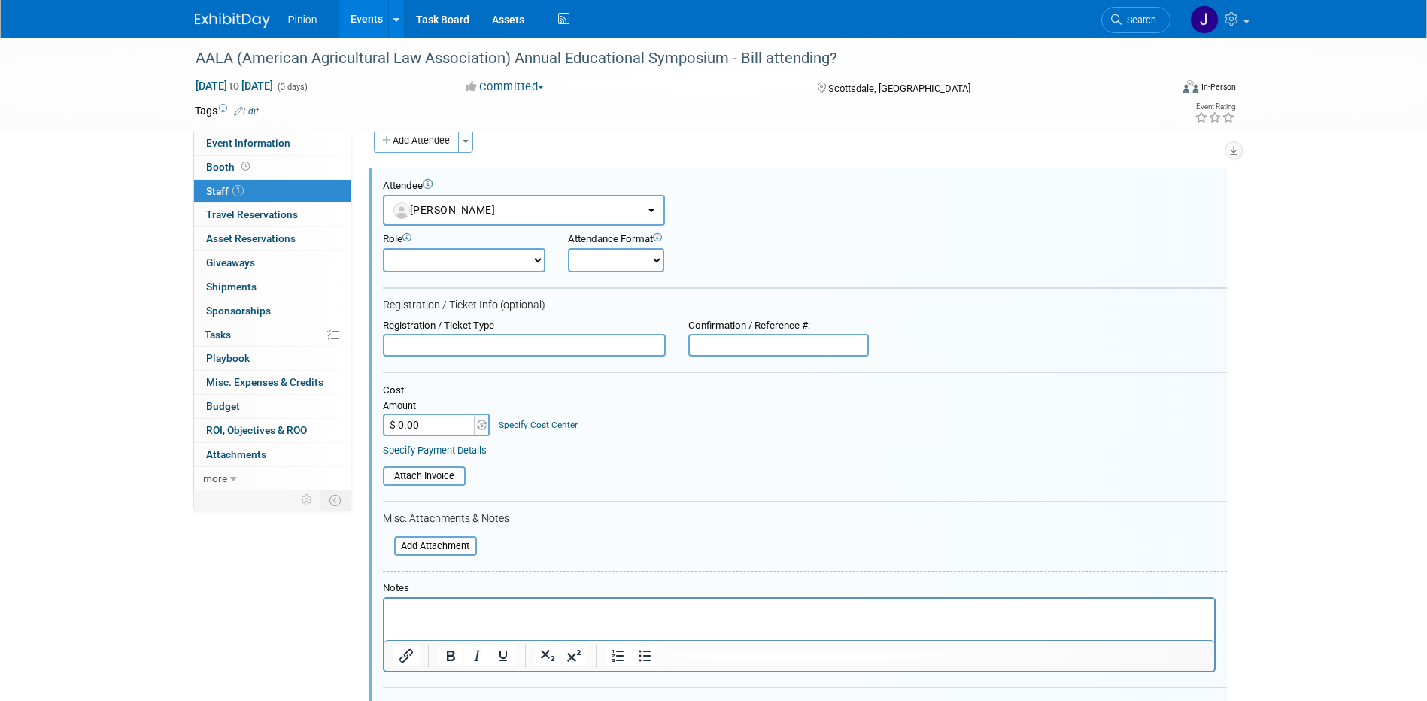
scroll to position [150, 0]
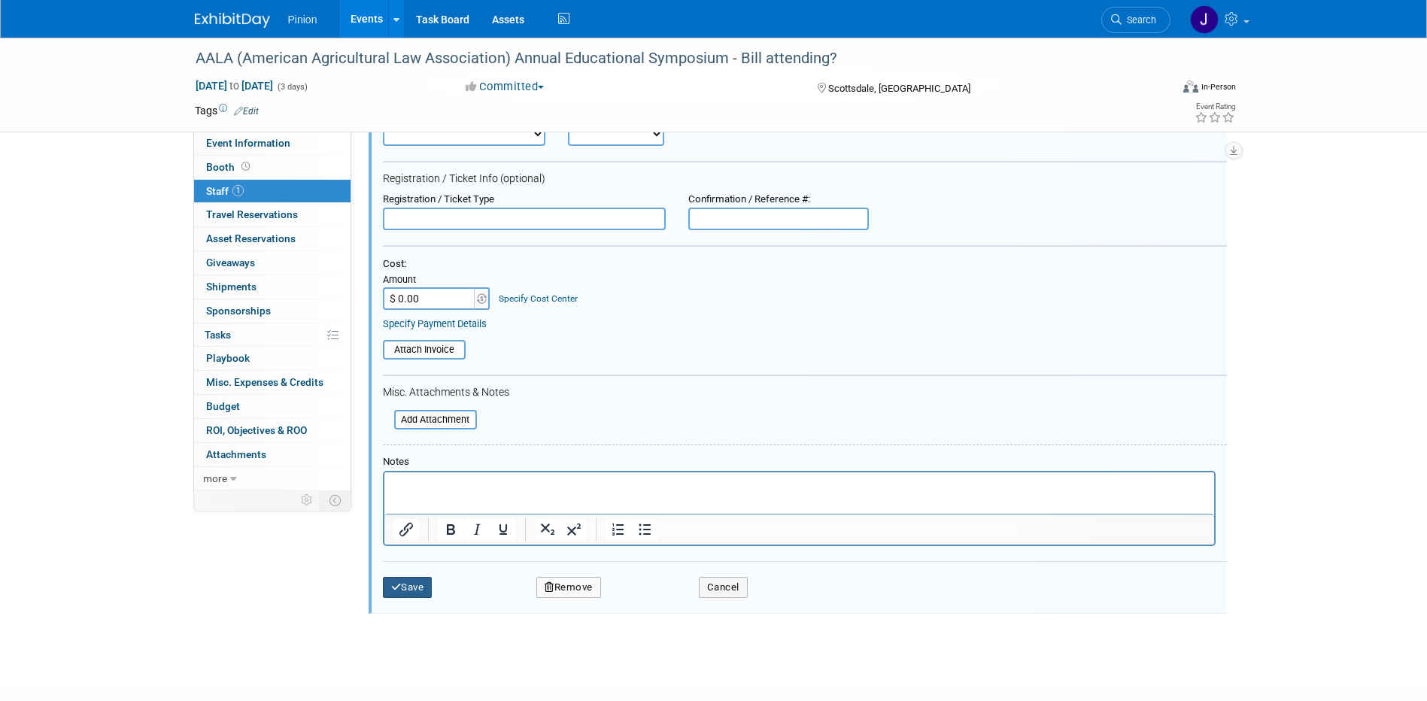
click at [420, 586] on button "Save" at bounding box center [408, 587] width 50 height 21
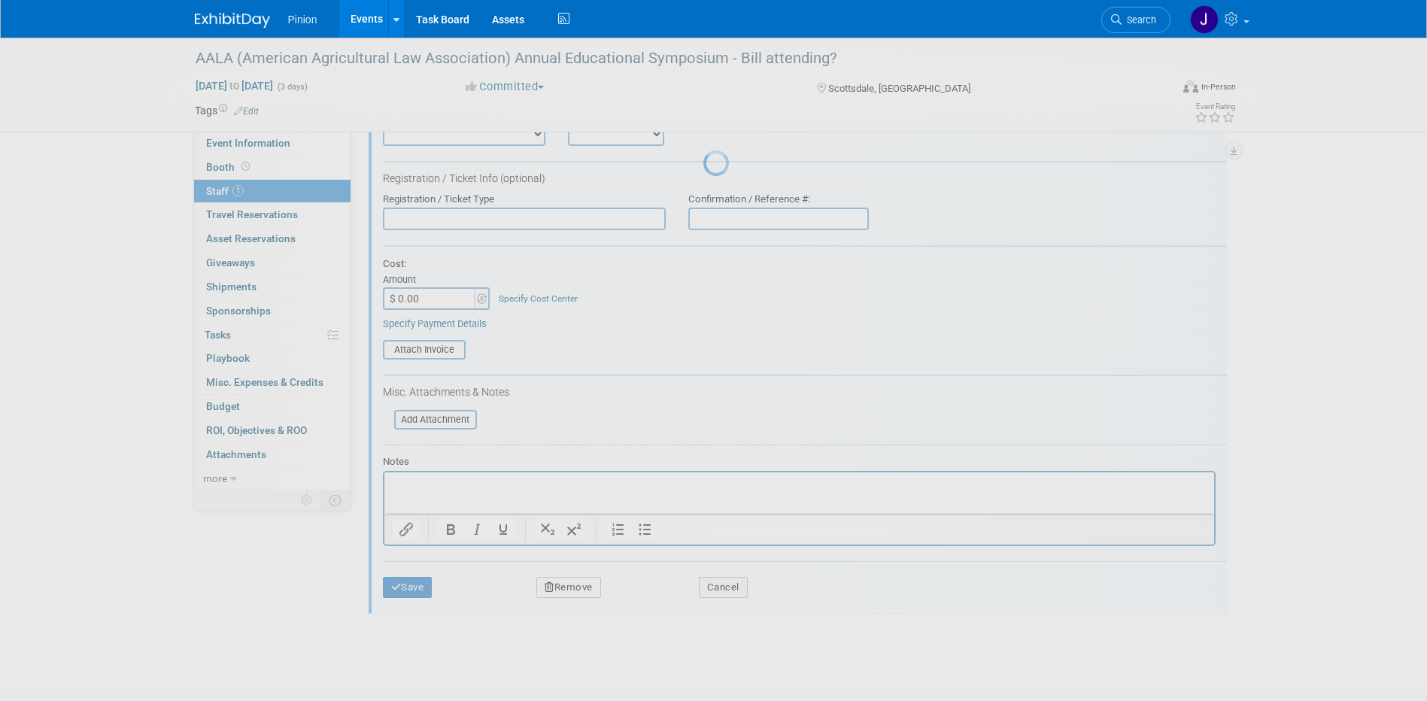
scroll to position [14, 0]
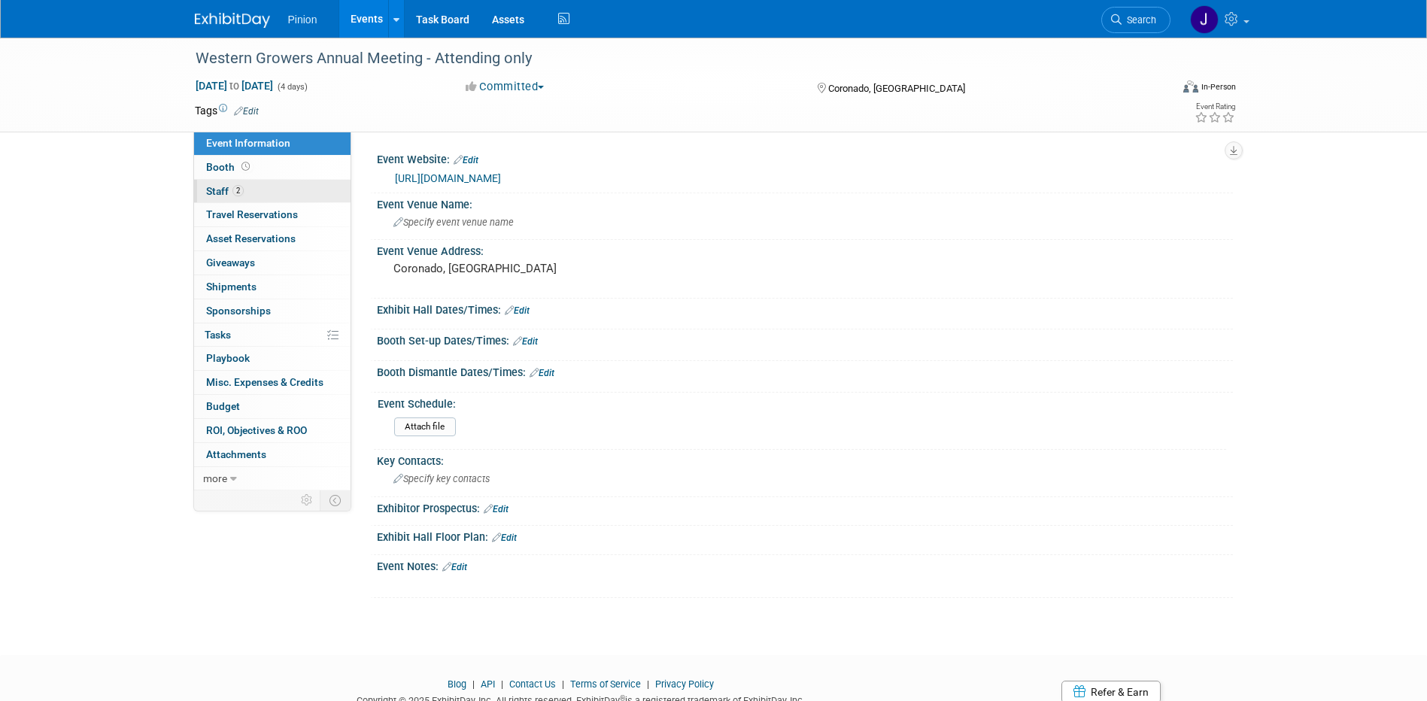
click at [236, 188] on span "2" at bounding box center [237, 190] width 11 height 11
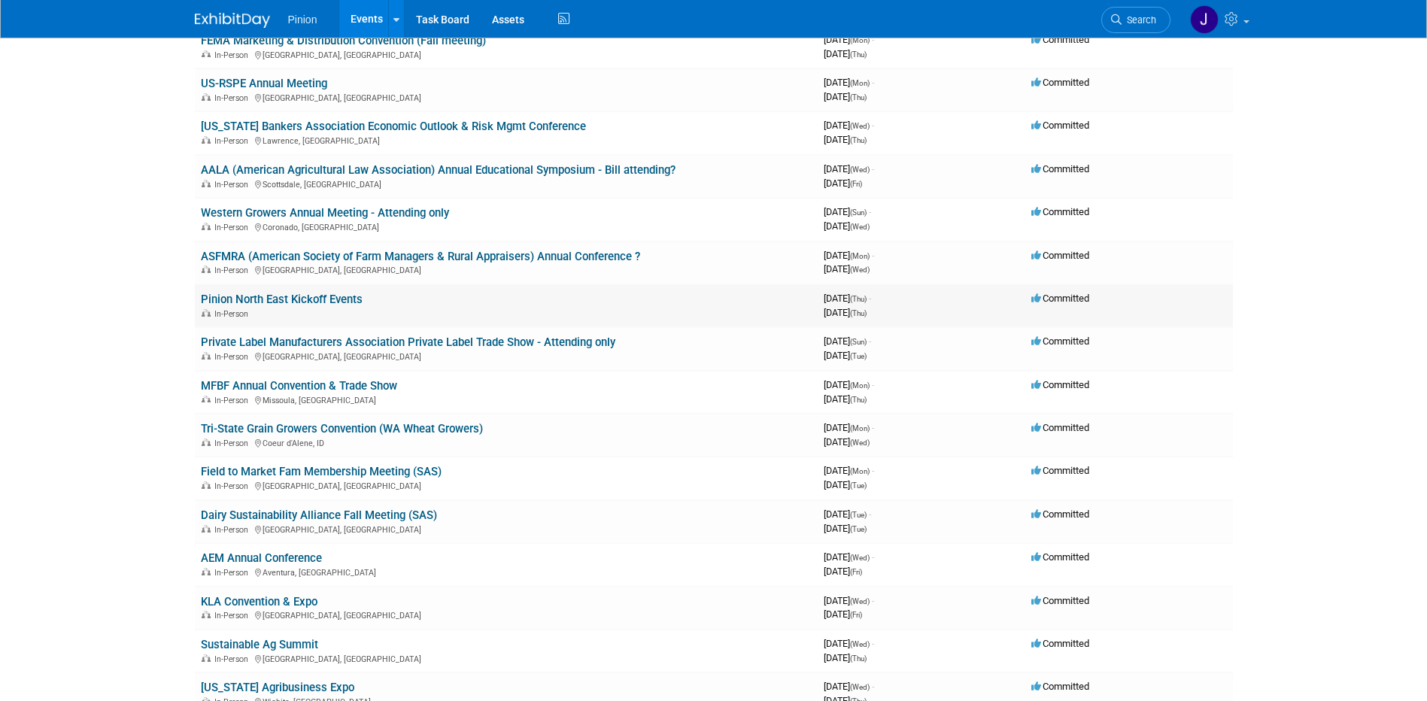
scroll to position [699, 0]
click at [286, 255] on link "ASFMRA (American Society of Farm Managers & Rural Appraisers) Annual Conference…" at bounding box center [420, 256] width 439 height 14
click at [338, 341] on link "Private Label Manufacturers Association Private Label Trade Show - Attending on…" at bounding box center [408, 342] width 414 height 14
click at [268, 429] on link "Tri-State Grain Growers Convention (WA Wheat Growers)" at bounding box center [342, 428] width 282 height 14
click at [237, 555] on link "AEM Annual Conference" at bounding box center [261, 557] width 121 height 14
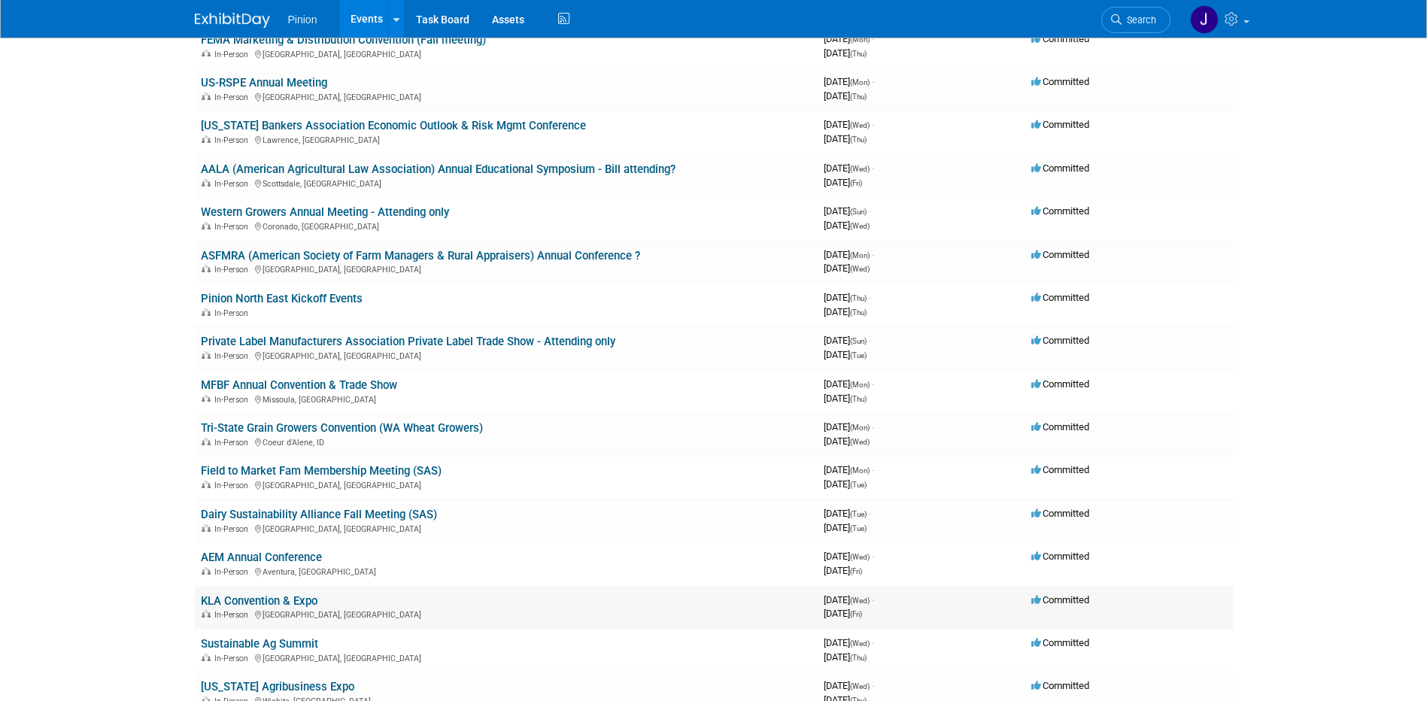
click at [229, 605] on link "KLA Convention & Expo" at bounding box center [259, 601] width 117 height 14
drag, startPoint x: 258, startPoint y: 685, endPoint x: 271, endPoint y: 599, distance: 86.8
click at [258, 685] on link "Kansas Agribusiness Expo" at bounding box center [277, 687] width 153 height 14
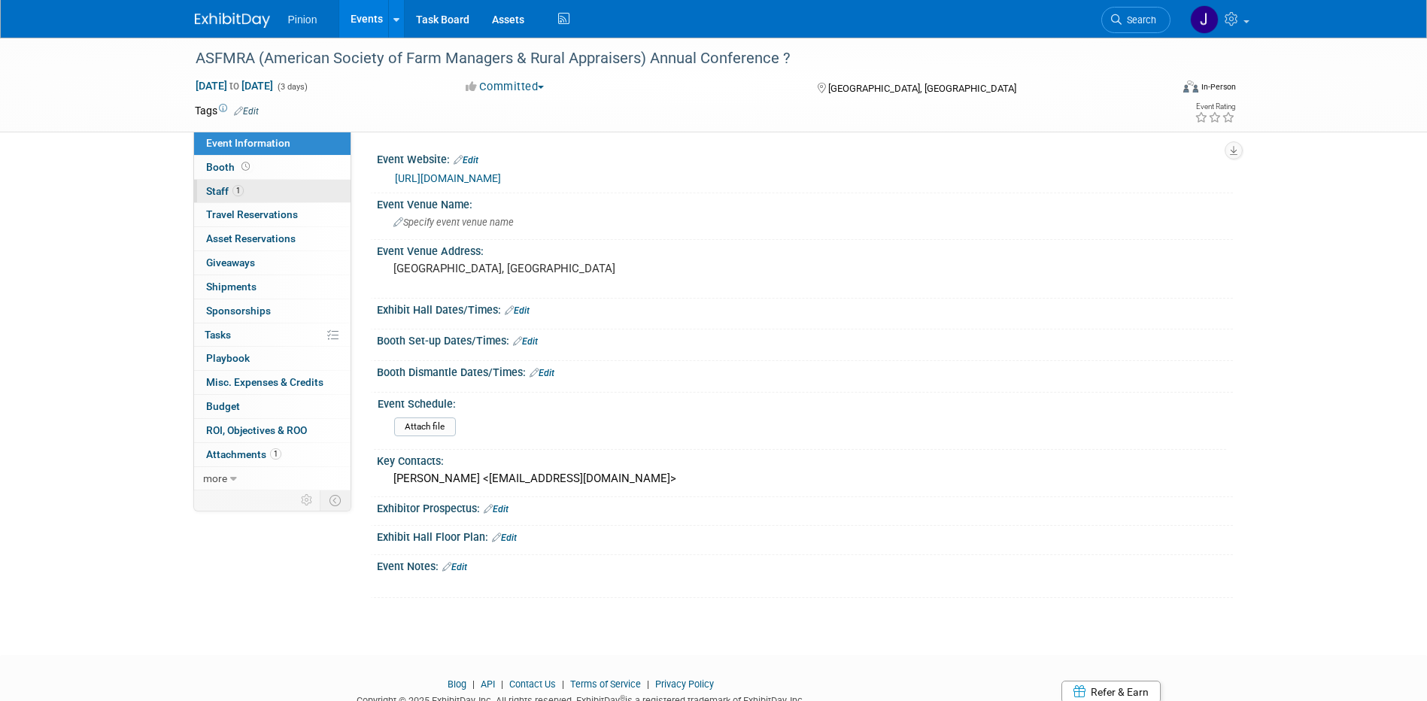
click at [227, 189] on span "Staff 1" at bounding box center [225, 191] width 38 height 12
click at [227, 188] on span "Staff 1" at bounding box center [225, 191] width 38 height 12
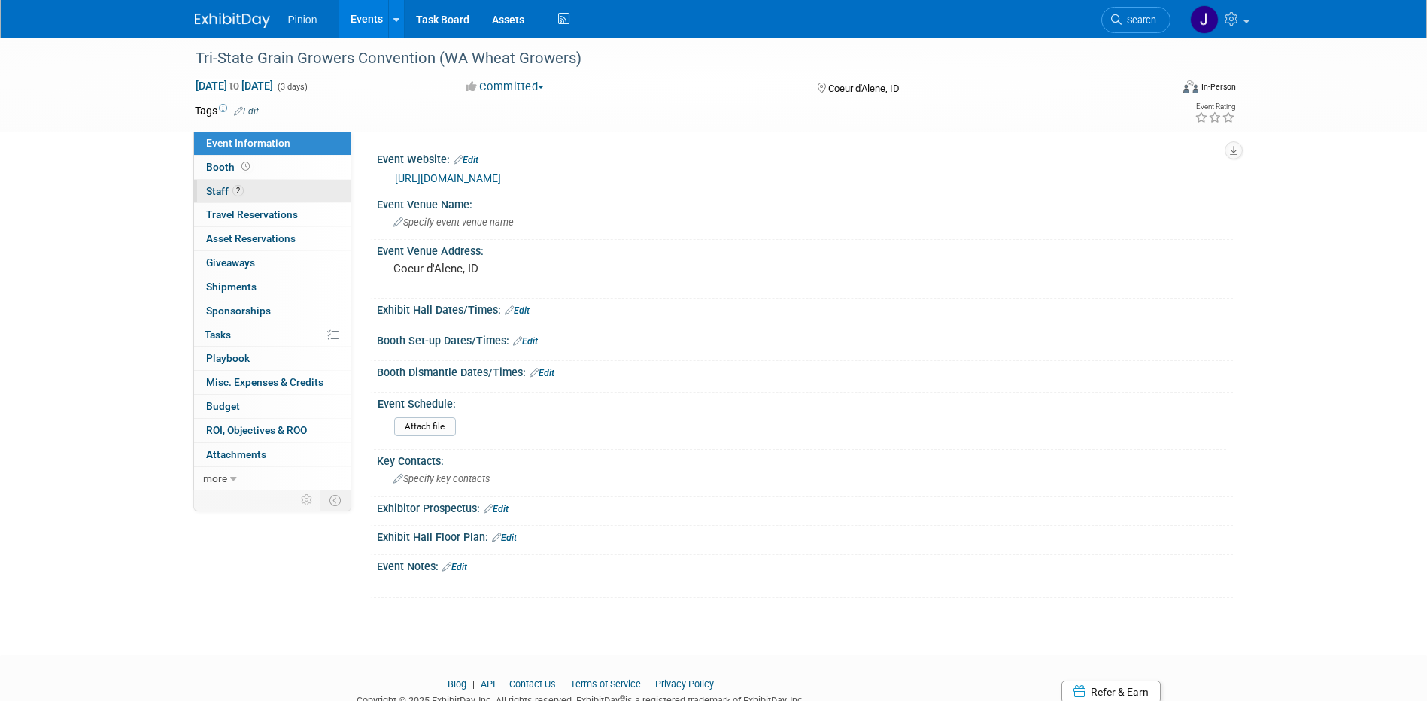
click at [253, 193] on link "2 Staff 2" at bounding box center [272, 191] width 156 height 23
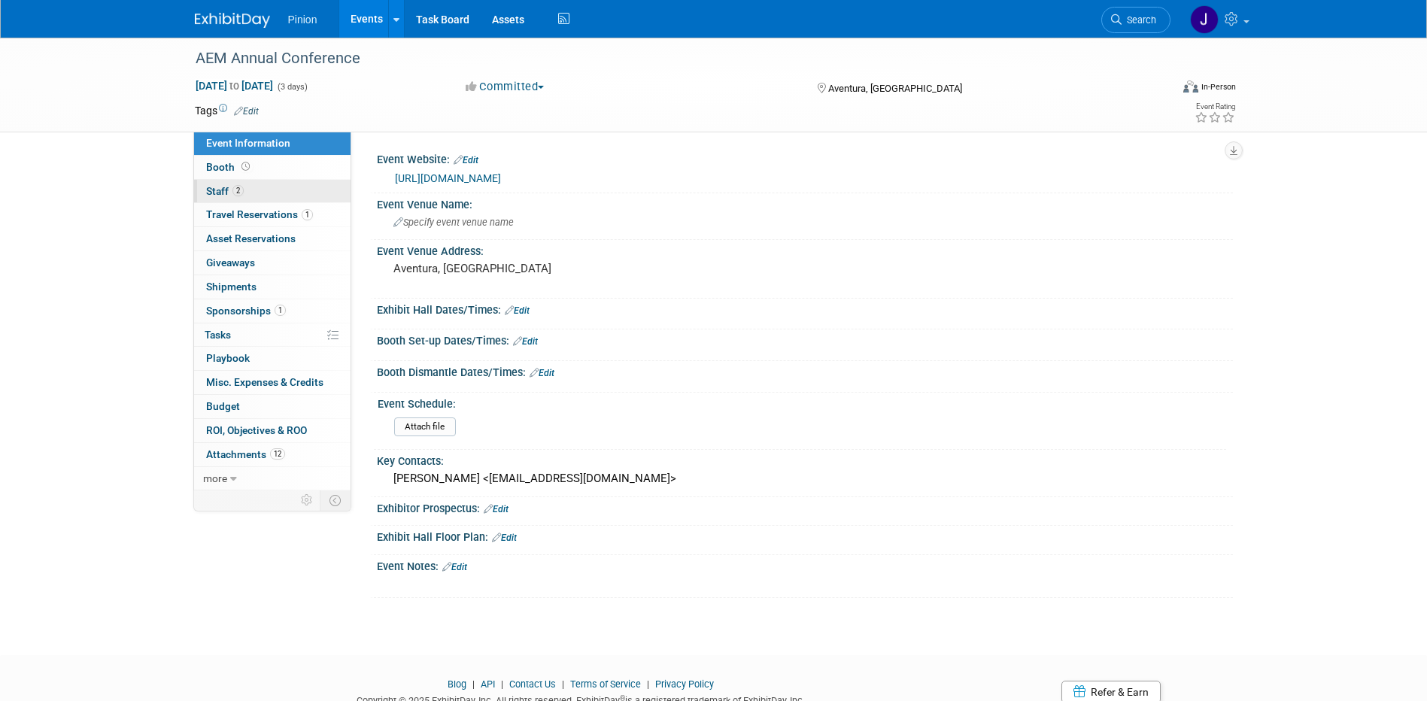
click at [226, 187] on span "Staff 2" at bounding box center [225, 191] width 38 height 12
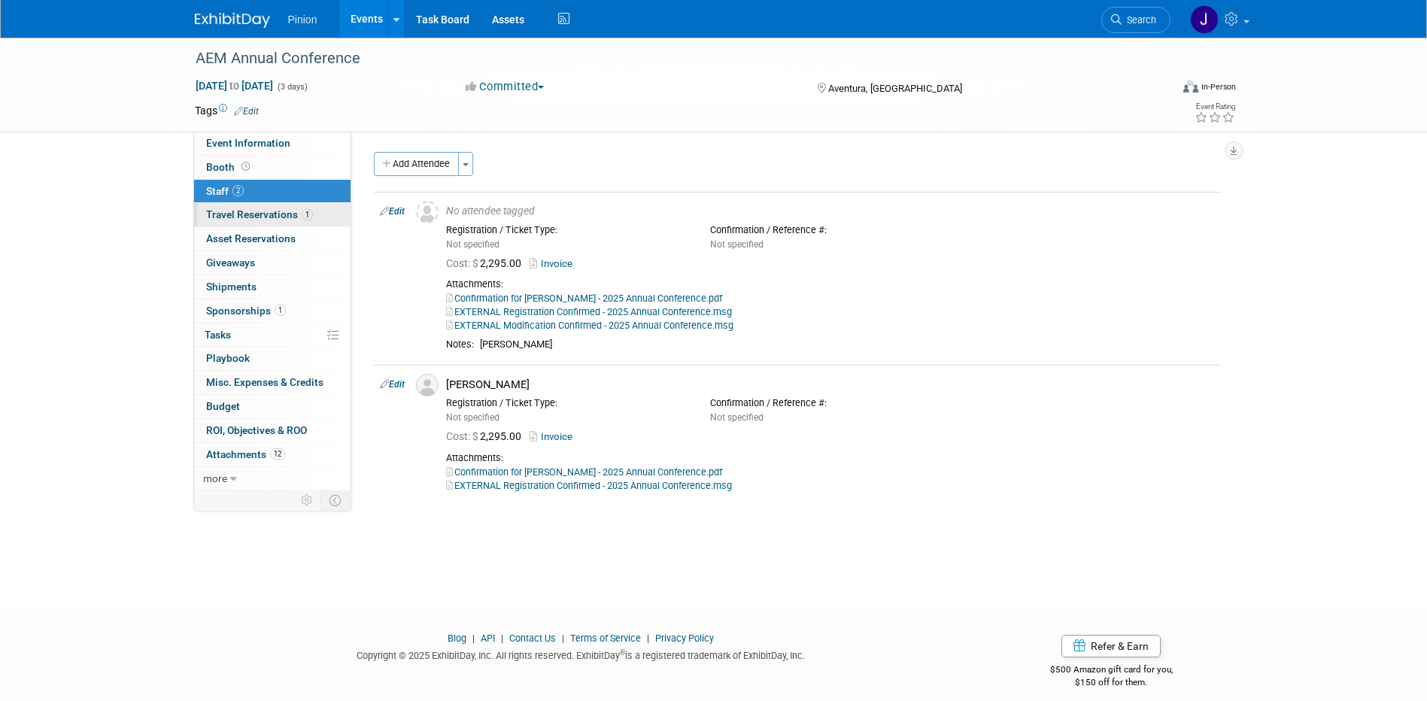
click at [277, 214] on span "Travel Reservations 1" at bounding box center [259, 214] width 107 height 12
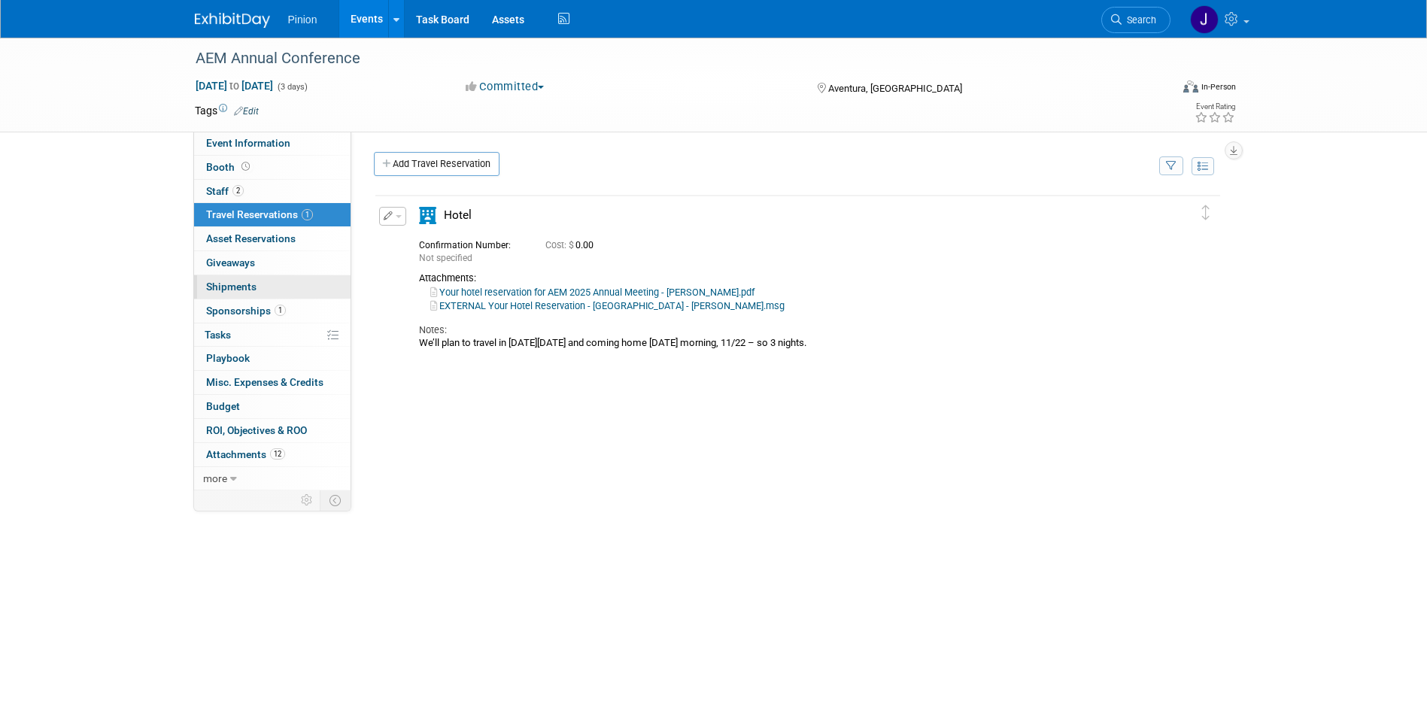
click at [250, 287] on span "Shipments 0" at bounding box center [231, 286] width 50 height 12
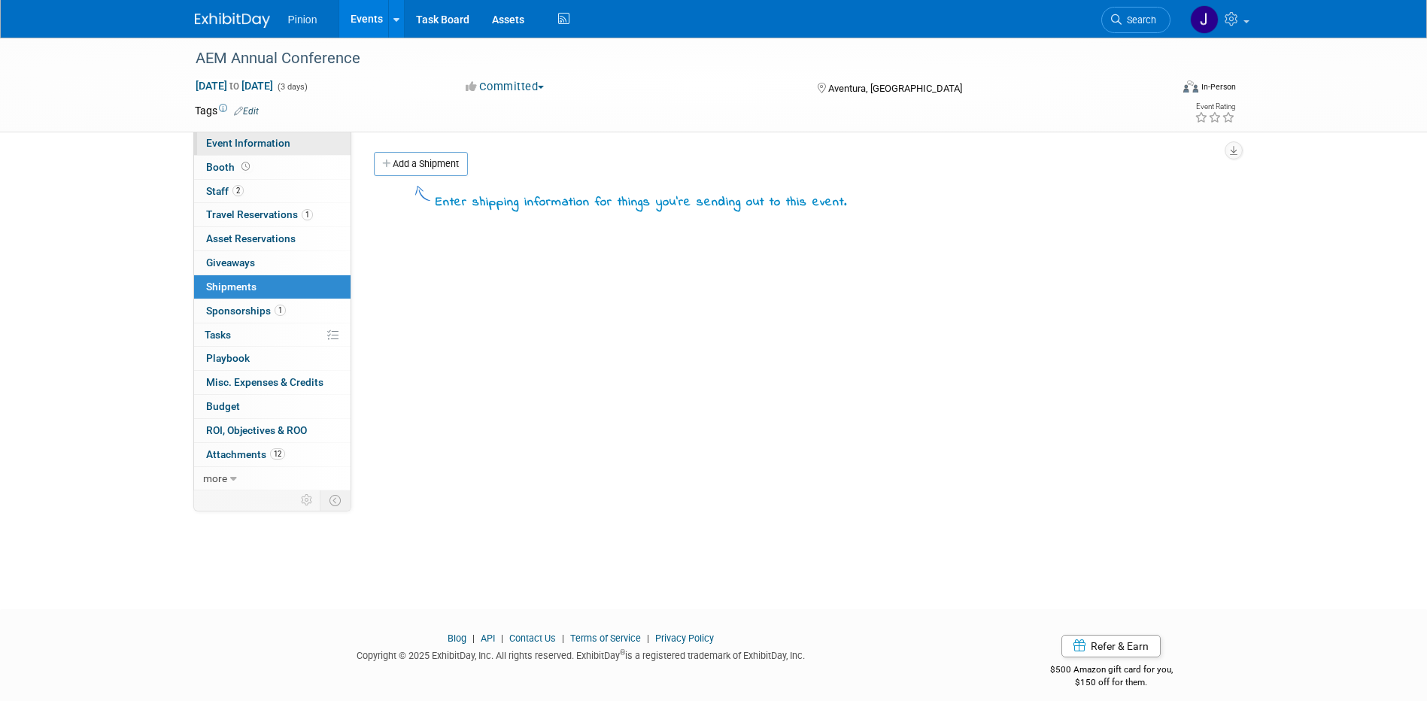
click at [284, 148] on span "Event Information" at bounding box center [248, 143] width 84 height 12
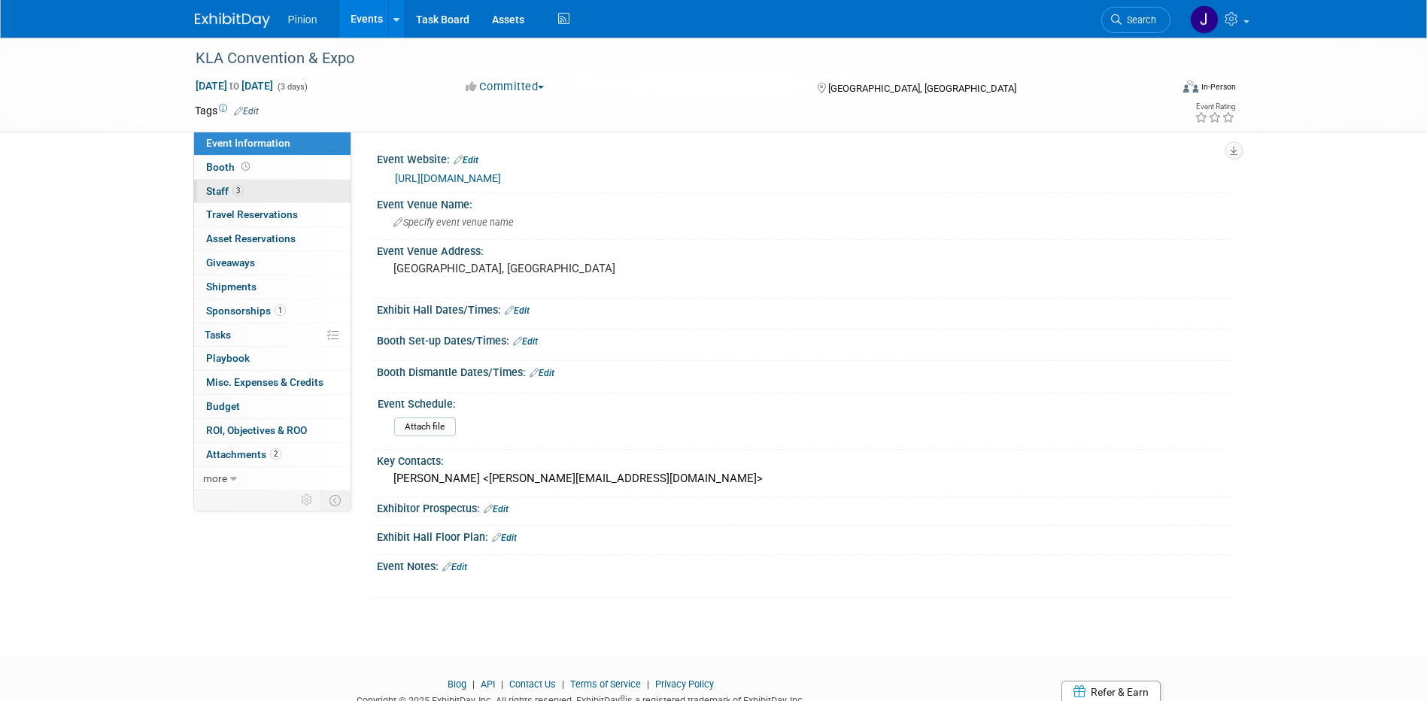
click at [242, 192] on span "3" at bounding box center [237, 190] width 11 height 11
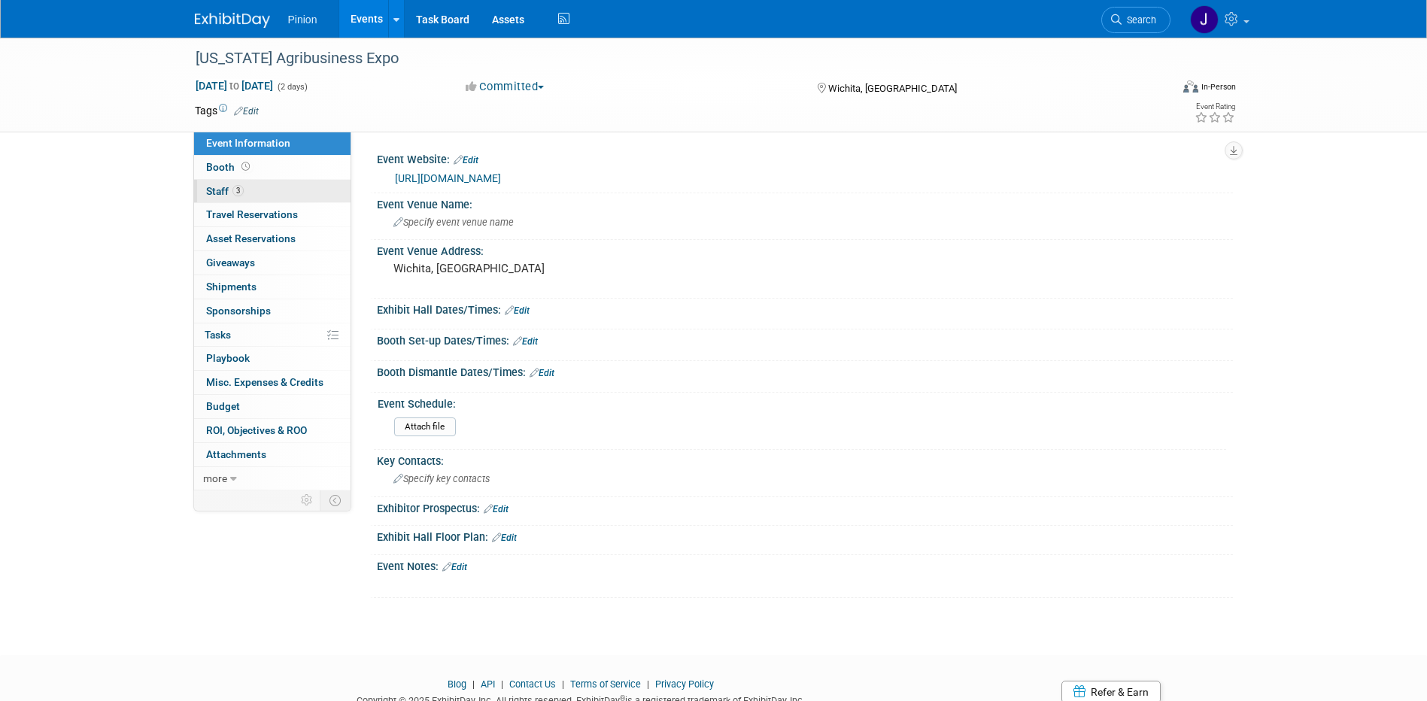
click at [220, 184] on link "3 Staff 3" at bounding box center [272, 191] width 156 height 23
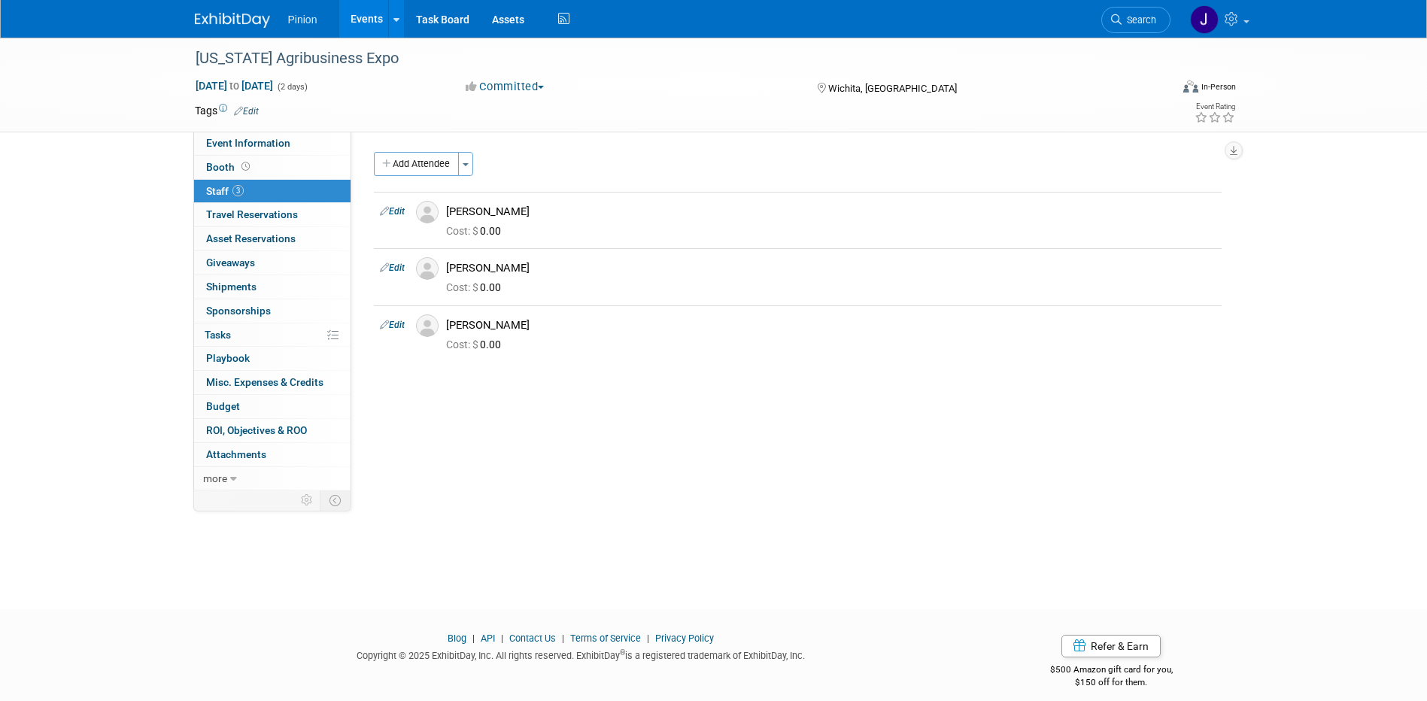
click at [256, 26] on img at bounding box center [232, 20] width 75 height 15
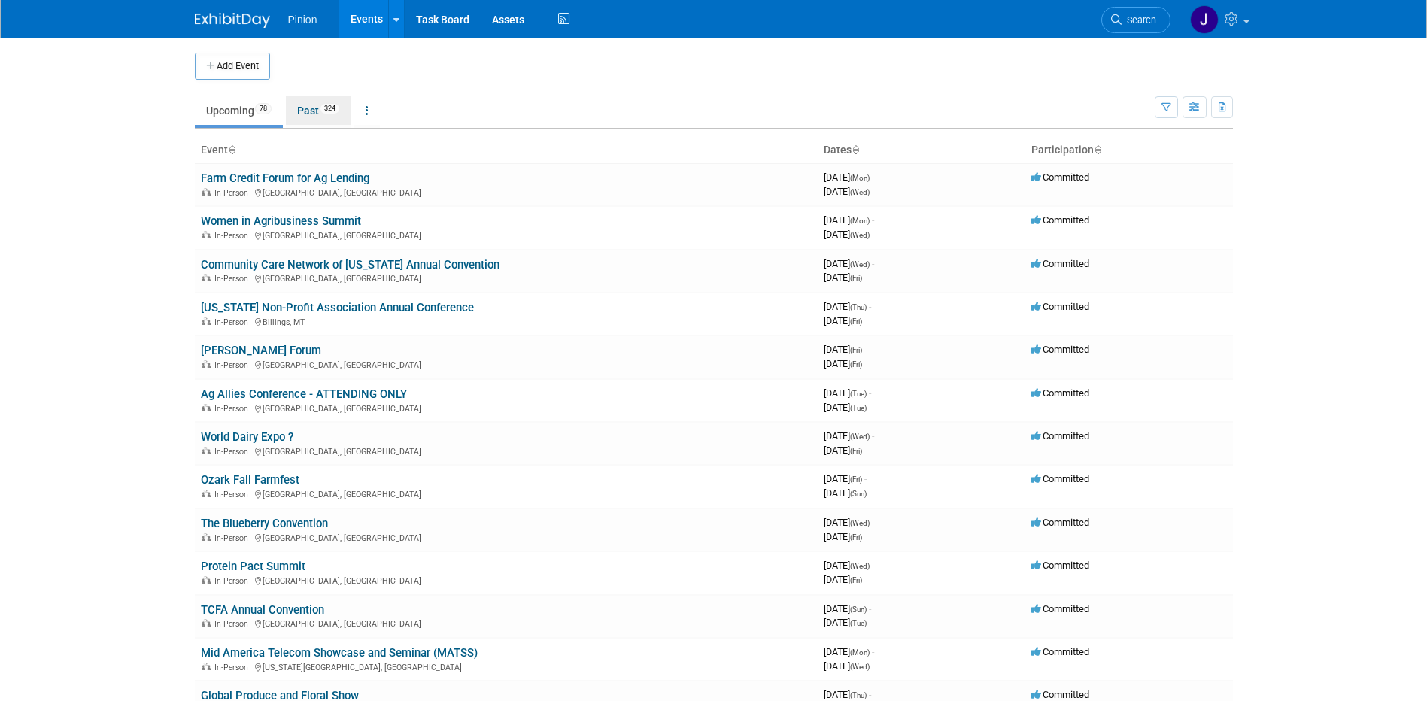
drag, startPoint x: 333, startPoint y: 106, endPoint x: 324, endPoint y: 123, distance: 18.8
click at [334, 106] on span "324" at bounding box center [330, 108] width 20 height 11
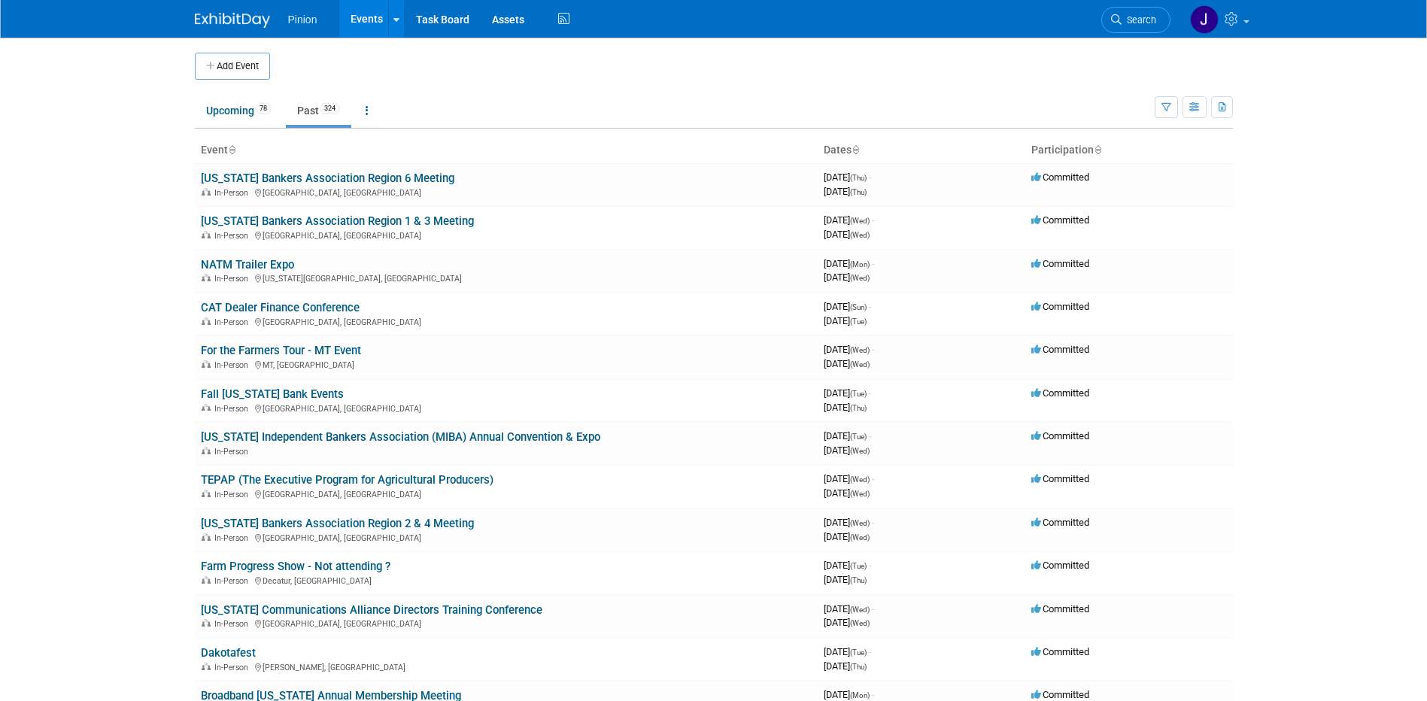
click at [235, 150] on icon at bounding box center [232, 151] width 8 height 10
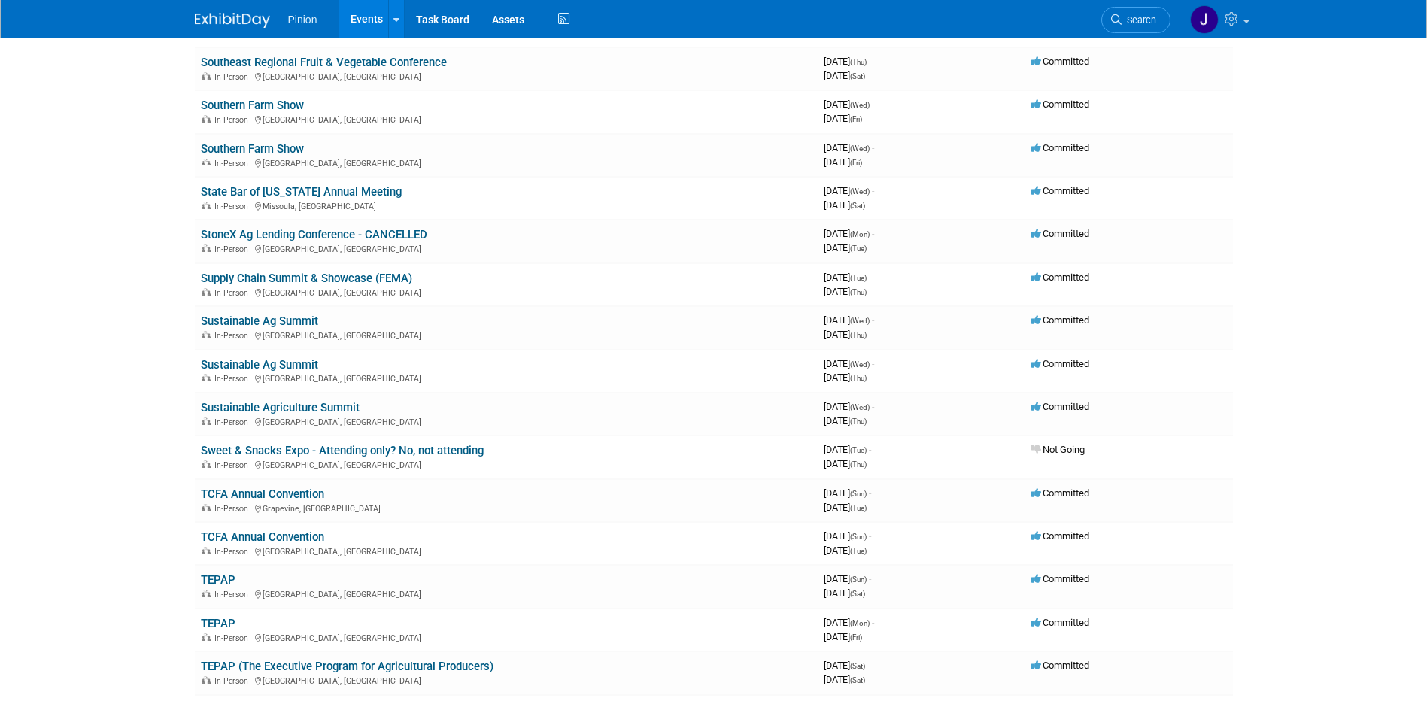
scroll to position [11467, 0]
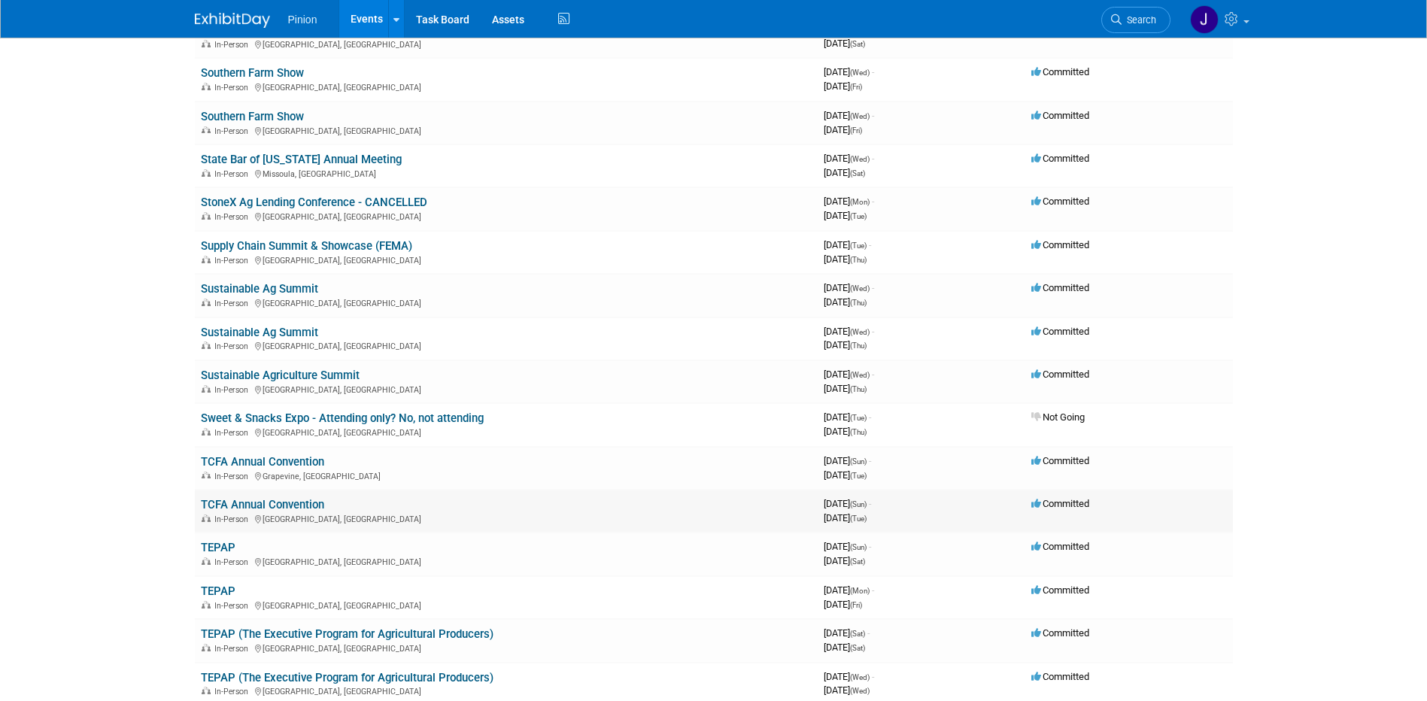
click at [294, 502] on link "TCFA Annual Convention" at bounding box center [262, 505] width 123 height 14
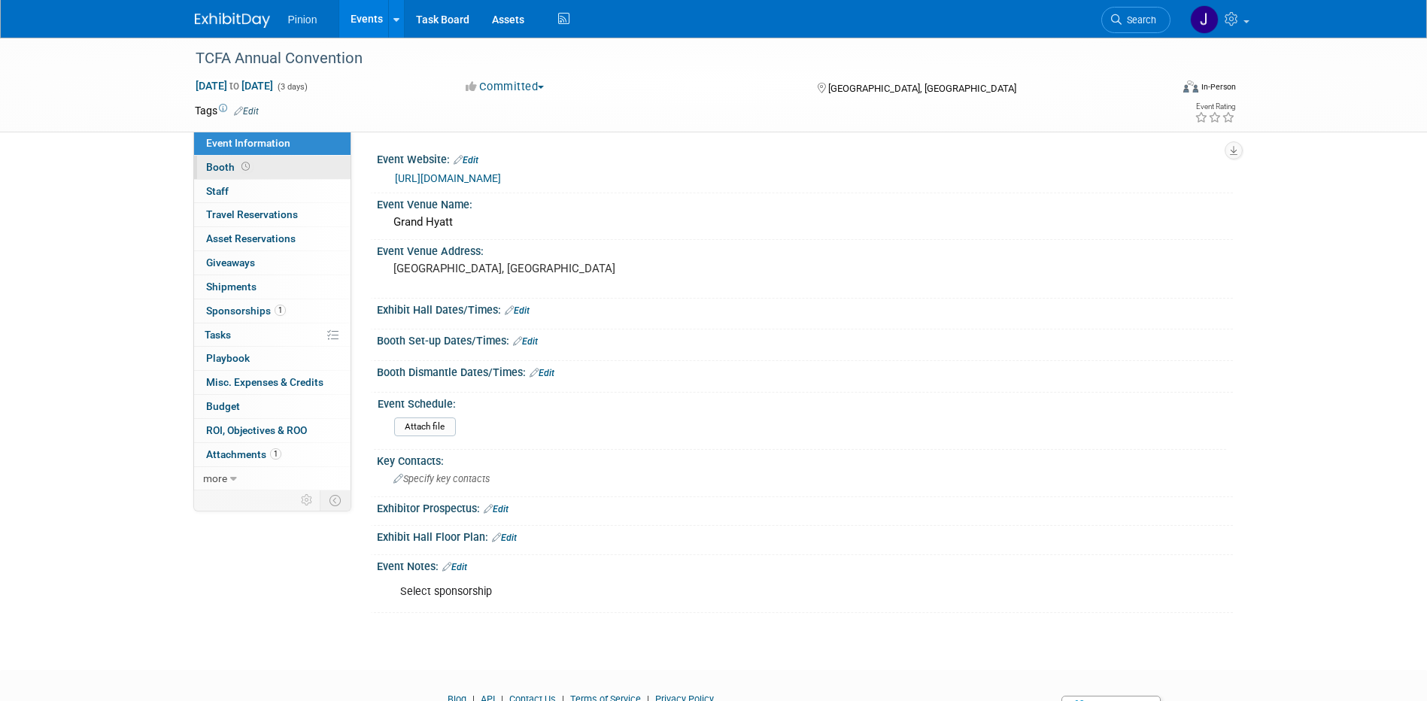
click at [226, 167] on span "Booth" at bounding box center [229, 167] width 47 height 12
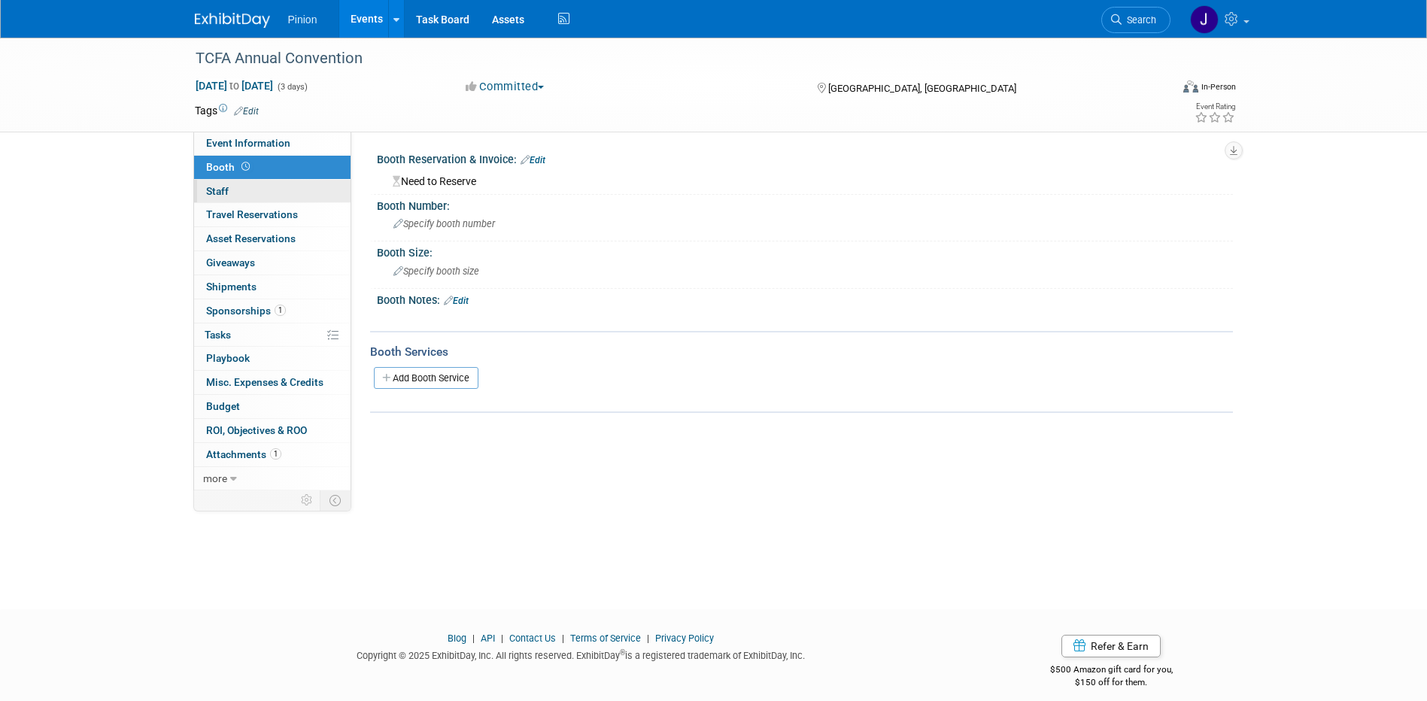
click at [227, 190] on span "Staff 0" at bounding box center [217, 191] width 23 height 12
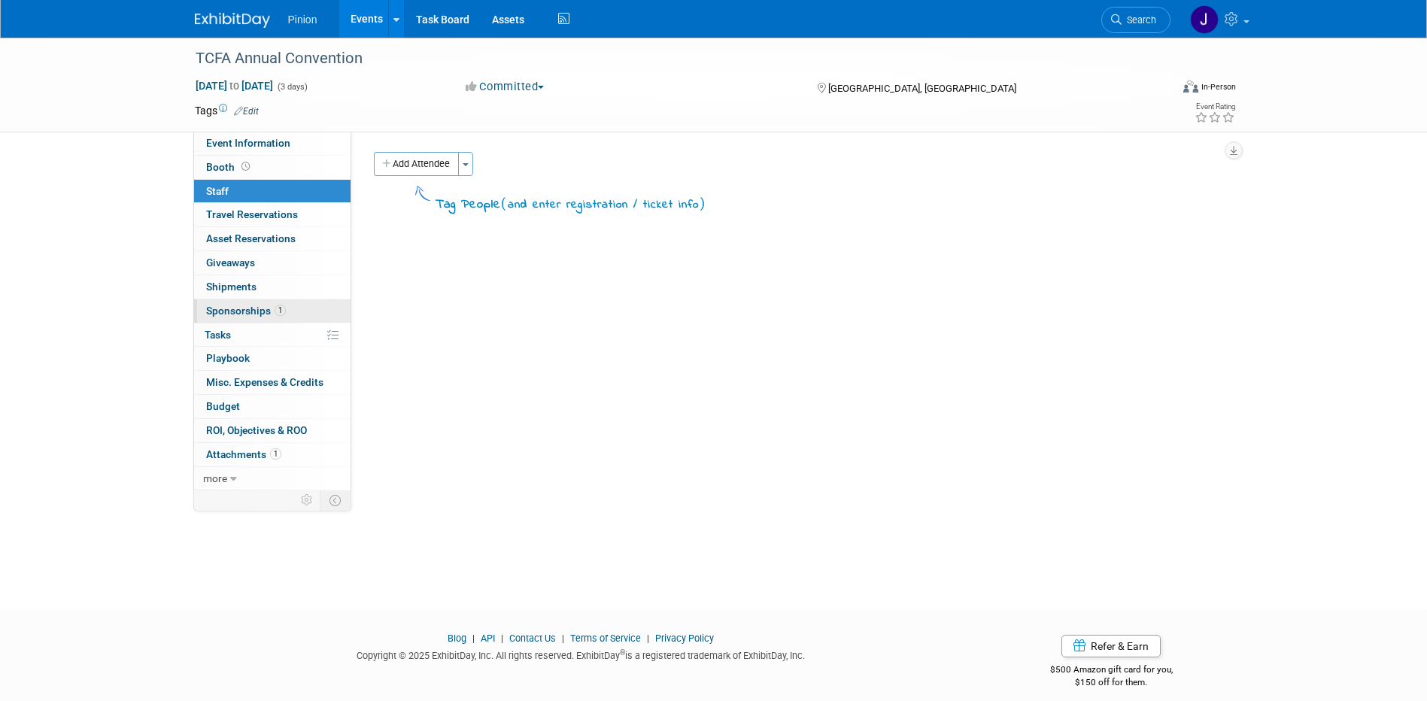
click at [242, 313] on span "Sponsorships 1" at bounding box center [246, 311] width 80 height 12
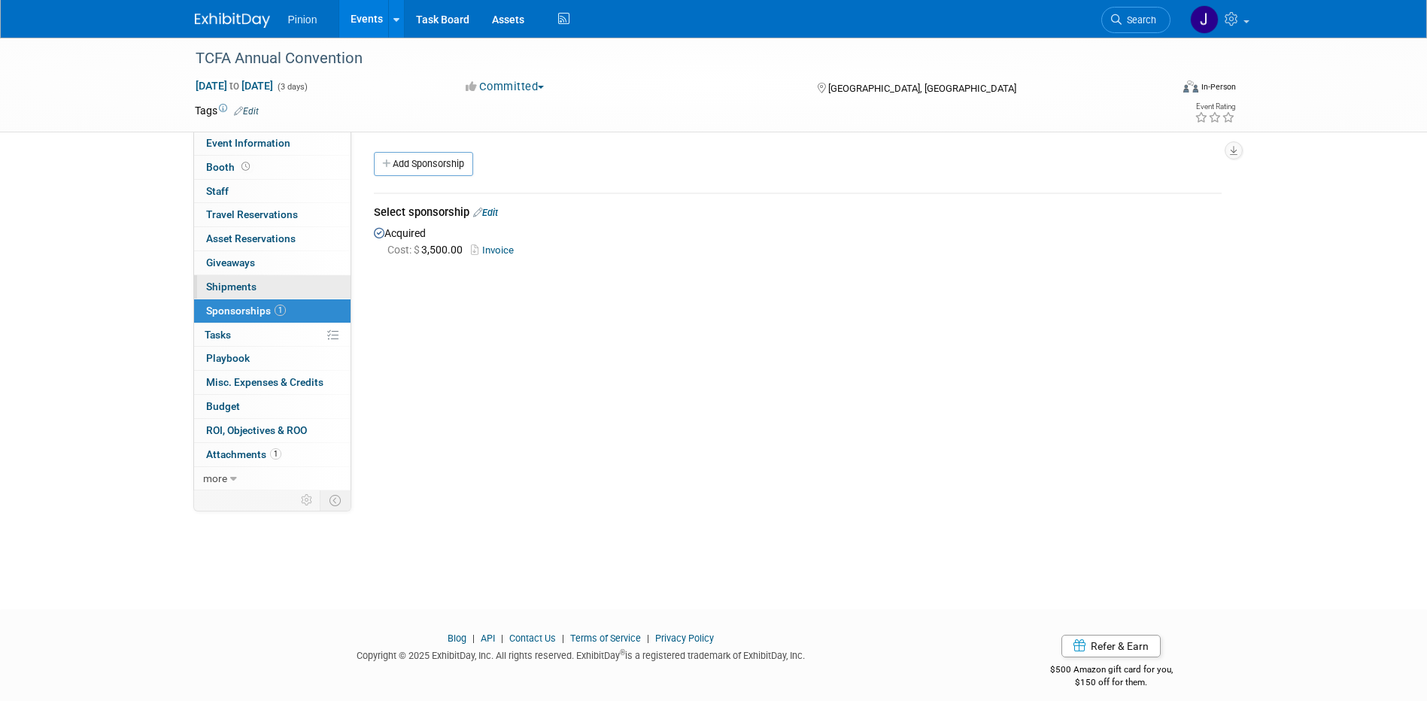
click at [248, 283] on span "Shipments 0" at bounding box center [231, 286] width 50 height 12
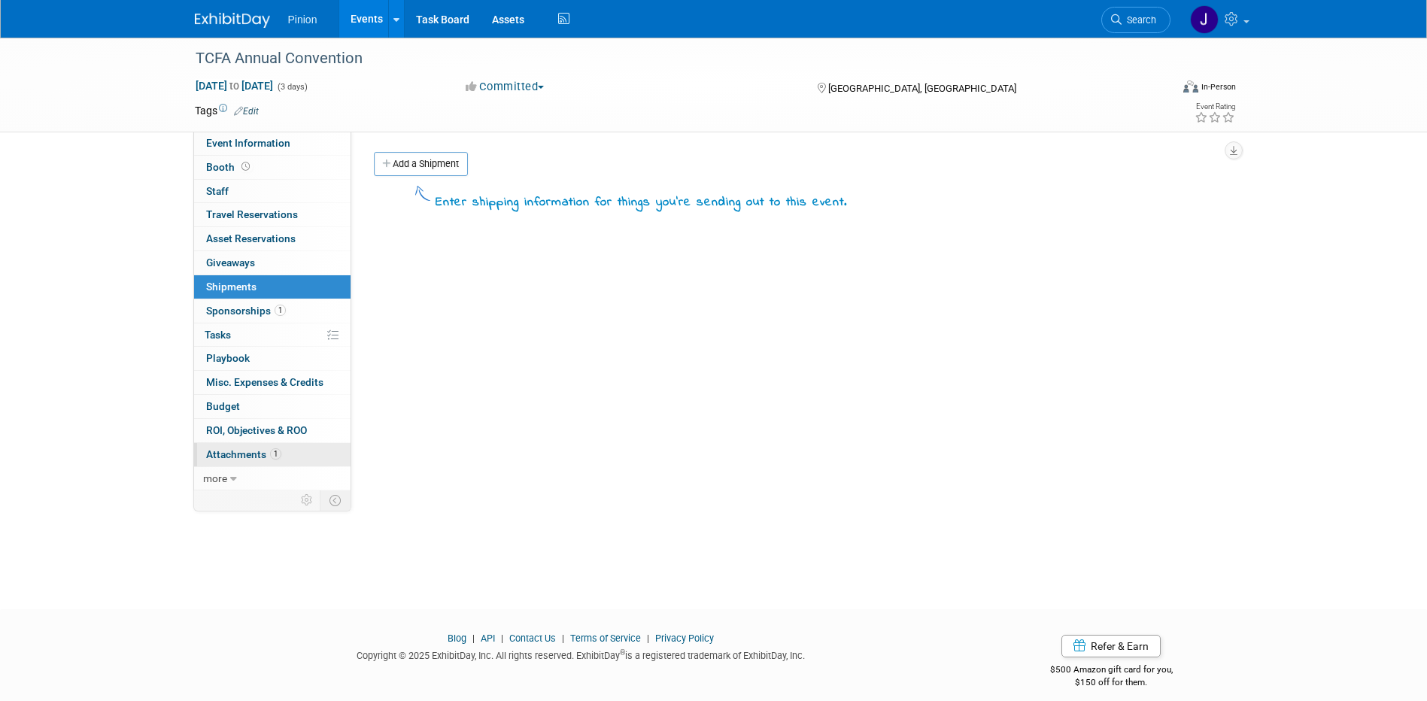
click at [250, 456] on span "Attachments 1" at bounding box center [243, 454] width 75 height 12
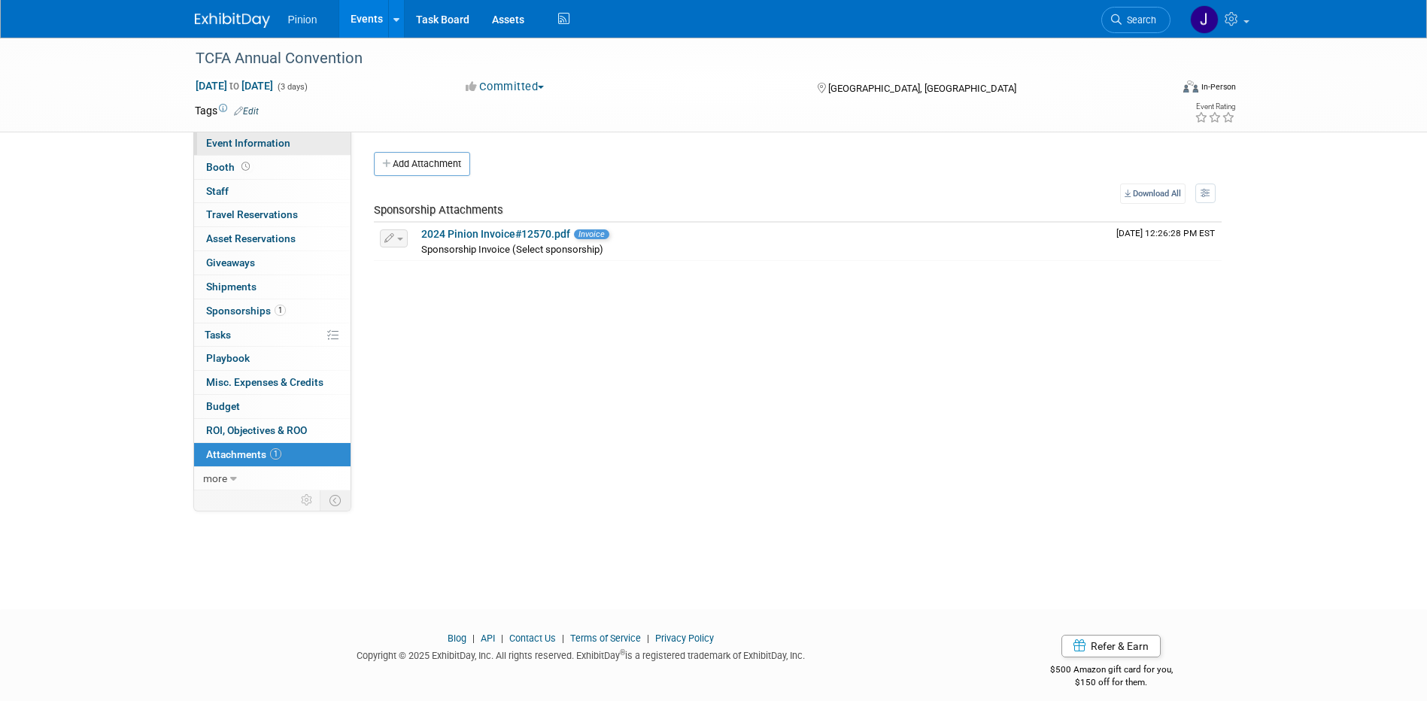
click at [276, 142] on span "Event Information" at bounding box center [248, 143] width 84 height 12
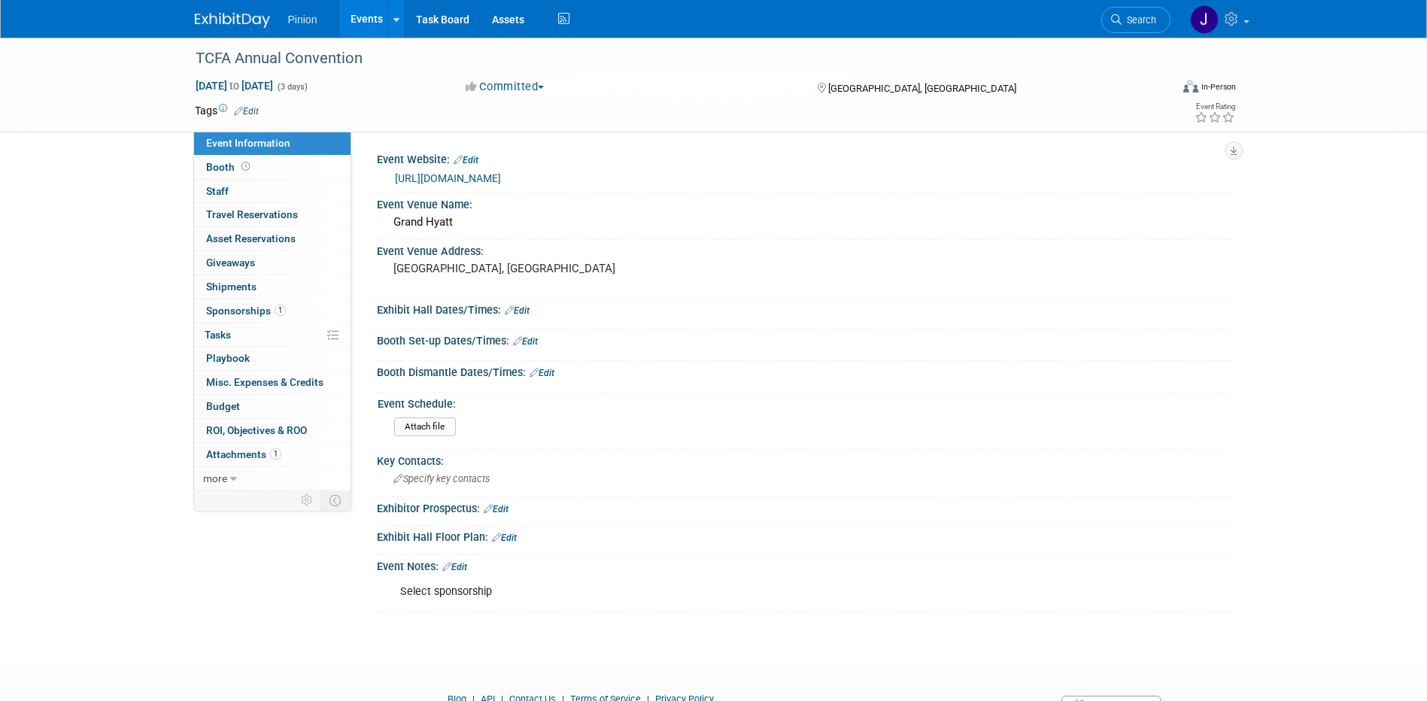
click at [232, 22] on img at bounding box center [232, 20] width 75 height 15
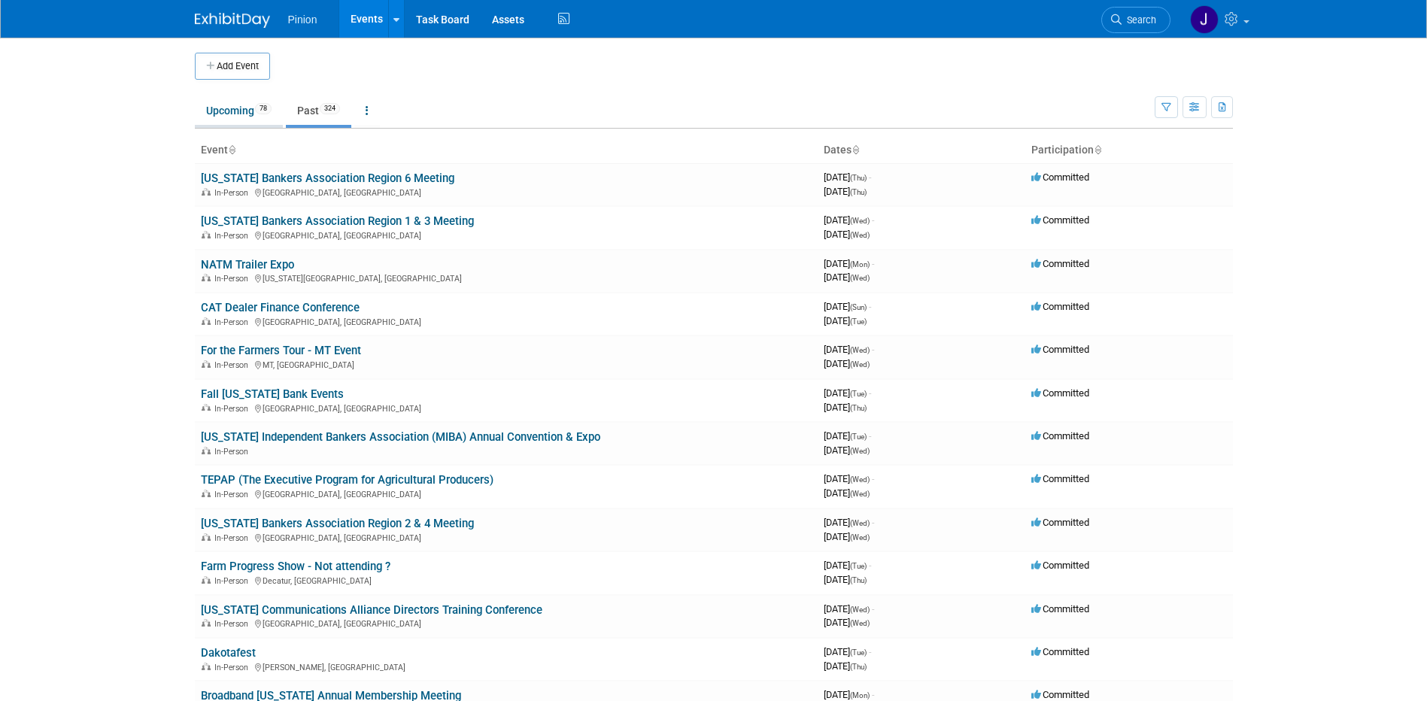
click at [230, 123] on link "Upcoming 78" at bounding box center [239, 110] width 88 height 29
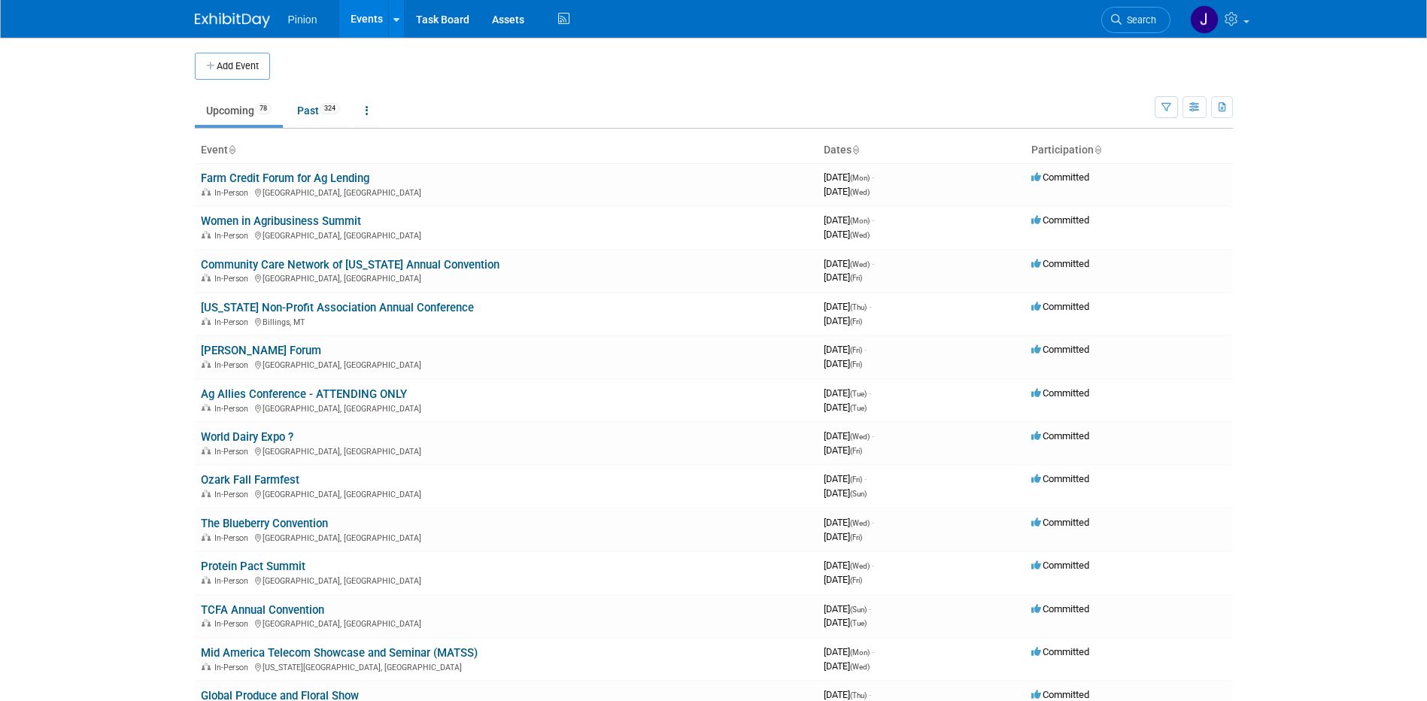
click at [233, 114] on link "Upcoming 78" at bounding box center [239, 110] width 88 height 29
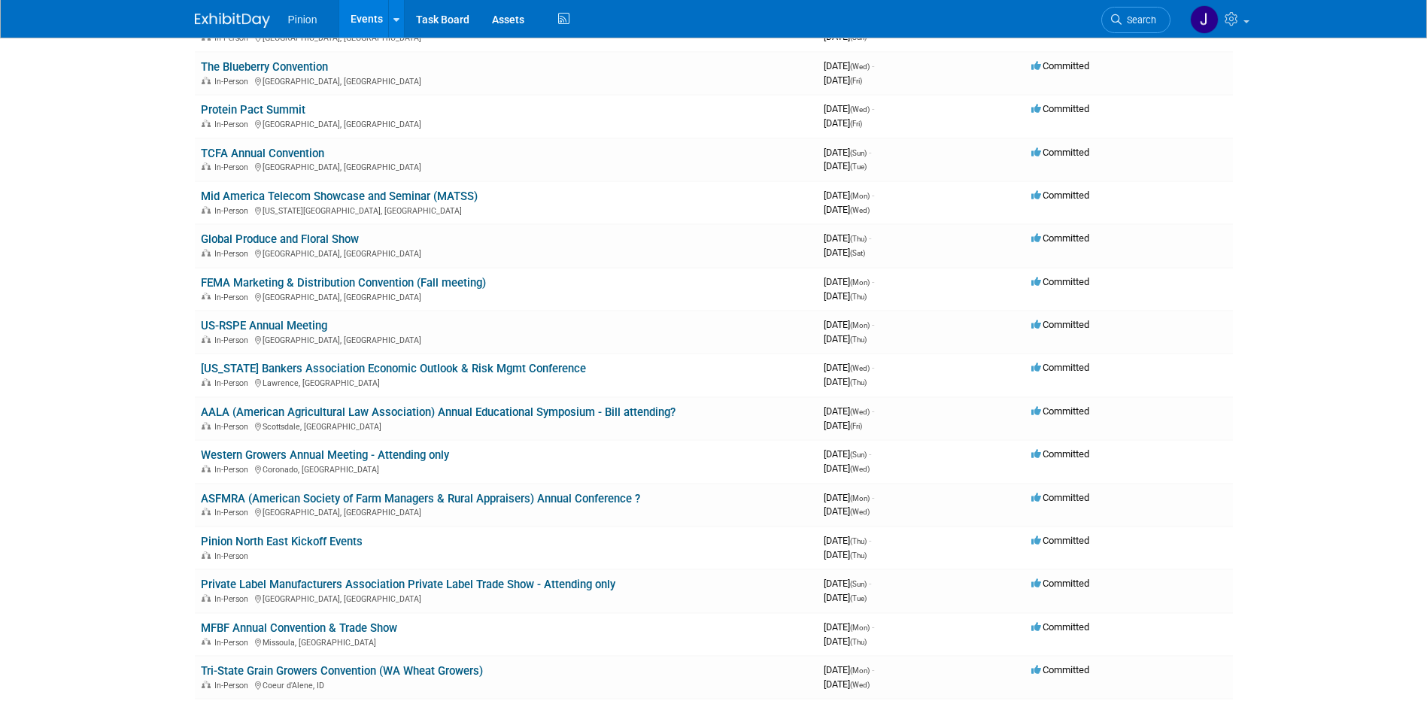
scroll to position [460, 0]
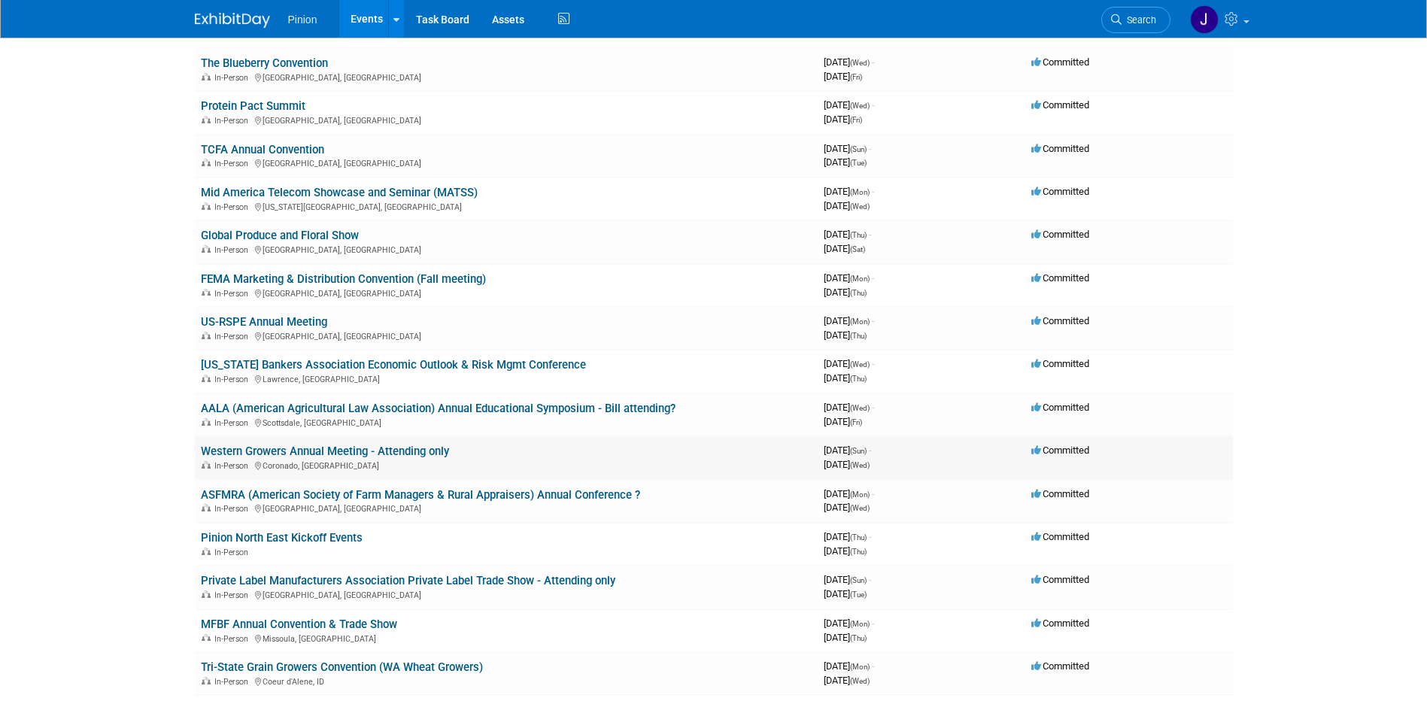
click at [394, 453] on link "Western Growers Annual Meeting - Attending only" at bounding box center [325, 451] width 248 height 14
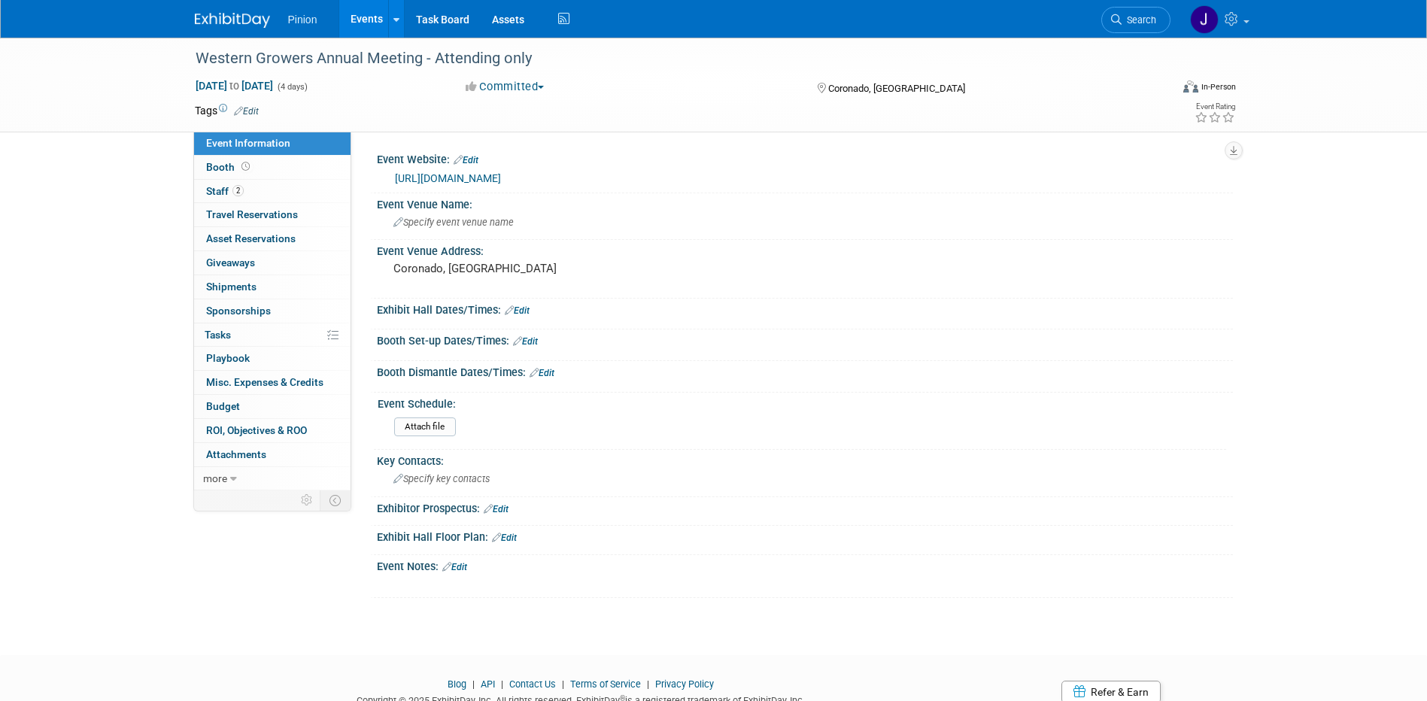
click at [444, 172] on link "https://wgannualmeeting.com/" at bounding box center [448, 178] width 106 height 12
click at [229, 14] on img at bounding box center [232, 20] width 75 height 15
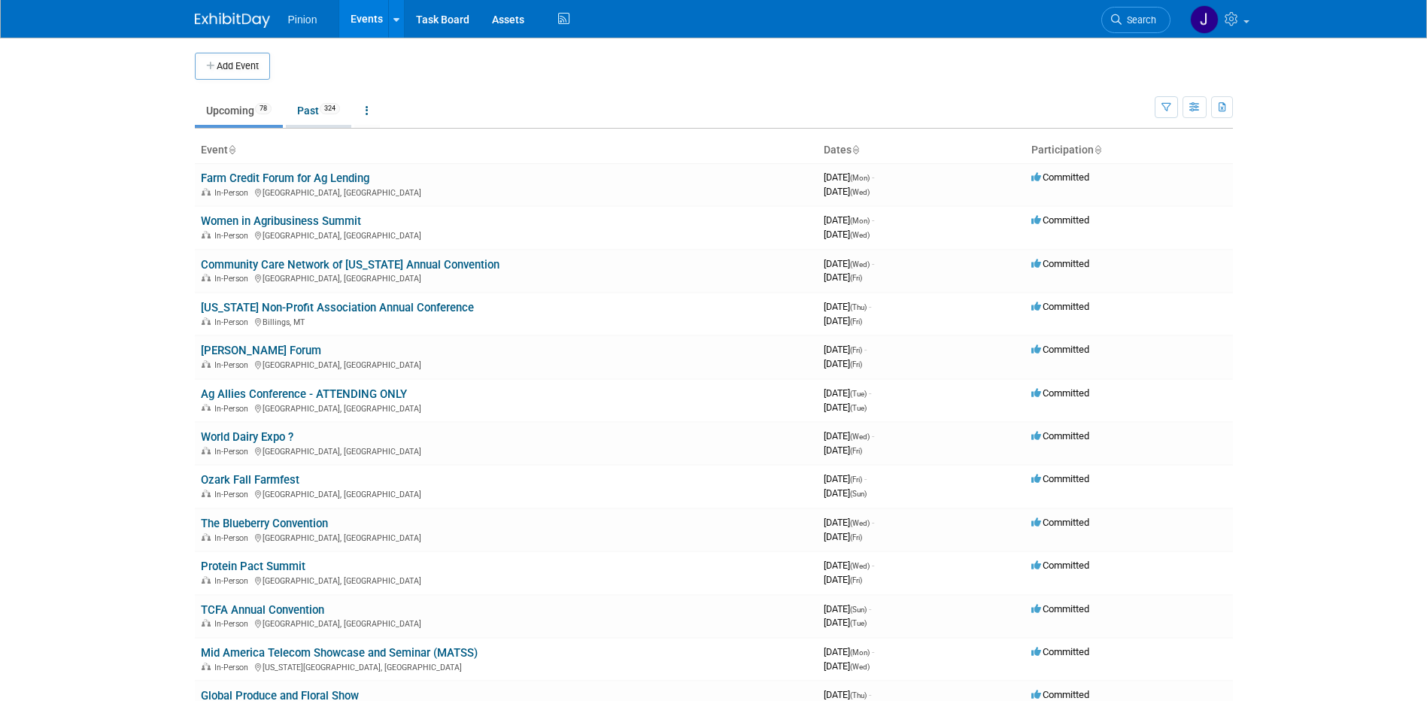
click at [311, 108] on link "Past 324" at bounding box center [318, 110] width 65 height 29
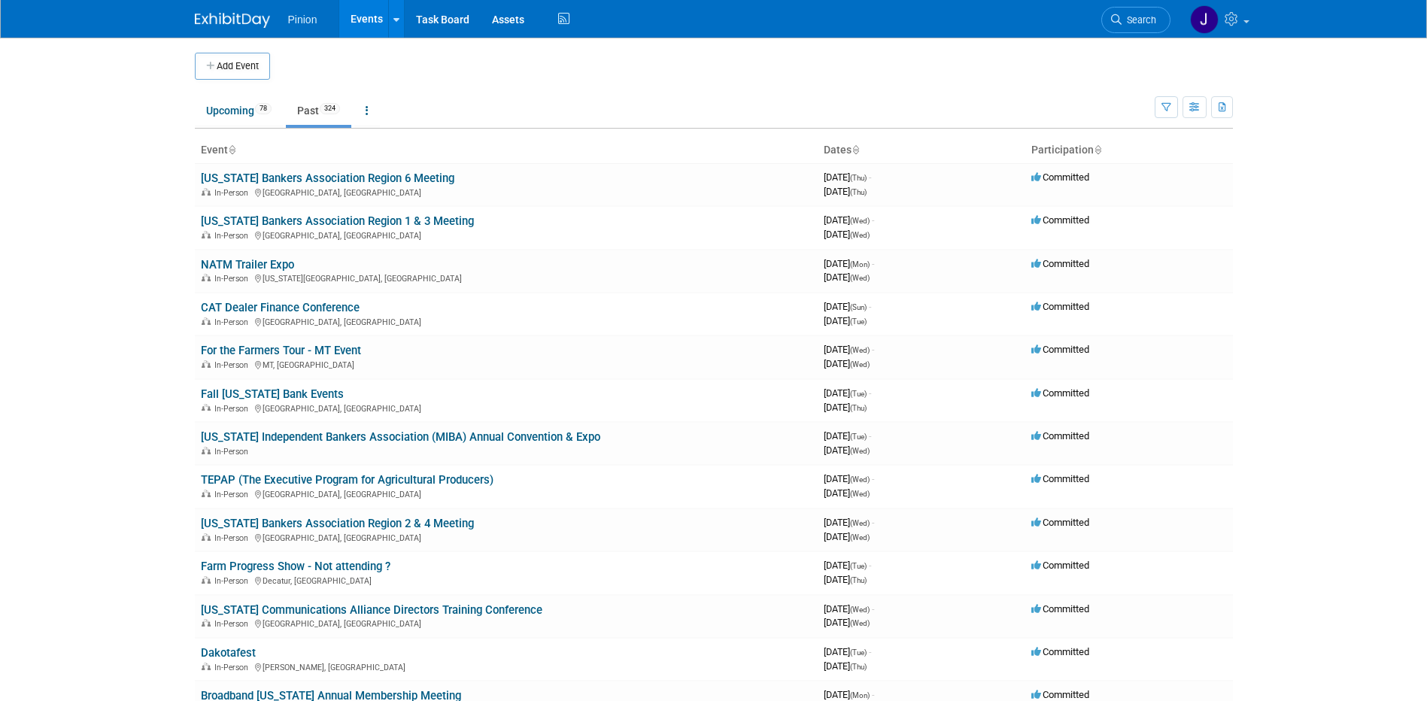
click at [235, 148] on icon at bounding box center [232, 151] width 8 height 10
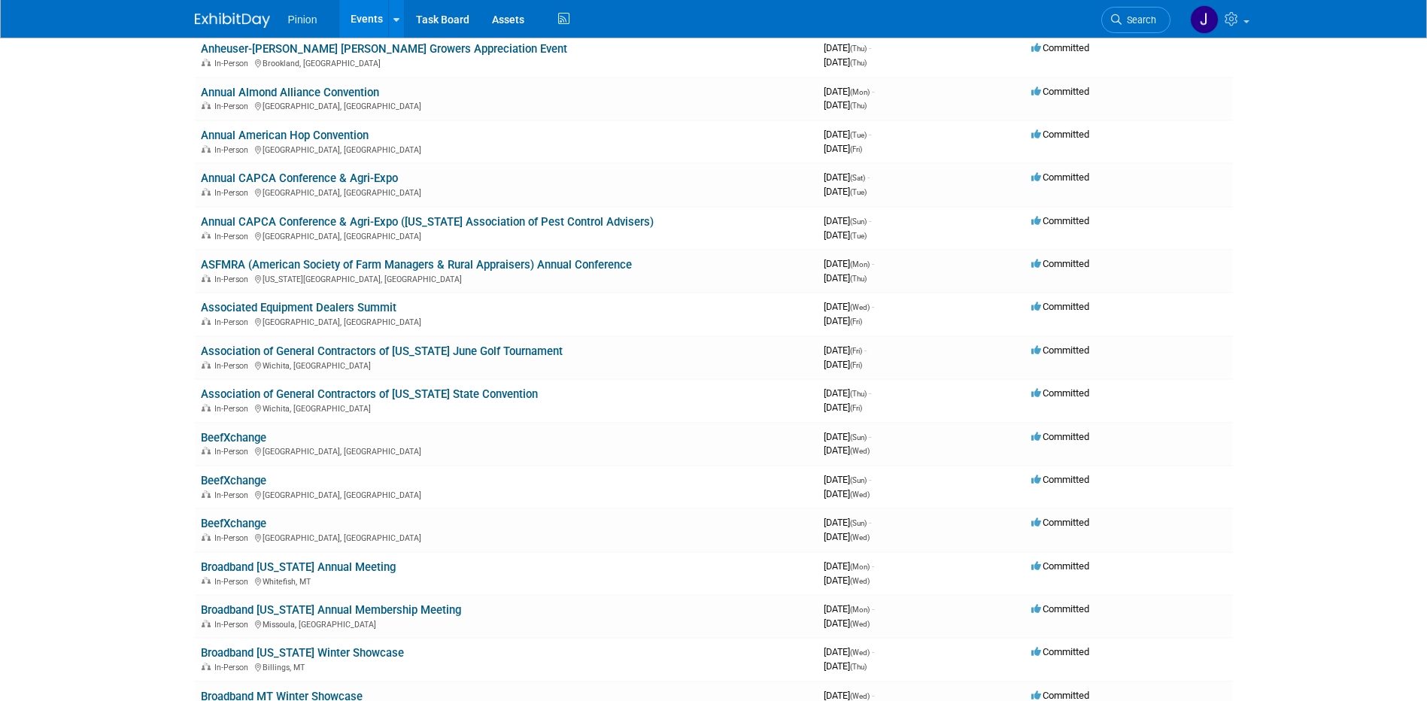
scroll to position [1569, 0]
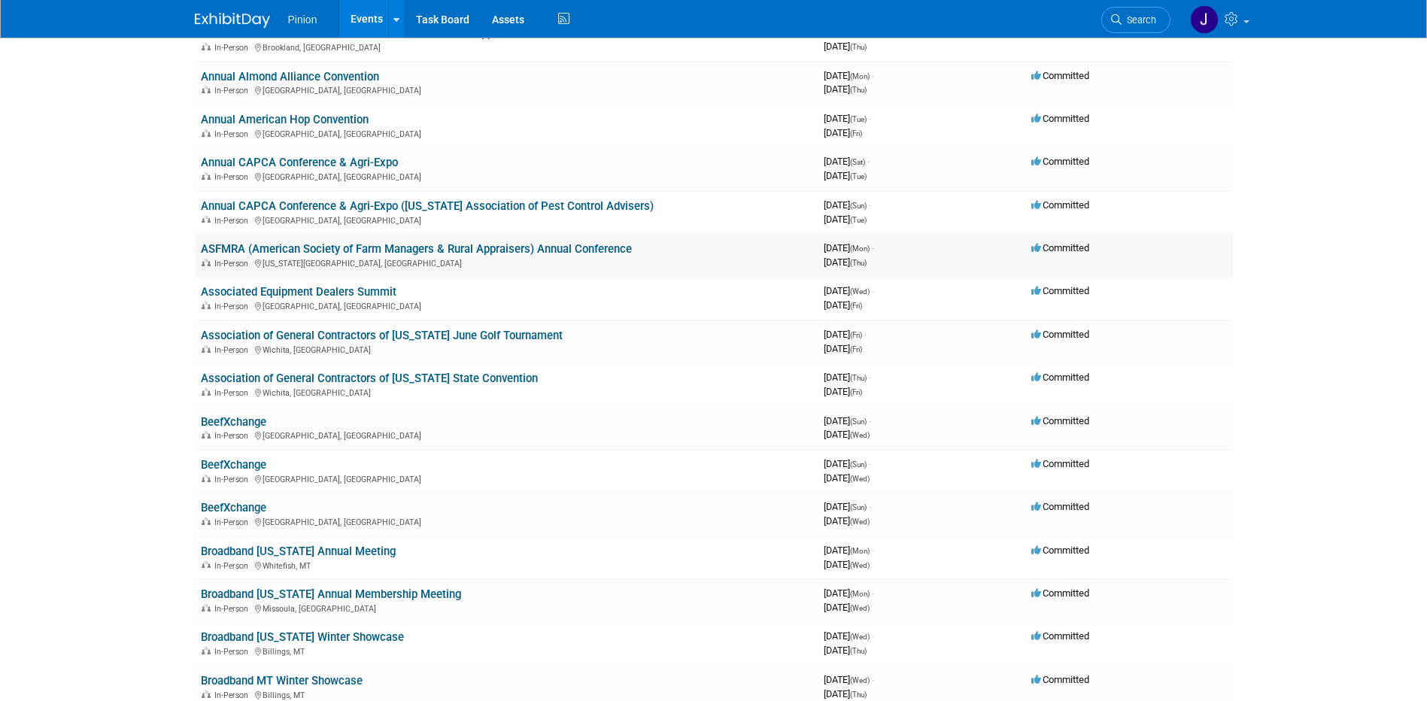
click at [451, 245] on link "ASFMRA (American Society of Farm Managers & Rural Appraisers) Annual Conference" at bounding box center [416, 249] width 431 height 14
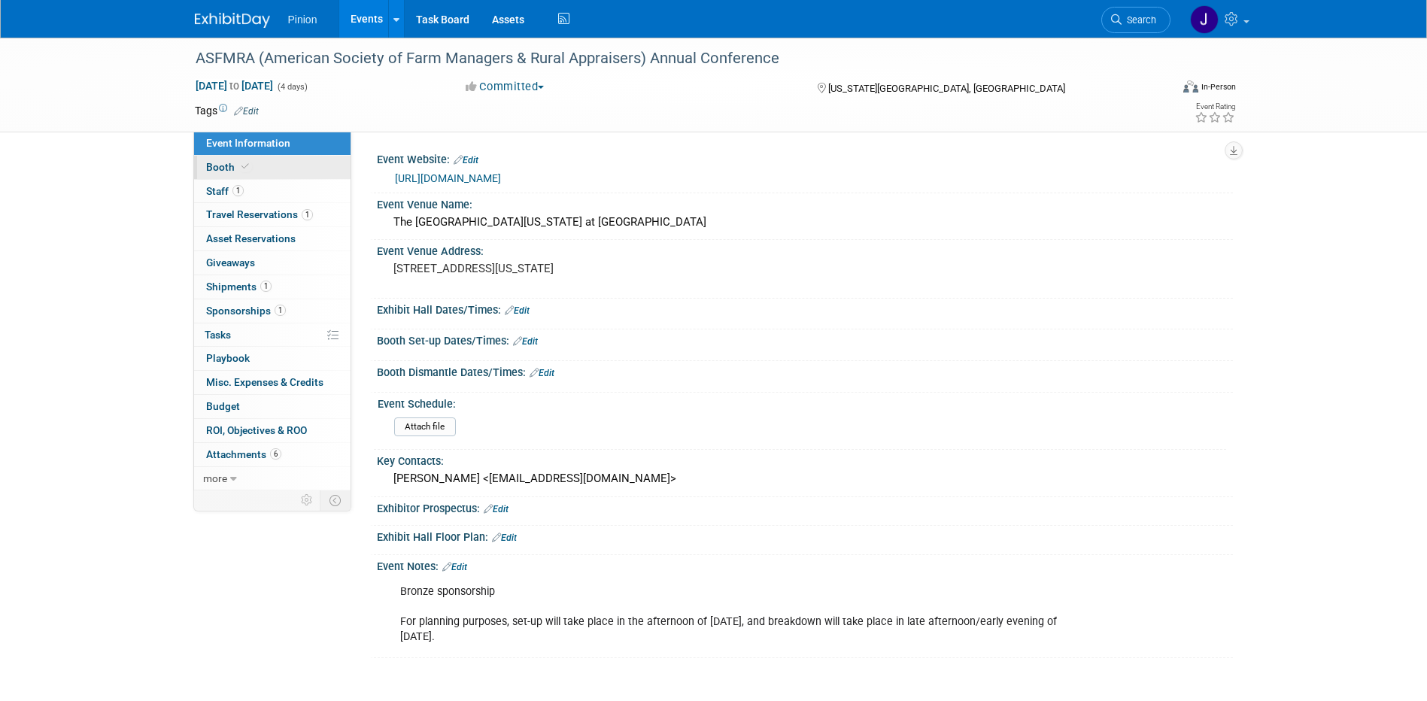
click at [250, 165] on span at bounding box center [245, 166] width 14 height 11
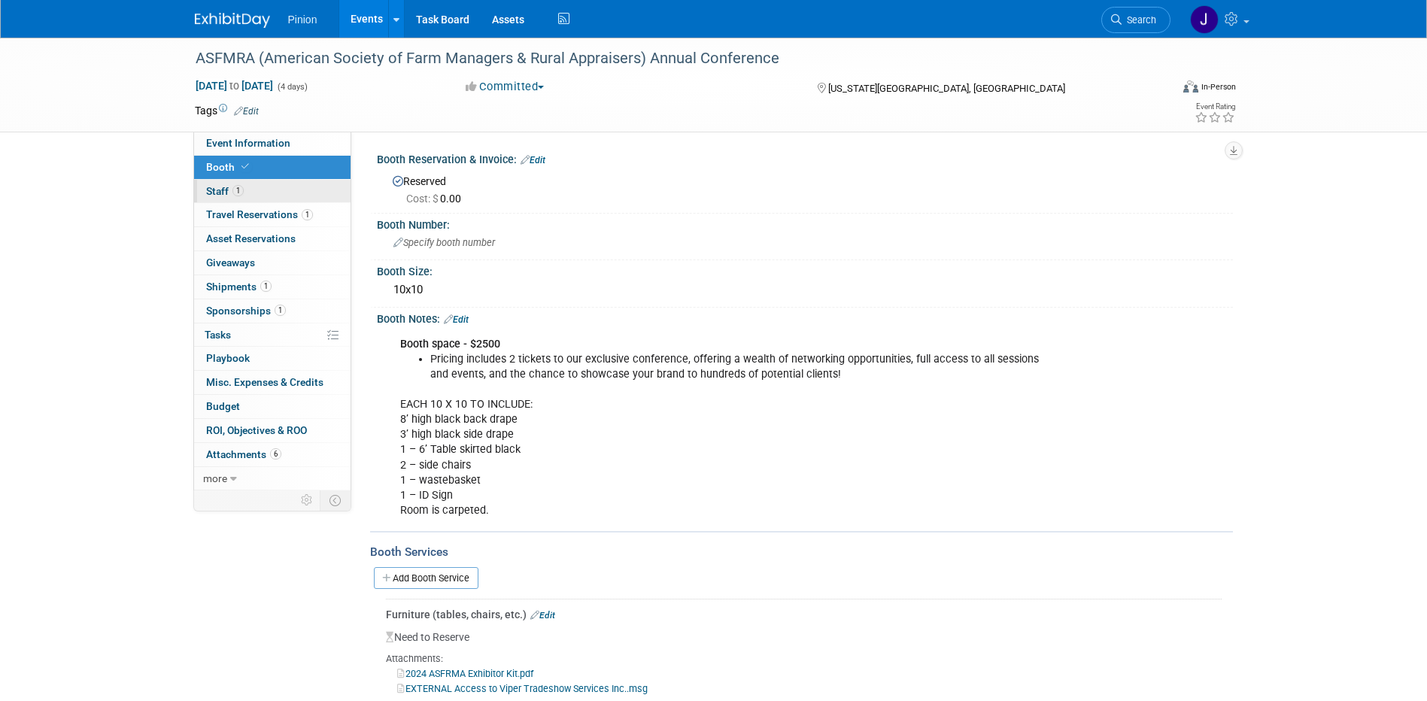
click at [229, 193] on span "Staff 1" at bounding box center [225, 191] width 38 height 12
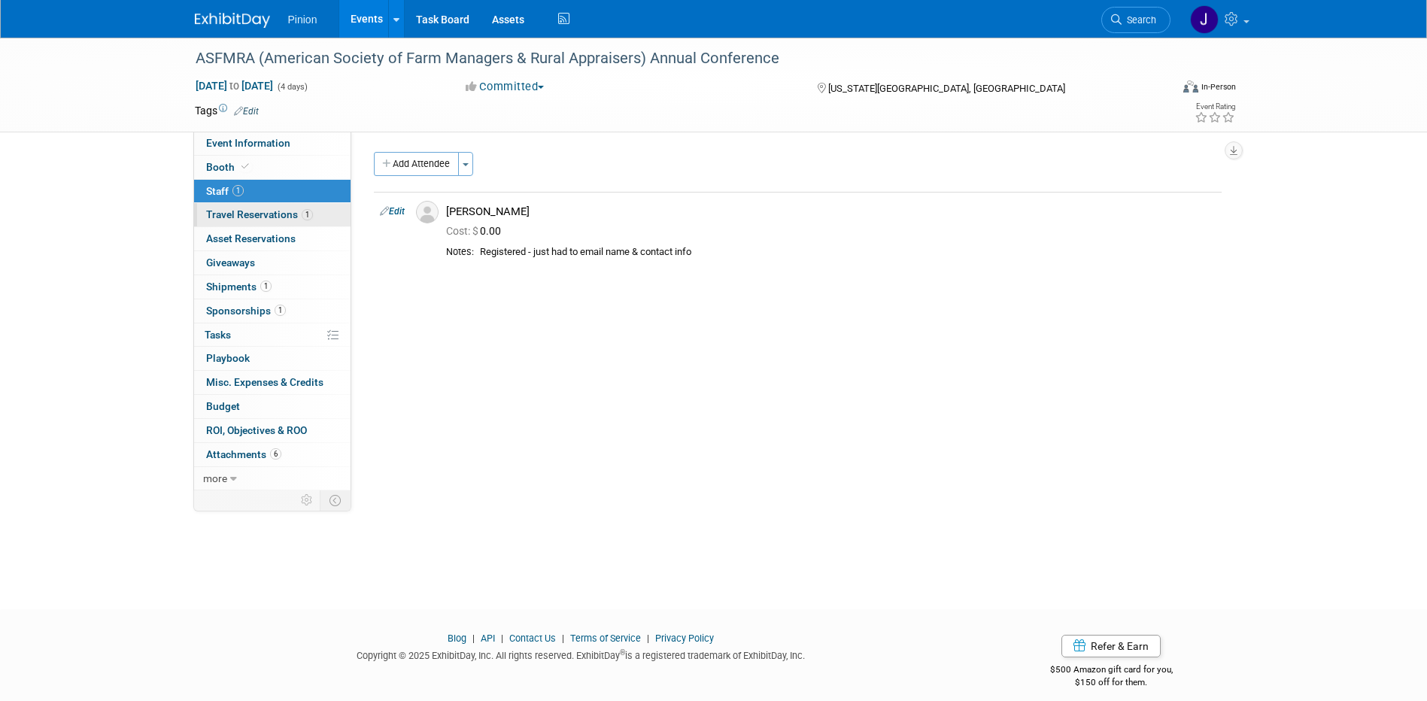
click at [241, 214] on span "Travel Reservations 1" at bounding box center [259, 214] width 107 height 12
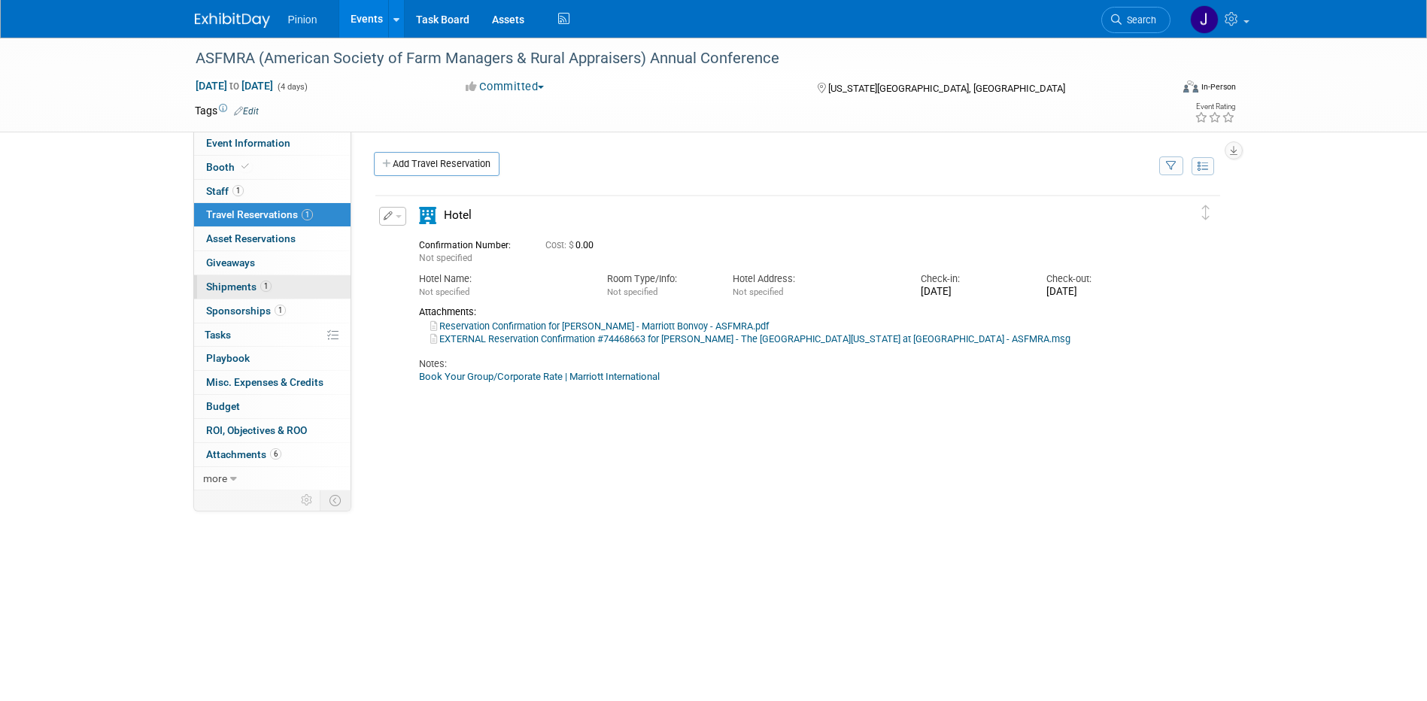
click at [240, 290] on span "Shipments 1" at bounding box center [238, 286] width 65 height 12
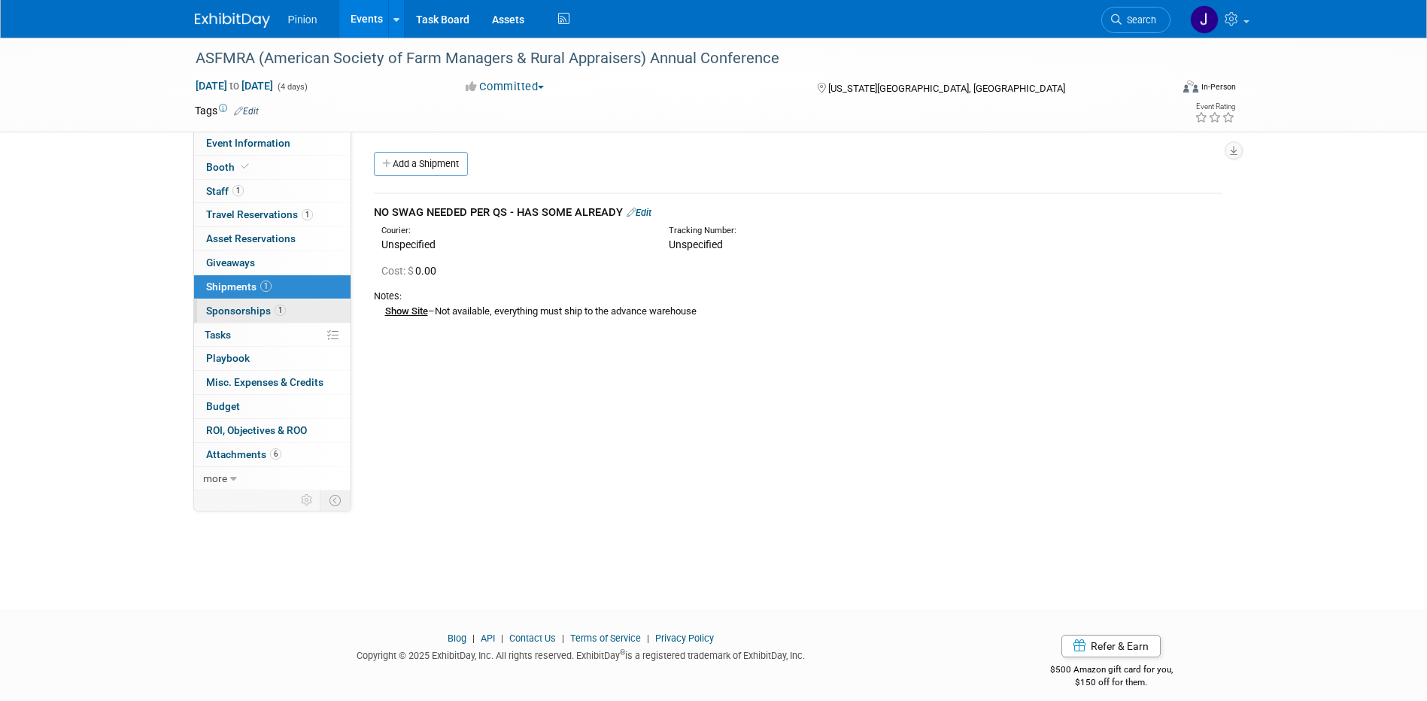
click at [252, 305] on span "Sponsorships 1" at bounding box center [246, 311] width 80 height 12
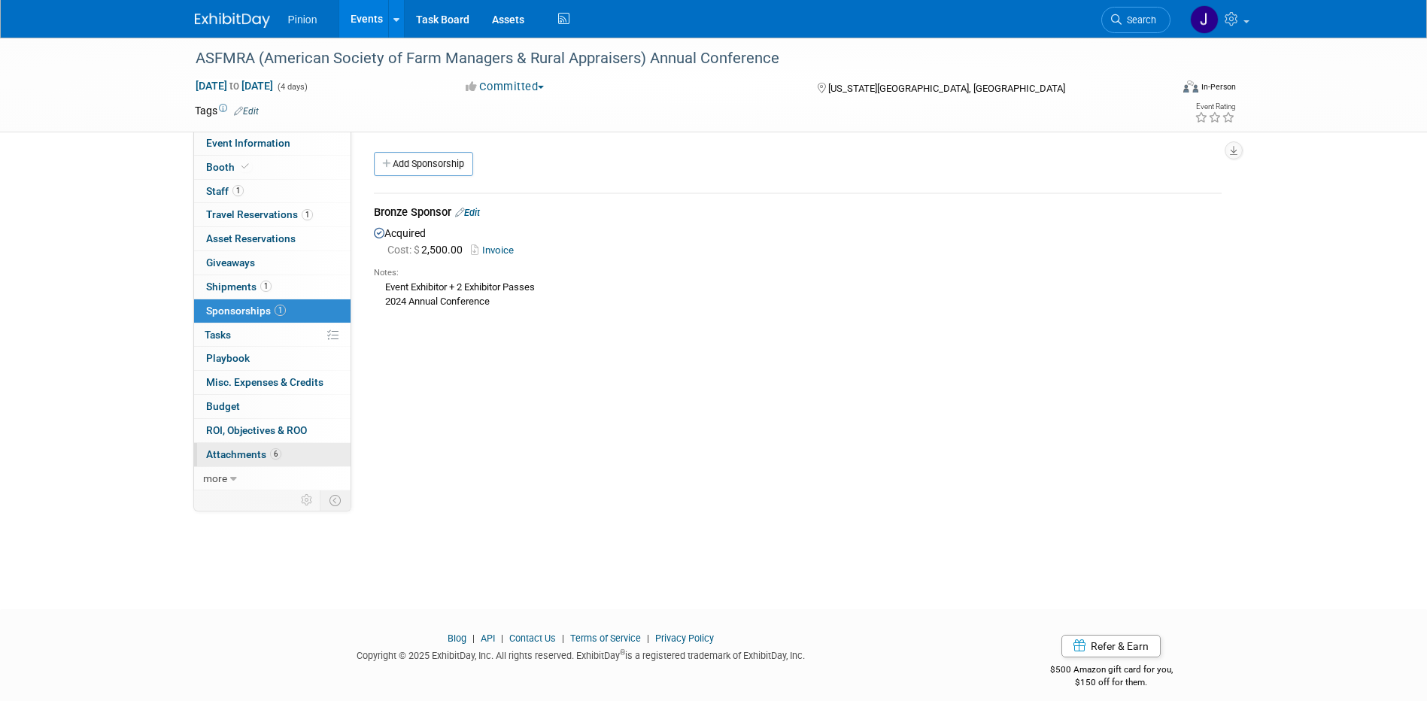
click at [261, 455] on span "Attachments 6" at bounding box center [243, 454] width 75 height 12
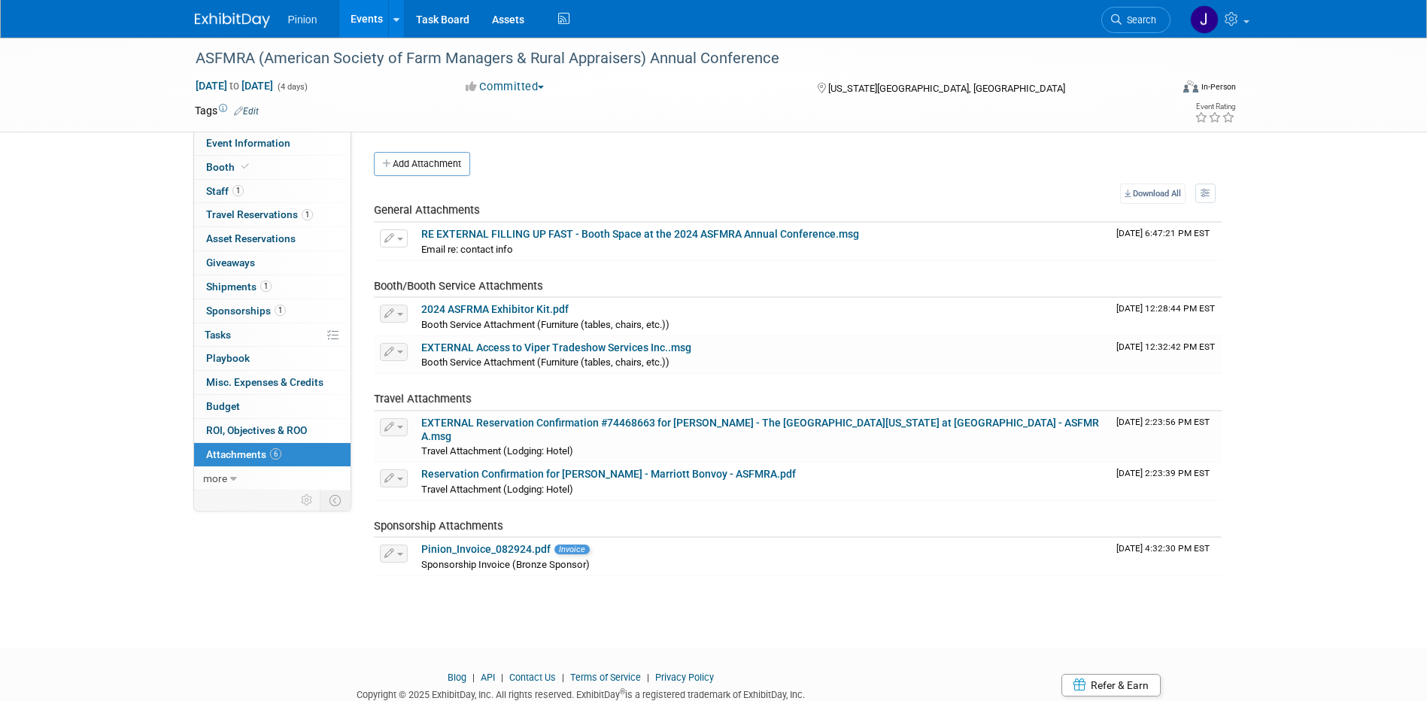
click at [229, 14] on img at bounding box center [232, 20] width 75 height 15
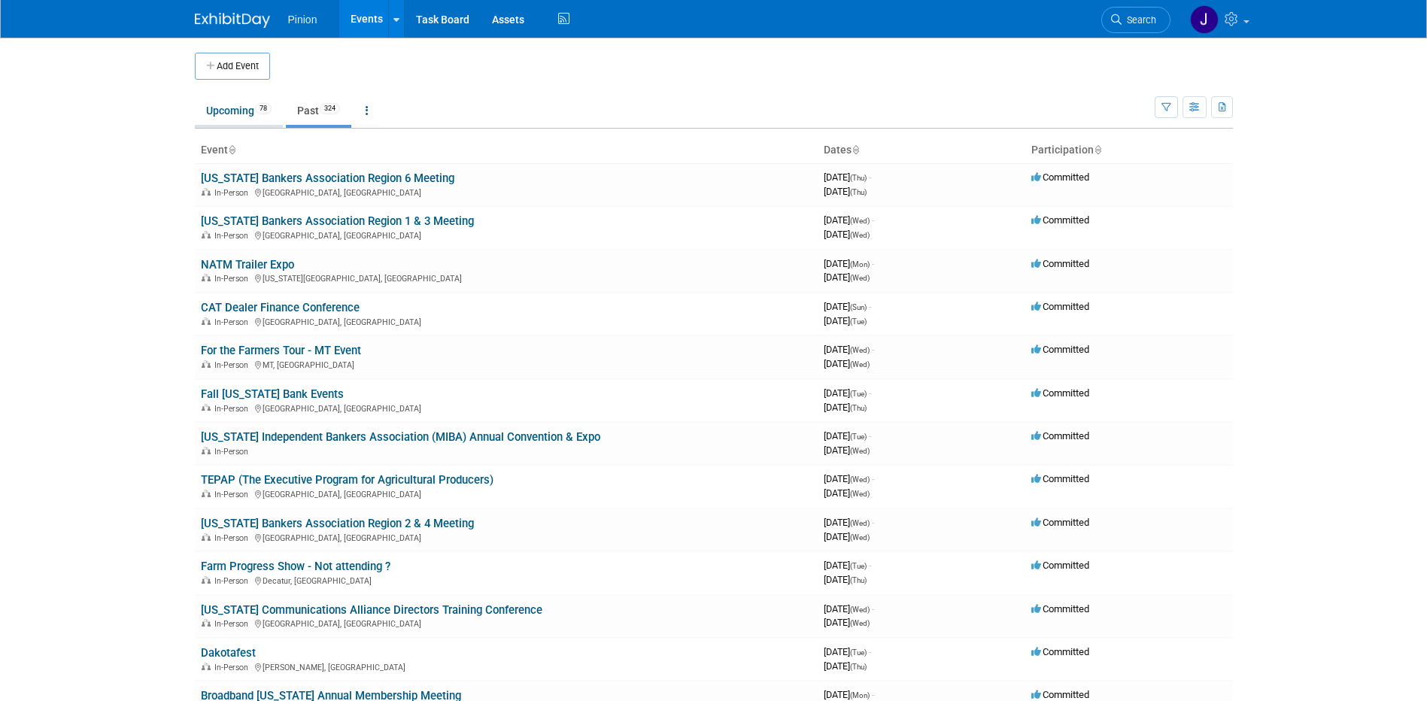
click at [244, 108] on link "Upcoming 78" at bounding box center [239, 110] width 88 height 29
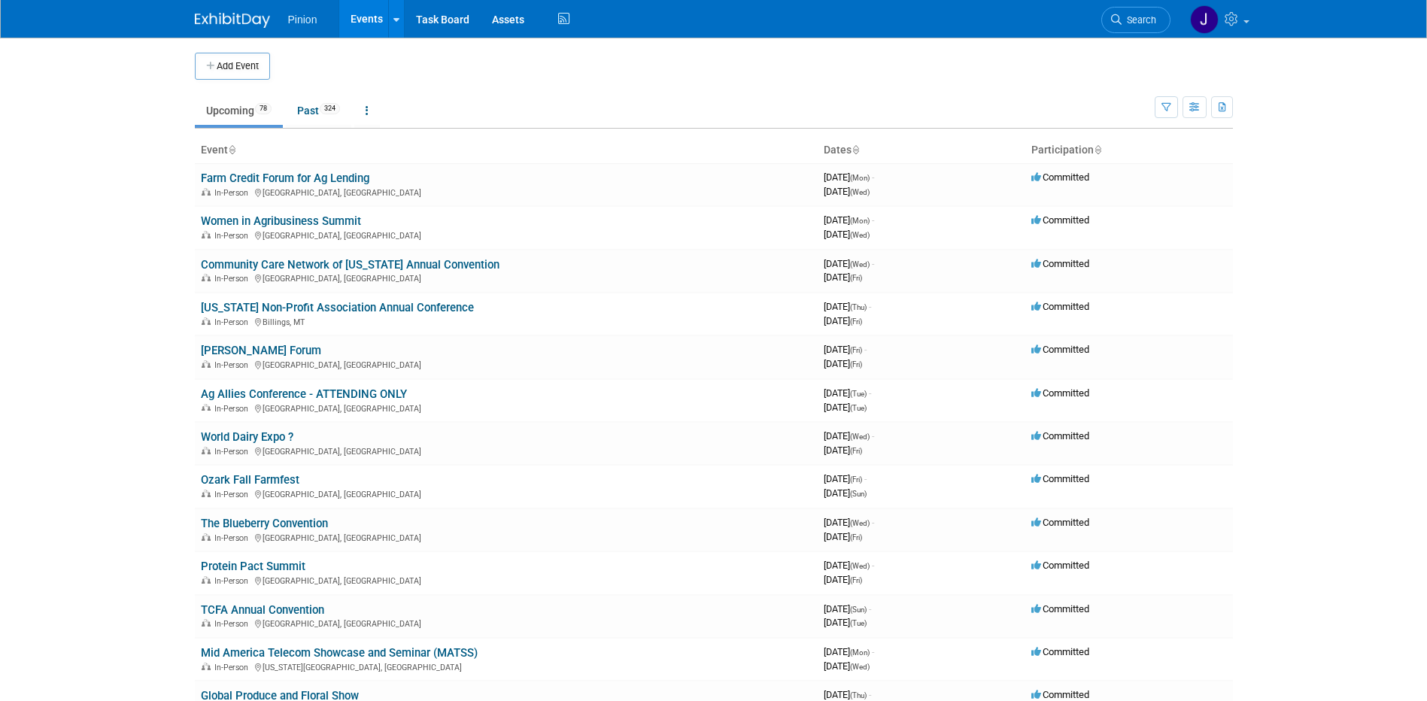
click at [232, 148] on icon at bounding box center [232, 151] width 8 height 10
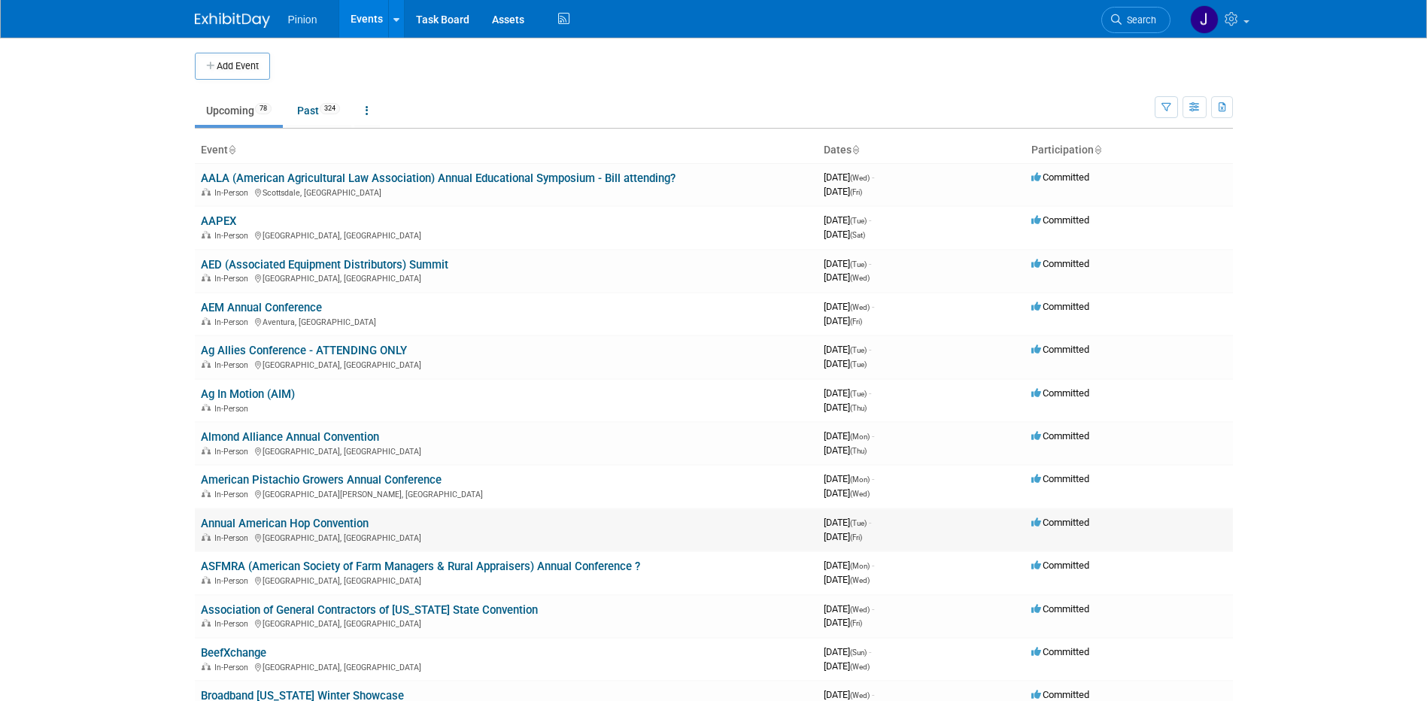
click at [261, 523] on link "Annual American Hop Convention" at bounding box center [285, 524] width 168 height 14
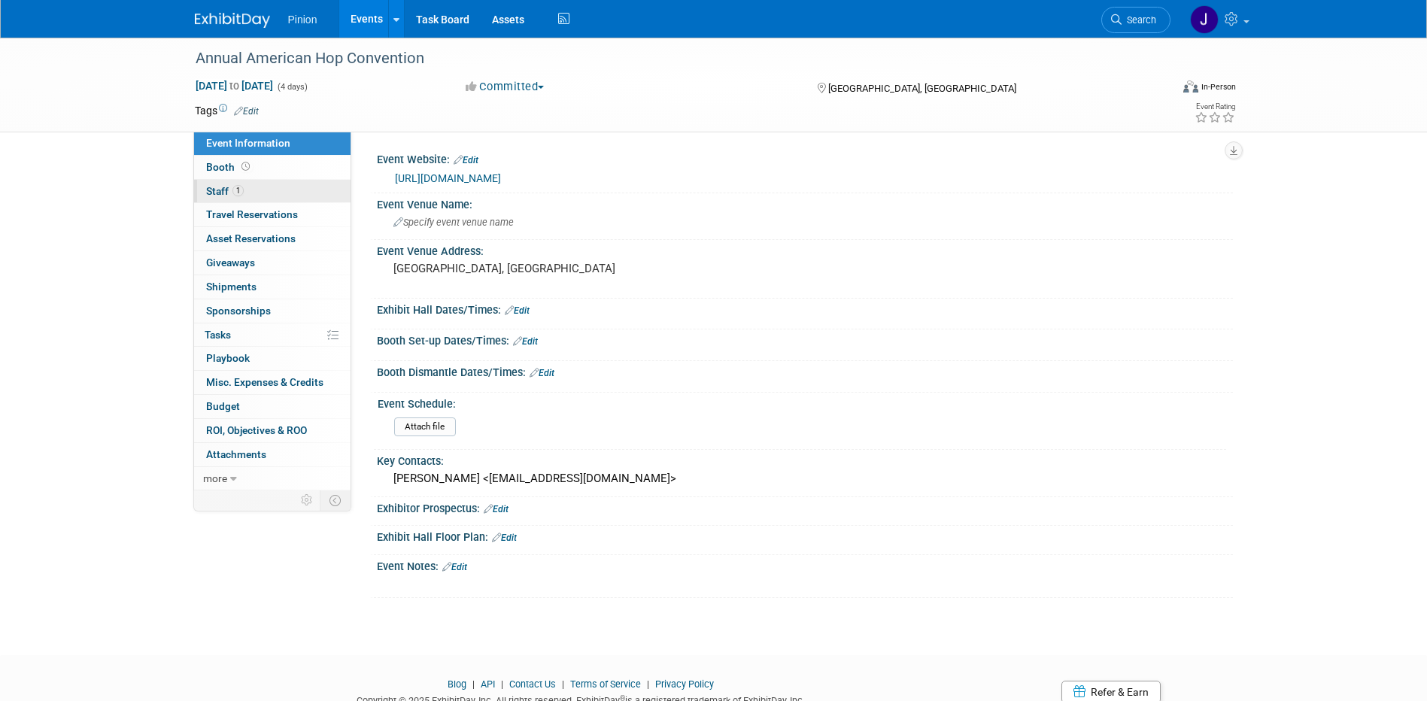
click at [220, 190] on span "Staff 1" at bounding box center [225, 191] width 38 height 12
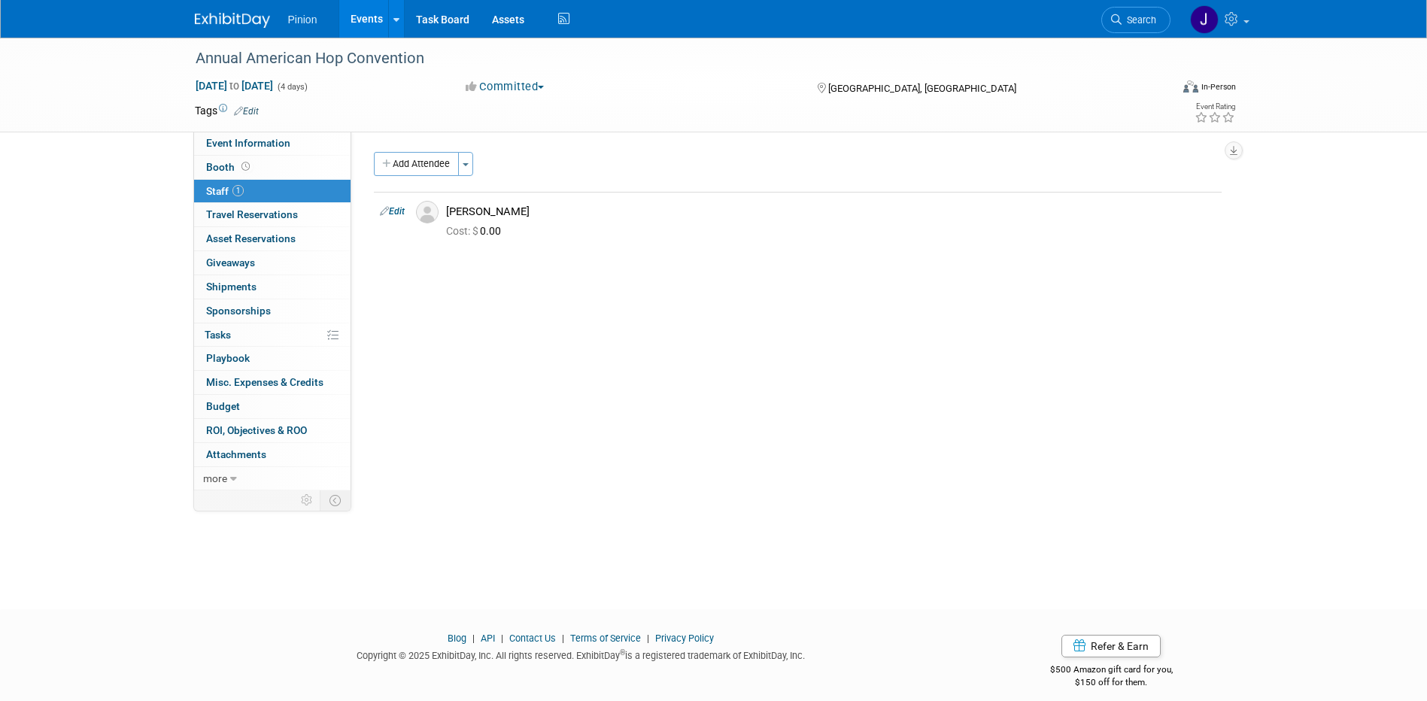
click at [223, 17] on img at bounding box center [232, 20] width 75 height 15
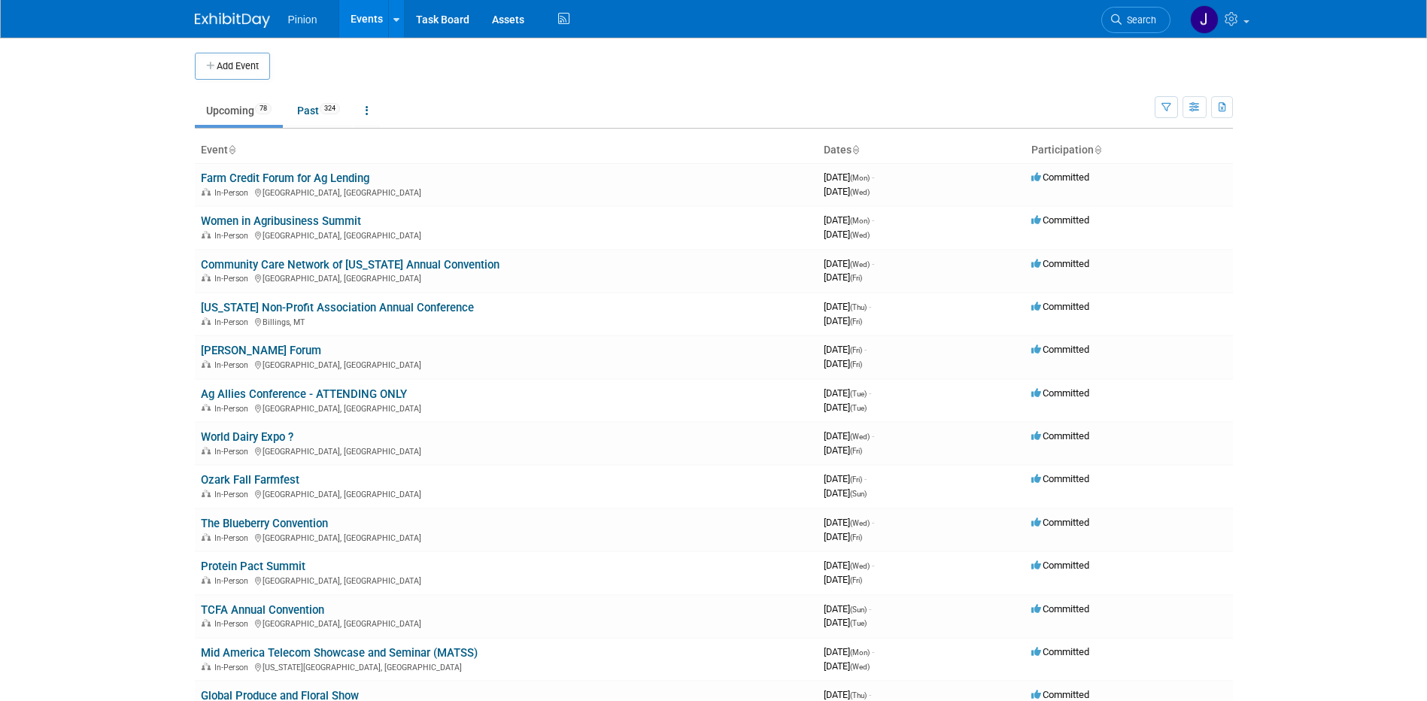
click at [228, 105] on link "Upcoming 78" at bounding box center [239, 110] width 88 height 29
click at [255, 116] on link "Upcoming 78" at bounding box center [239, 110] width 88 height 29
click at [237, 150] on th "Event" at bounding box center [506, 151] width 623 height 26
click at [230, 147] on icon at bounding box center [232, 151] width 8 height 10
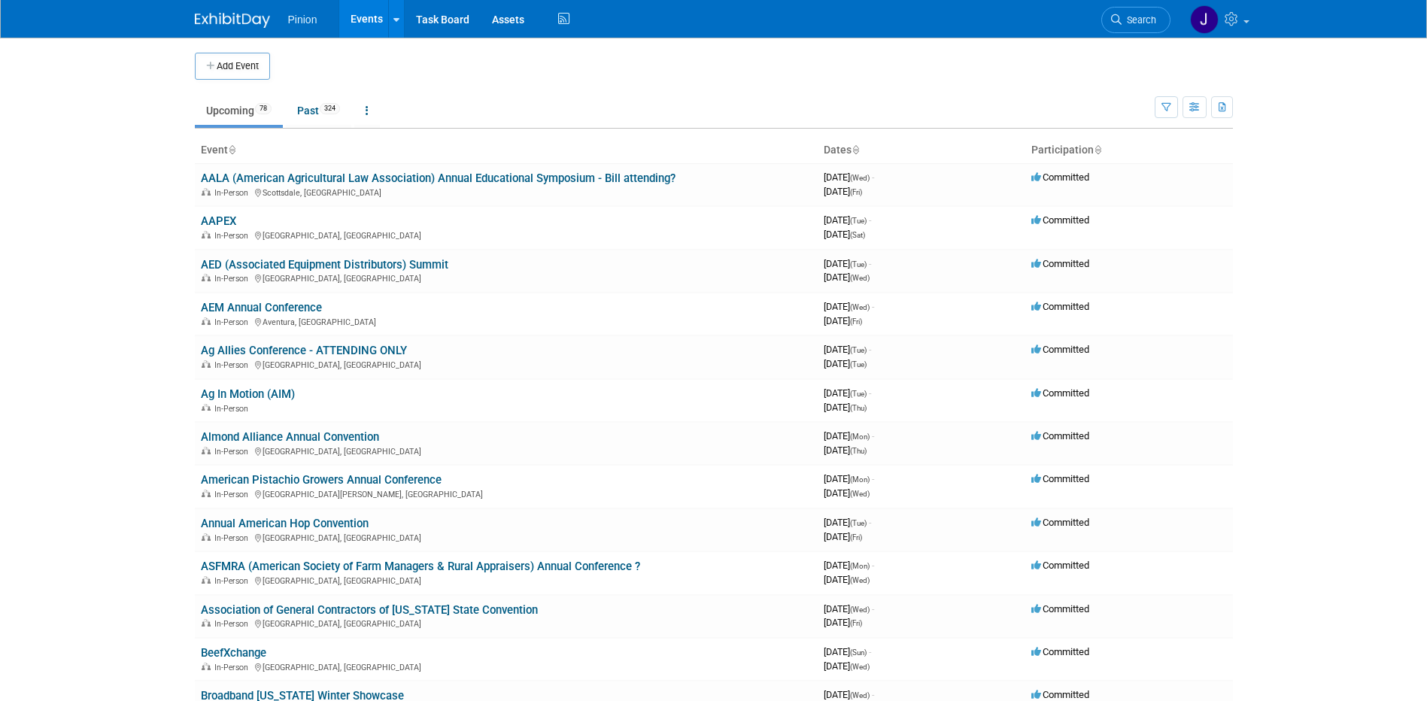
click at [230, 147] on icon at bounding box center [232, 151] width 8 height 10
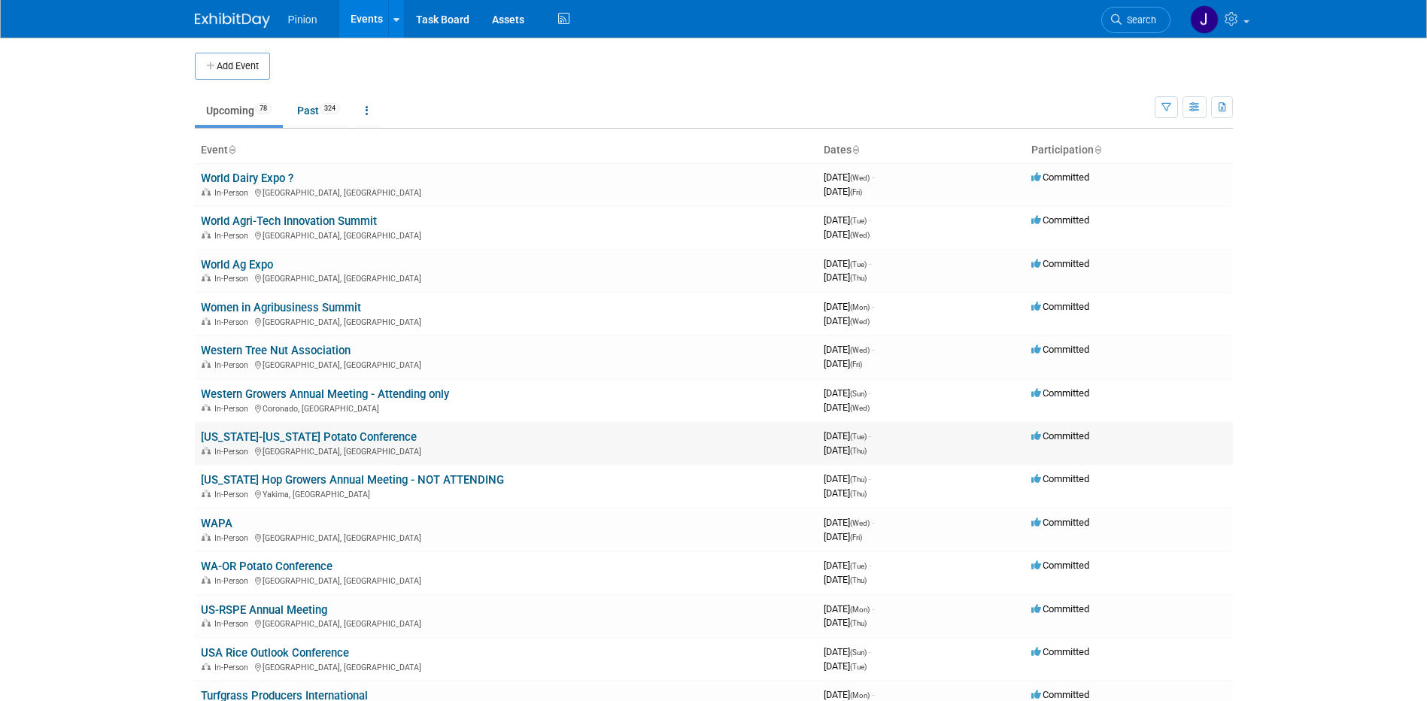
click at [293, 435] on link "[US_STATE]-[US_STATE] Potato Conference" at bounding box center [309, 437] width 216 height 14
click at [248, 569] on link "WA-OR Potato Conference" at bounding box center [267, 566] width 132 height 14
click at [378, 439] on link "[US_STATE]-[US_STATE] Potato Conference" at bounding box center [309, 437] width 216 height 14
drag, startPoint x: 247, startPoint y: 564, endPoint x: 345, endPoint y: 311, distance: 271.2
click at [247, 564] on link "WA-OR Potato Conference" at bounding box center [267, 566] width 132 height 14
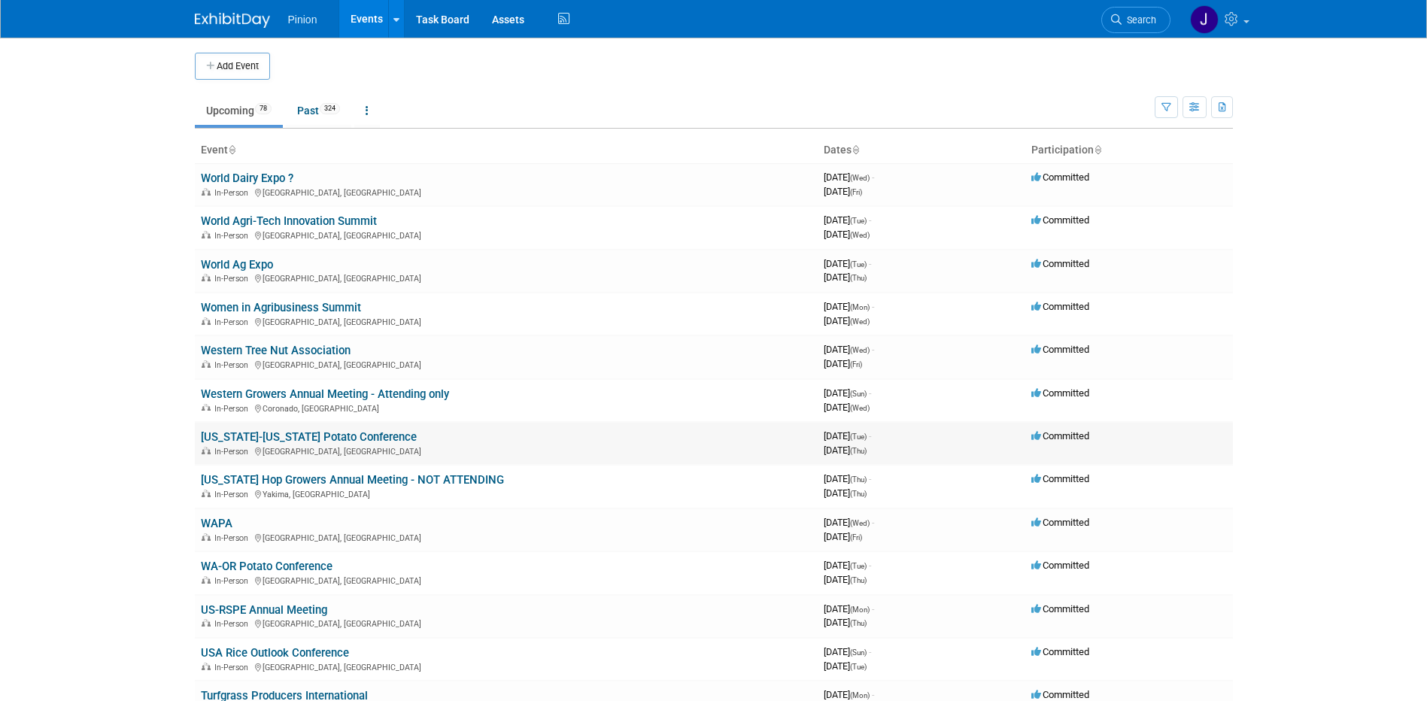
click at [291, 434] on link "[US_STATE]-[US_STATE] Potato Conference" at bounding box center [309, 437] width 216 height 14
click at [303, 435] on link "[US_STATE]-[US_STATE] Potato Conference" at bounding box center [309, 437] width 216 height 14
click at [284, 562] on link "WA-OR Potato Conference" at bounding box center [267, 566] width 132 height 14
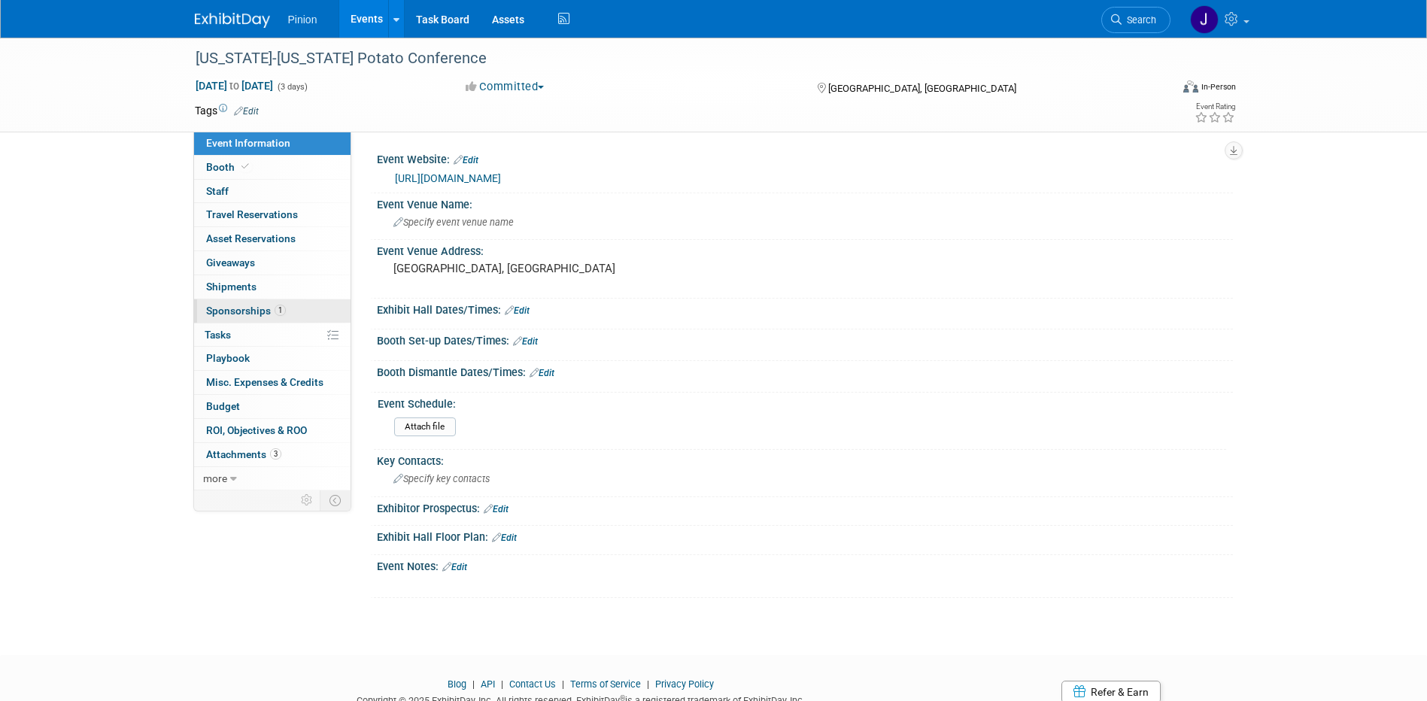
click at [258, 307] on span "Sponsorships 1" at bounding box center [246, 311] width 80 height 12
click at [238, 449] on span "Attachments 2" at bounding box center [243, 454] width 75 height 12
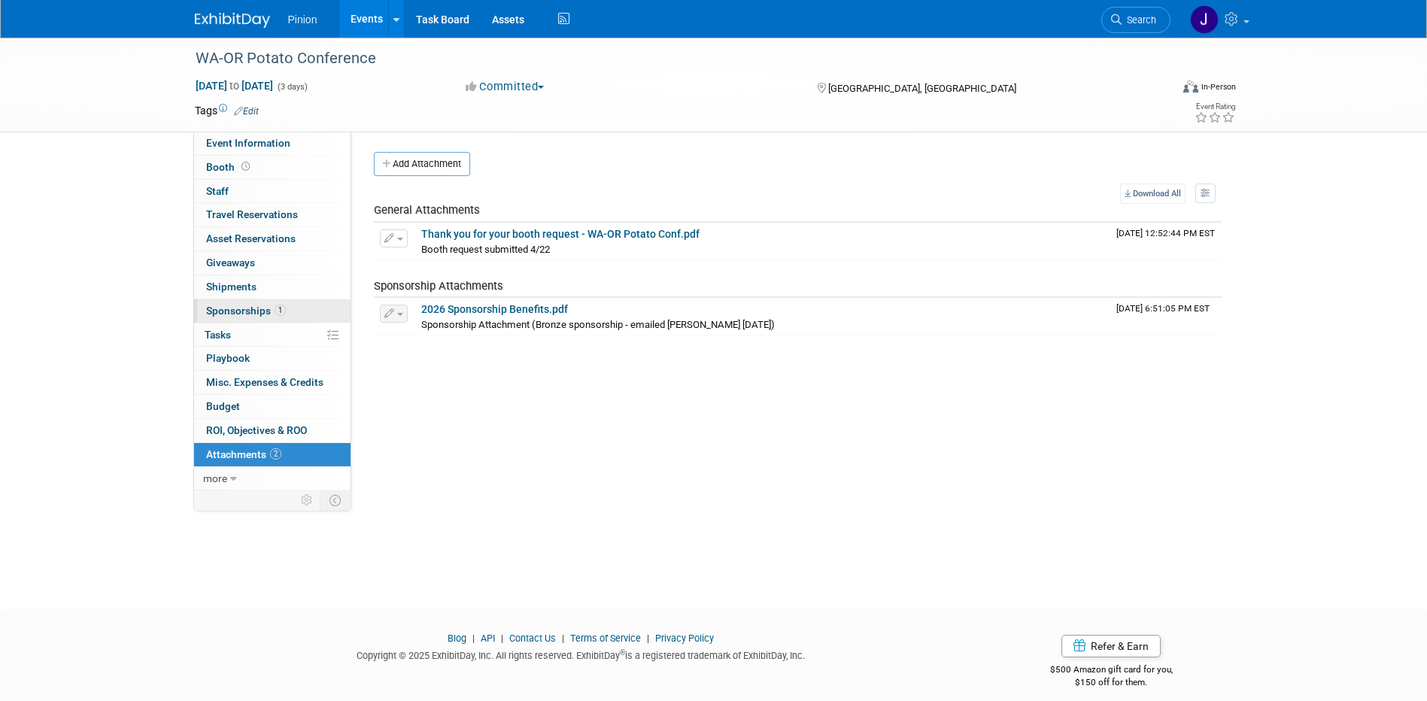
click at [262, 311] on span "Sponsorships 1" at bounding box center [246, 311] width 80 height 12
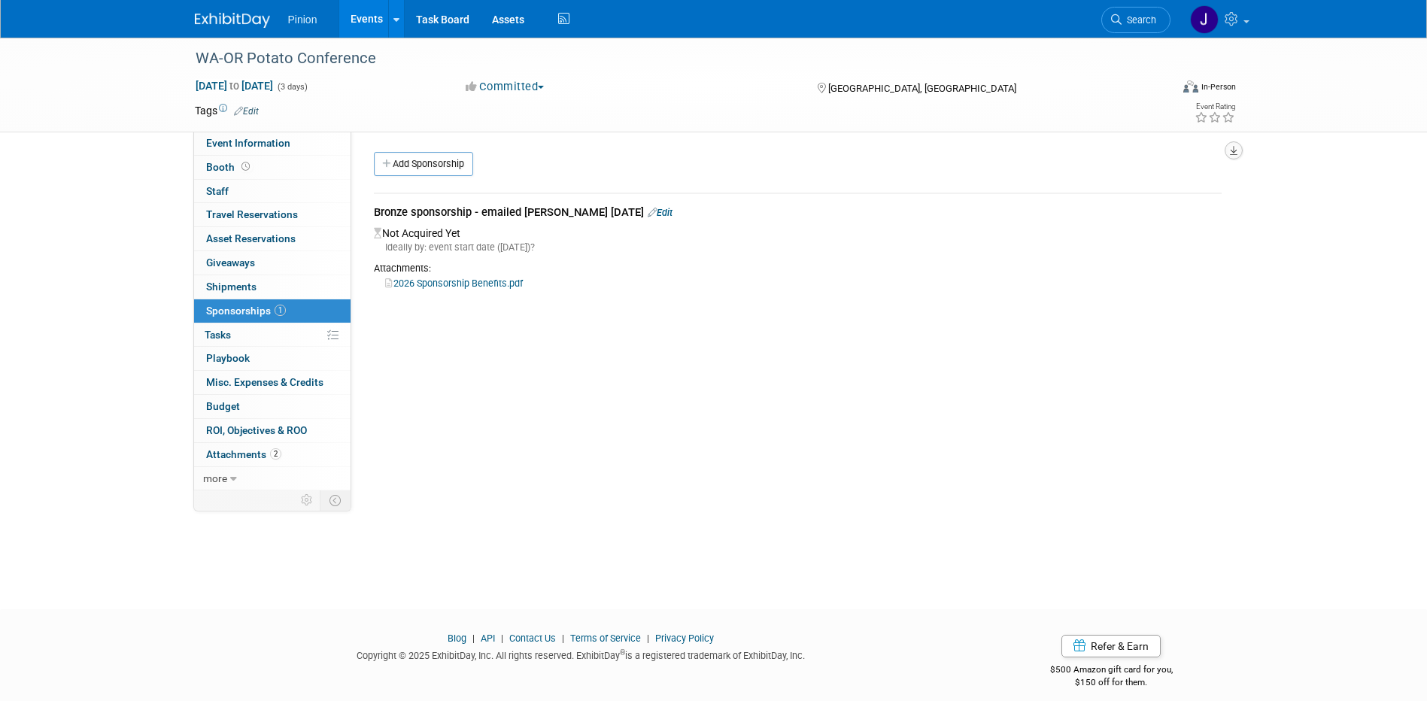
click at [1233, 150] on icon "button" at bounding box center [1234, 151] width 8 height 10
click at [959, 347] on div "Event Website: Edit [URL][DOMAIN_NAME] Event Venue Name: Specify event venue na…" at bounding box center [791, 311] width 881 height 359
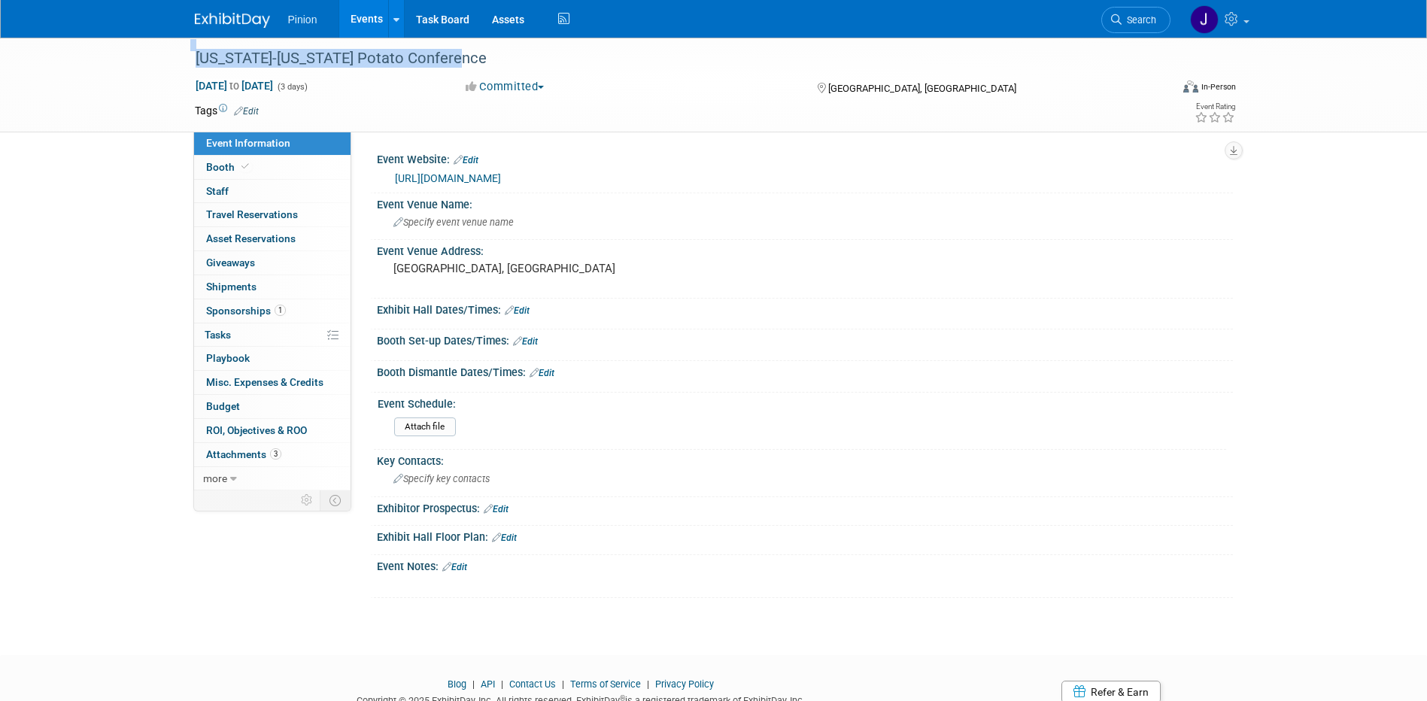
drag, startPoint x: 468, startPoint y: 56, endPoint x: 181, endPoint y: 59, distance: 287.3
click at [181, 59] on div "Washington-Oregon Potato Conference Jan 27, 2026 to Jan 29, 2026 (3 days) Jan 2…" at bounding box center [713, 85] width 1427 height 95
drag, startPoint x: 181, startPoint y: 59, endPoint x: 353, endPoint y: 53, distance: 172.3
copy div "[US_STATE]-[US_STATE] Potato Conference"
drag, startPoint x: 419, startPoint y: 63, endPoint x: 167, endPoint y: 35, distance: 253.5
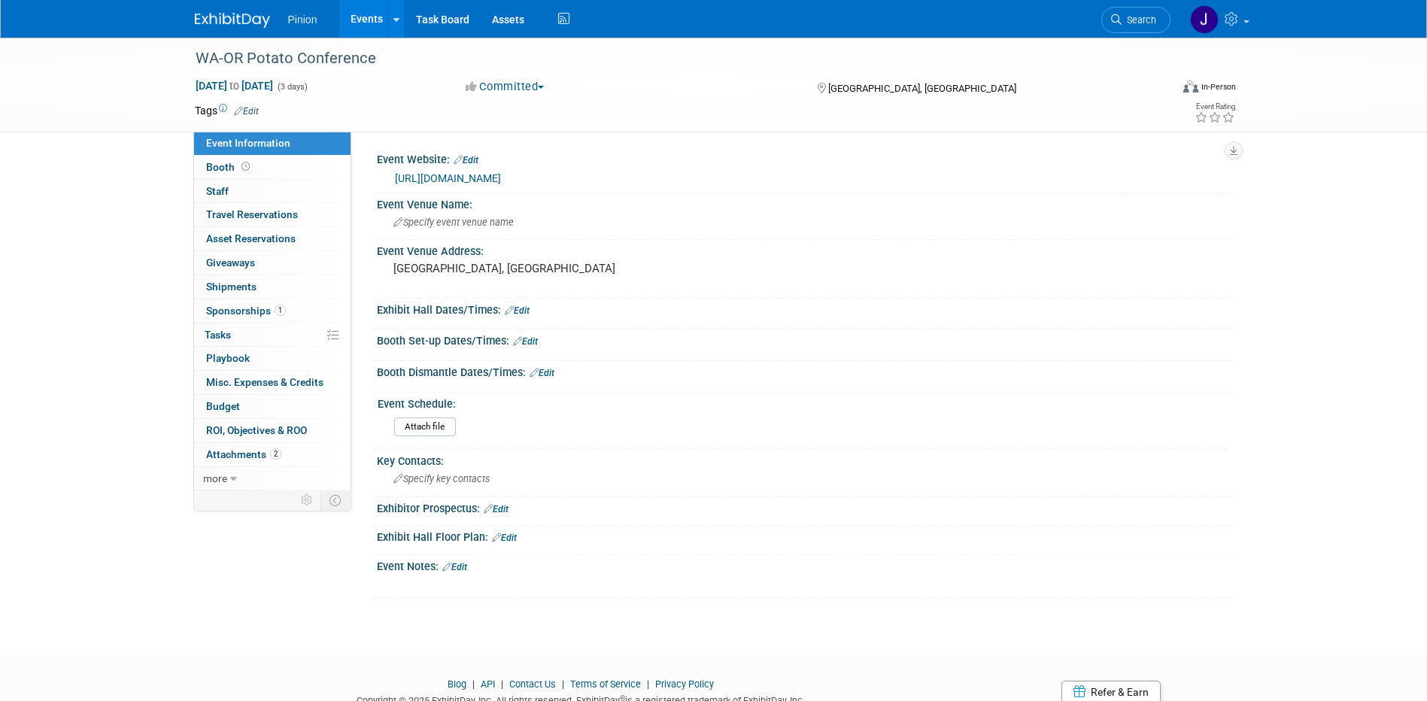
click at [167, 35] on body "Pinion Events Add Event Bulk Upload Events Shareable Event Boards Recently View…" at bounding box center [713, 350] width 1427 height 701
drag, startPoint x: 167, startPoint y: 35, endPoint x: 347, endPoint y: 62, distance: 181.6
click at [347, 62] on div "WA-OR Potato Conference" at bounding box center [668, 58] width 957 height 27
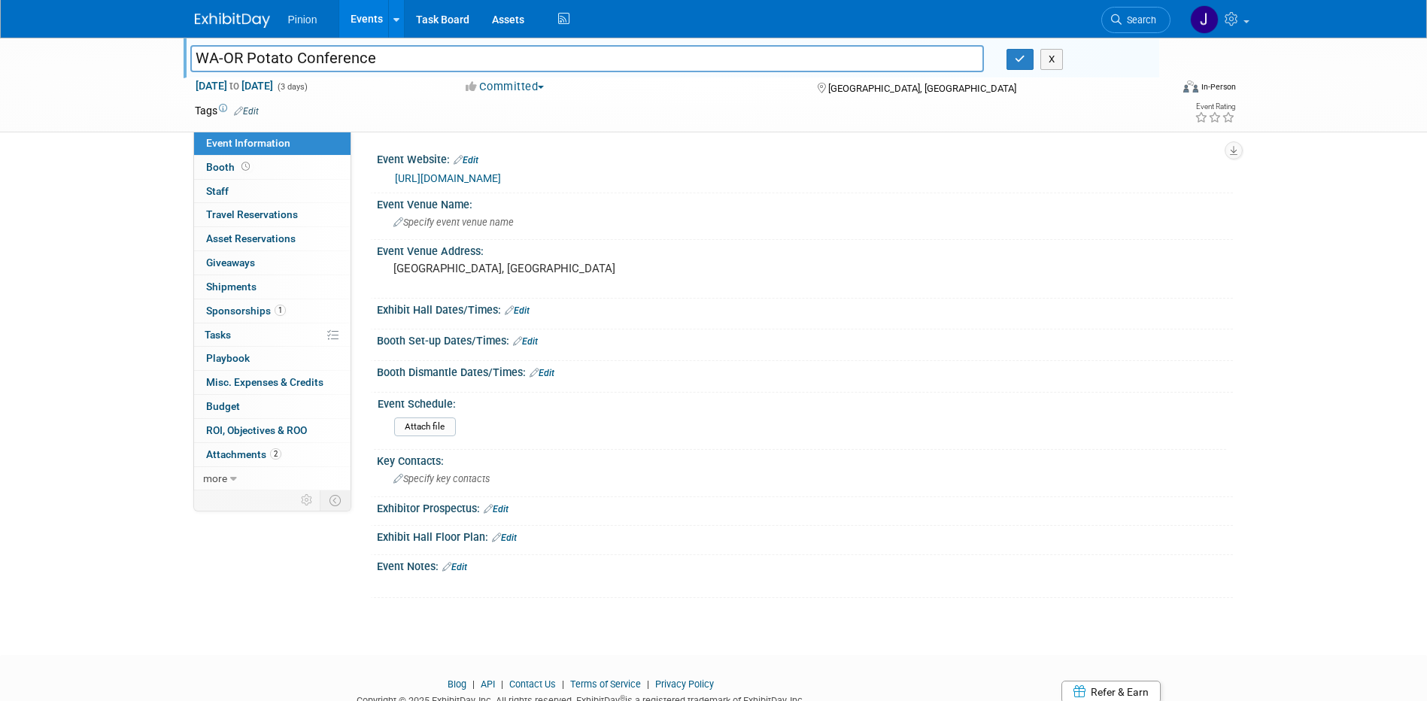
click at [406, 54] on input "WA-OR Potato Conference" at bounding box center [587, 58] width 794 height 26
drag, startPoint x: 360, startPoint y: 59, endPoint x: 194, endPoint y: 60, distance: 166.2
click at [194, 60] on input "WA-OR Potato Conference" at bounding box center [587, 58] width 794 height 26
type input "[US_STATE]-[US_STATE] Potato Conference"
click at [1020, 60] on icon "button" at bounding box center [1019, 59] width 11 height 10
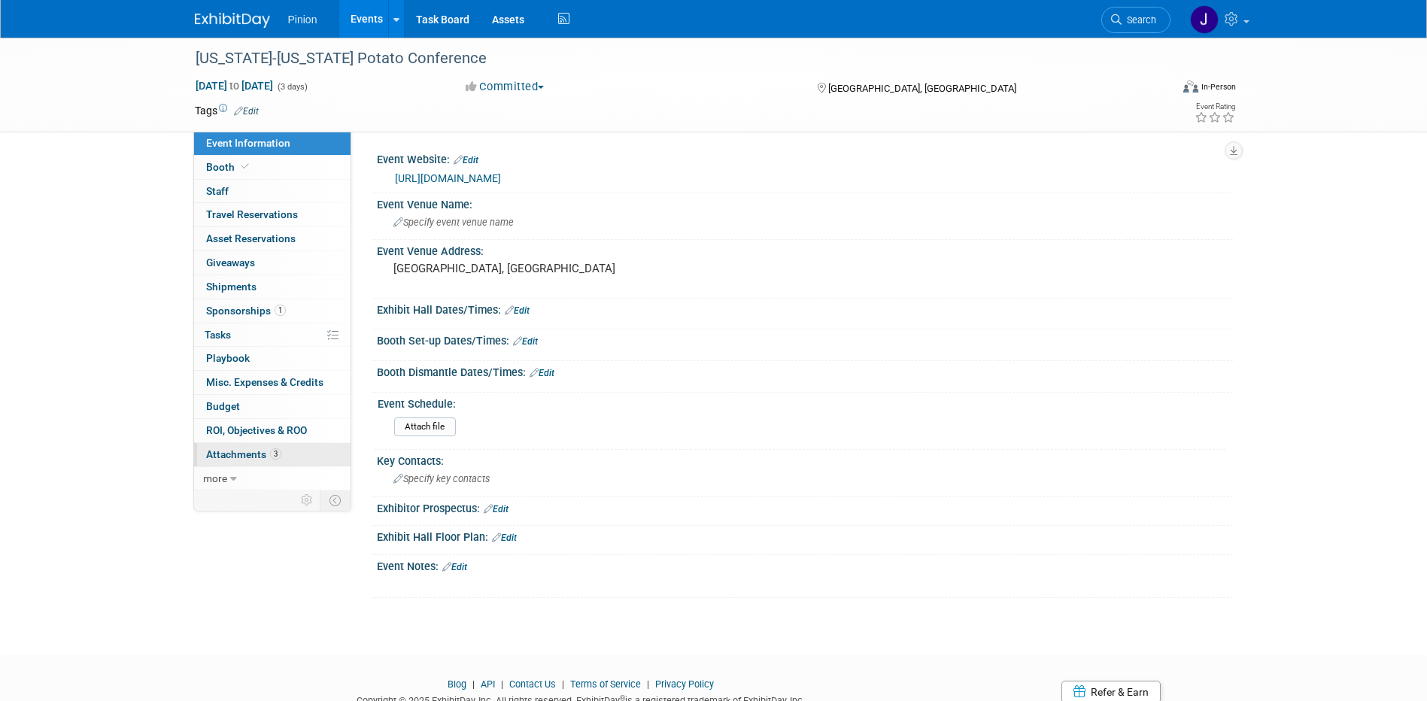
click at [252, 451] on span "Attachments 3" at bounding box center [243, 454] width 75 height 12
click at [266, 453] on span "Attachments 3" at bounding box center [243, 454] width 75 height 12
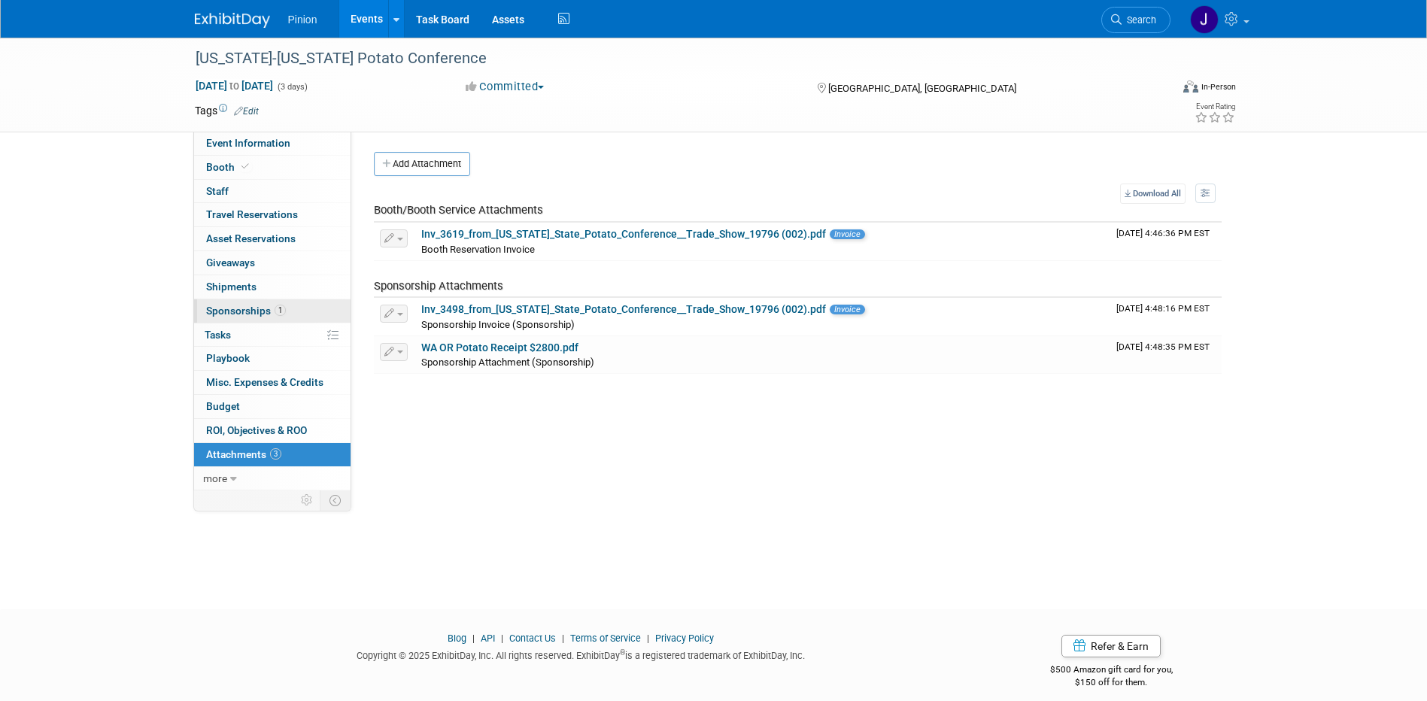
click at [281, 308] on span "1" at bounding box center [279, 310] width 11 height 11
